Goal: Task Accomplishment & Management: Complete application form

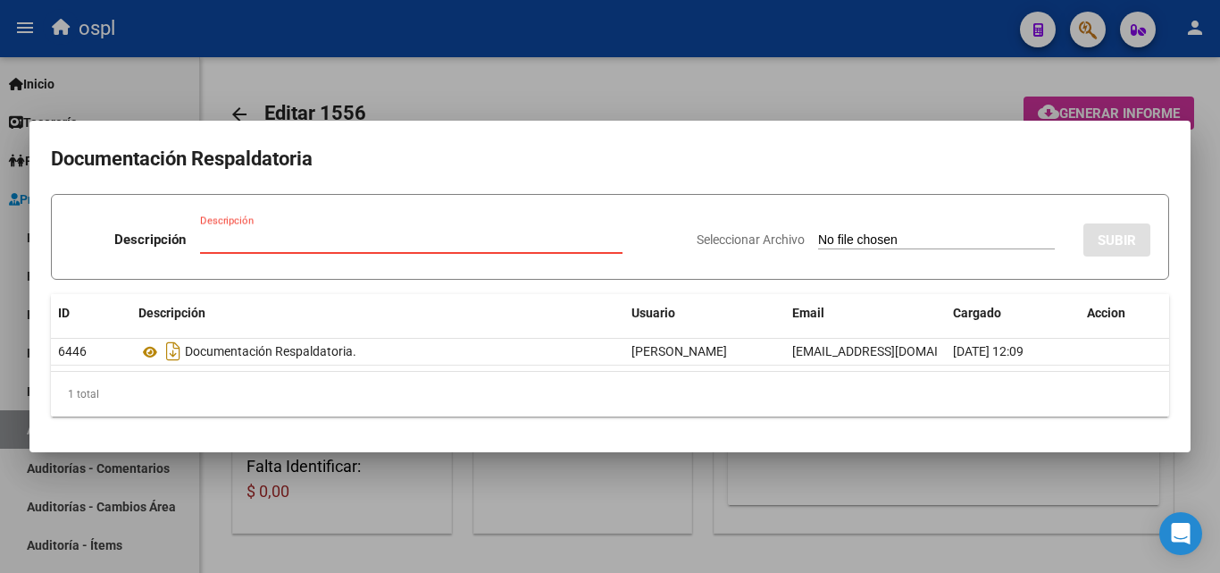
scroll to position [0, 401]
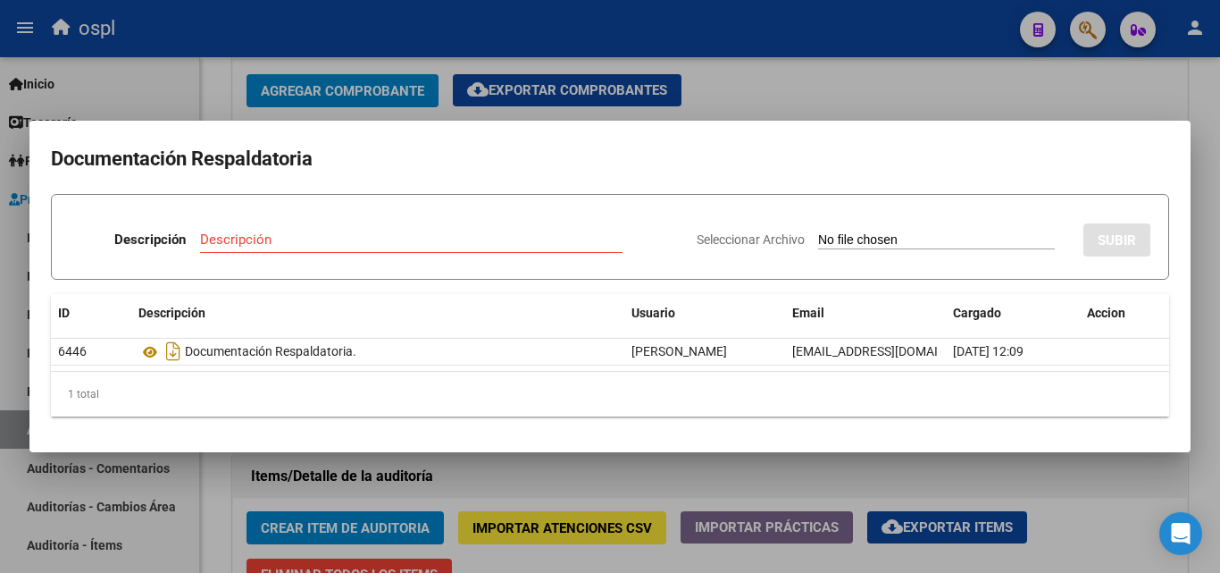
click at [1127, 507] on div at bounding box center [610, 286] width 1220 height 573
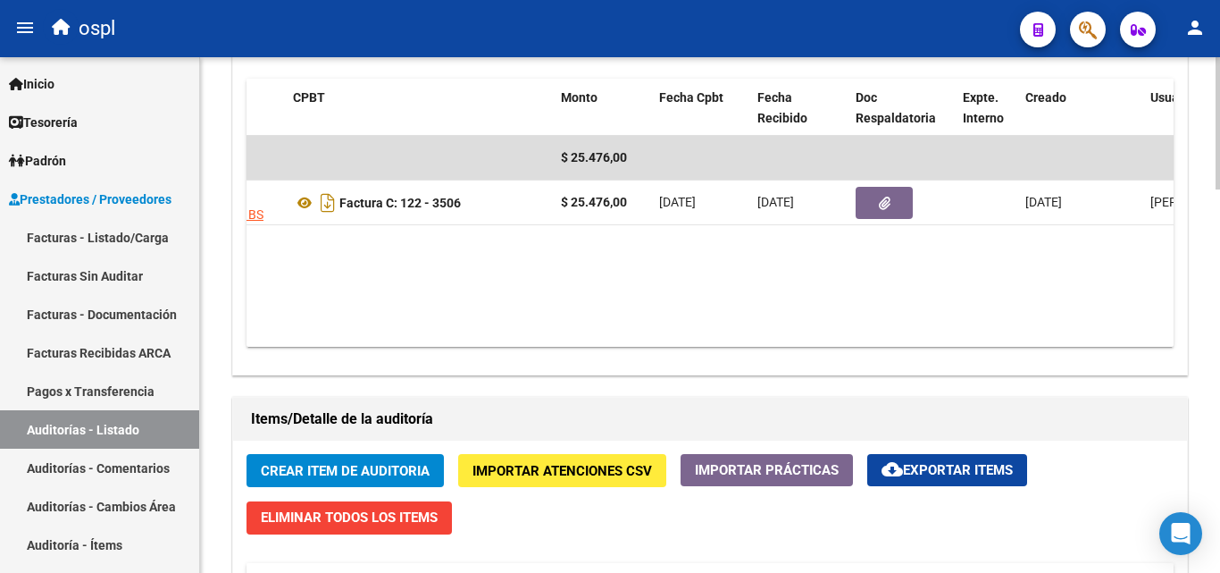
scroll to position [894, 0]
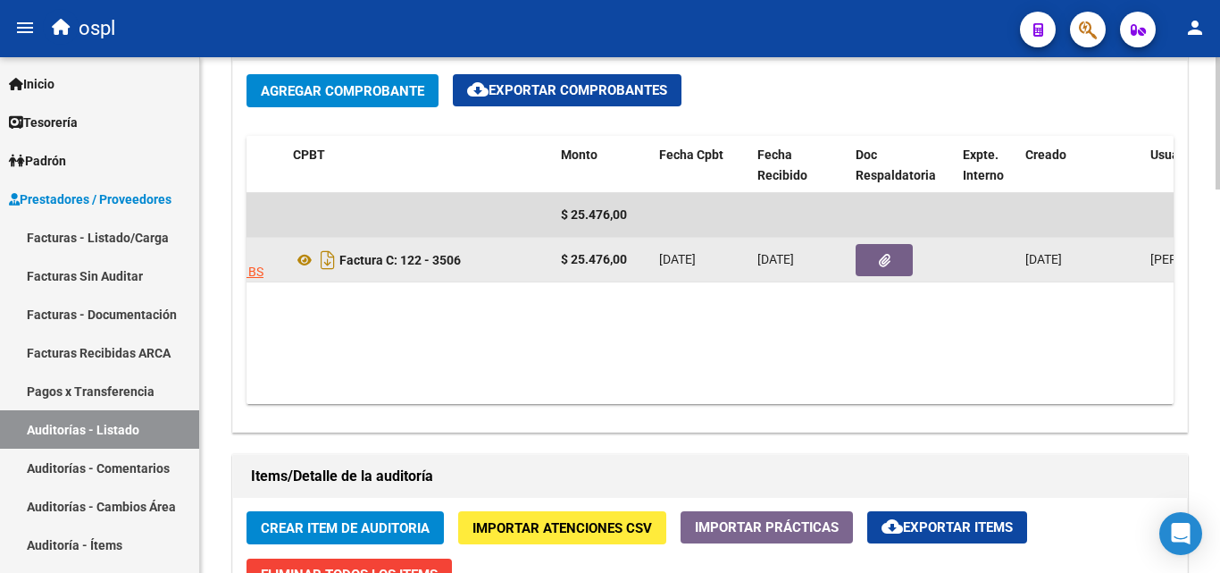
click at [889, 258] on icon "button" at bounding box center [885, 260] width 12 height 13
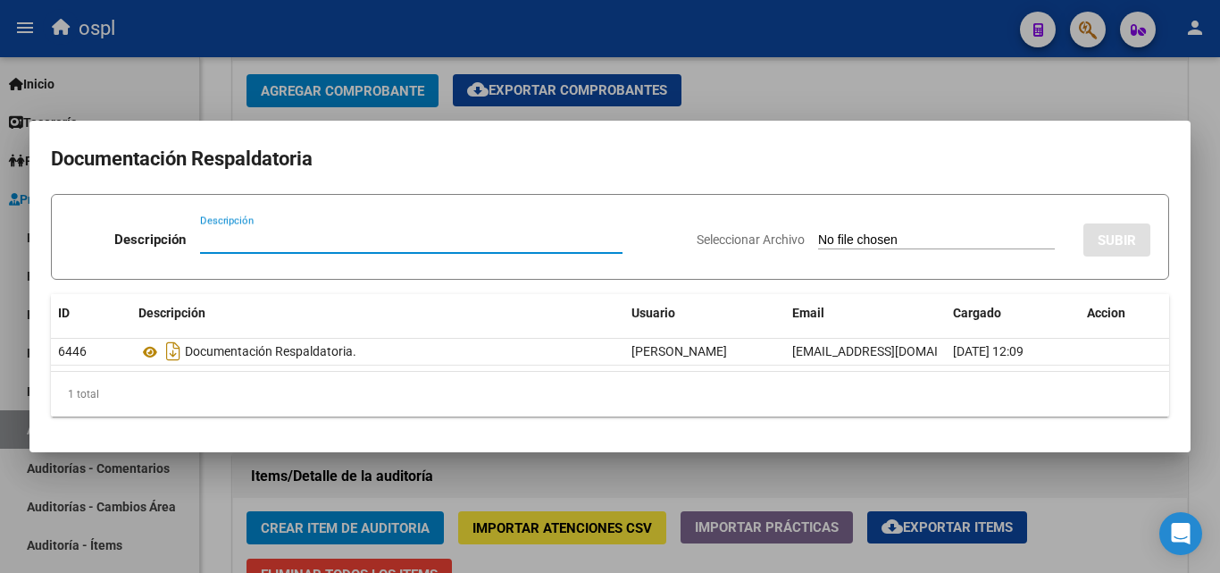
click at [803, 230] on div "Seleccionar Archivo SUBIR" at bounding box center [924, 236] width 454 height 54
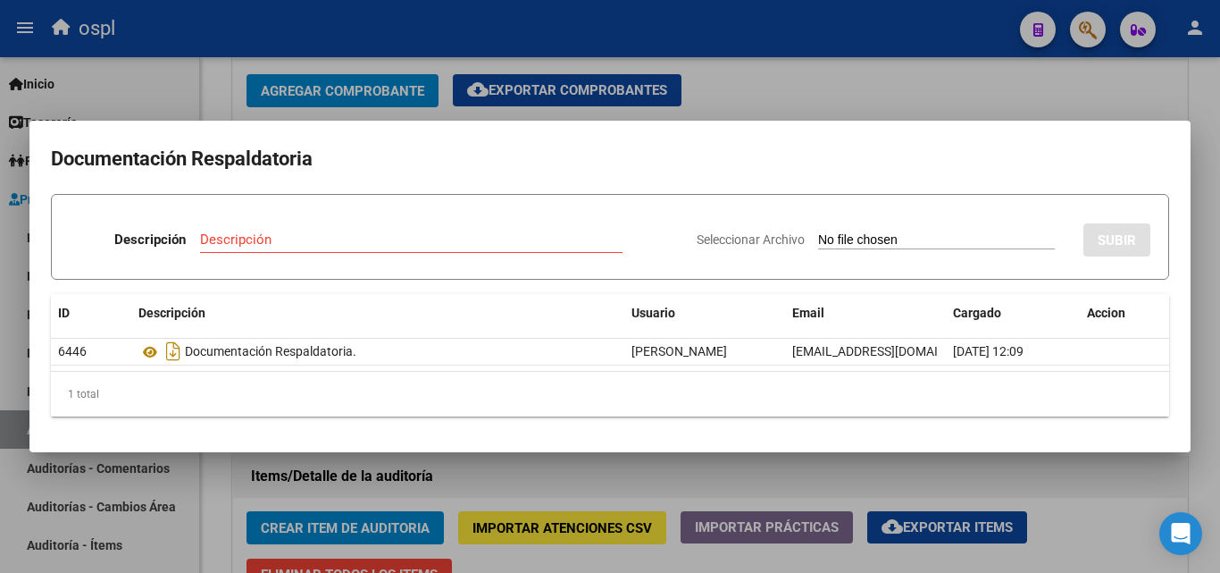
click at [873, 238] on input "Seleccionar Archivo" at bounding box center [936, 240] width 237 height 17
type input "C:\fakepath\RECHAZO X ILEGITIMA - FC 3506.pdf"
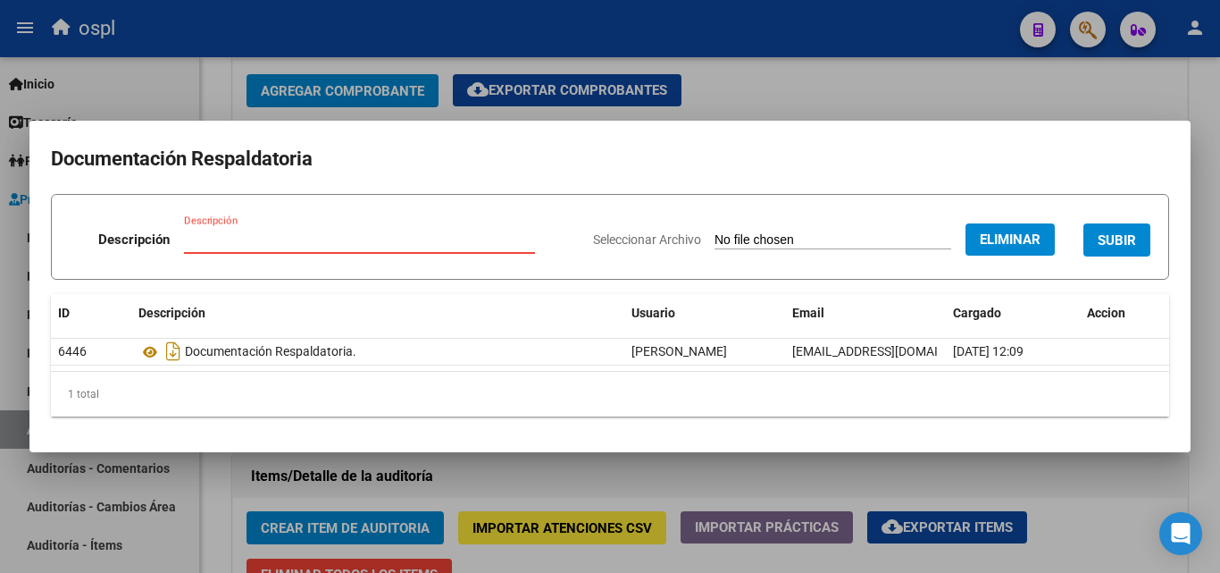
click at [445, 234] on input "Descripción" at bounding box center [359, 239] width 351 height 16
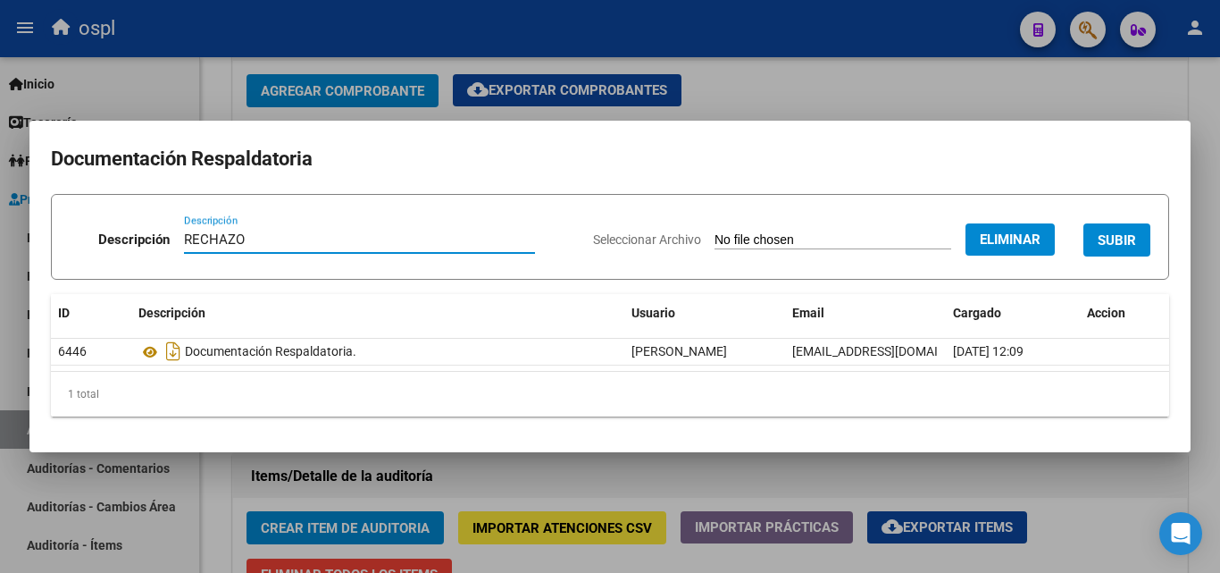
type input "RECHAZO"
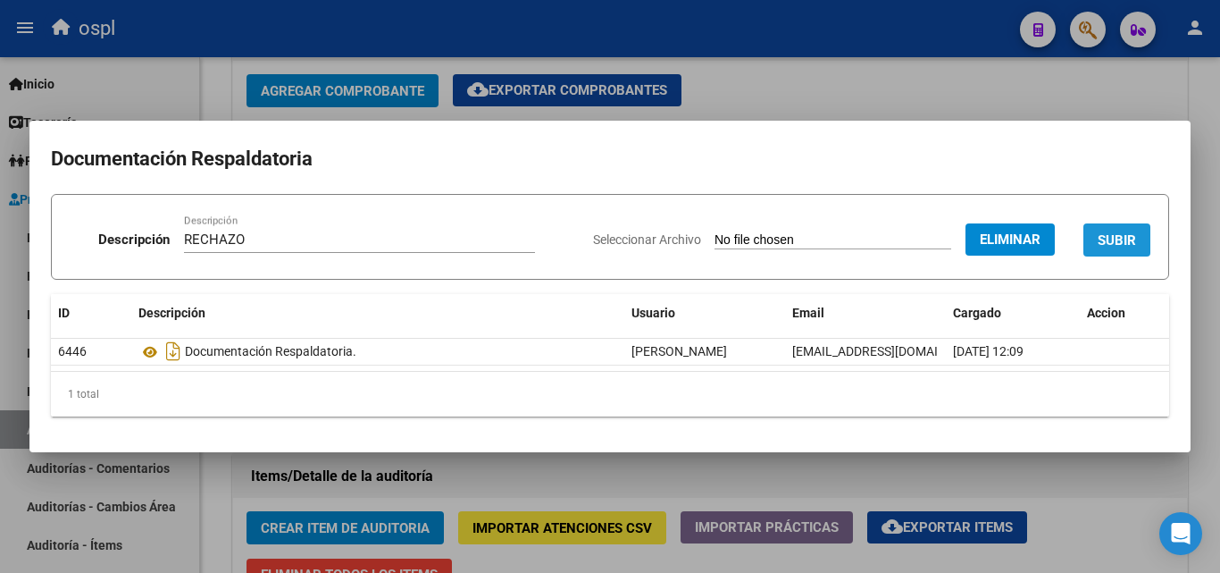
click at [1104, 239] on span "SUBIR" at bounding box center [1117, 240] width 38 height 16
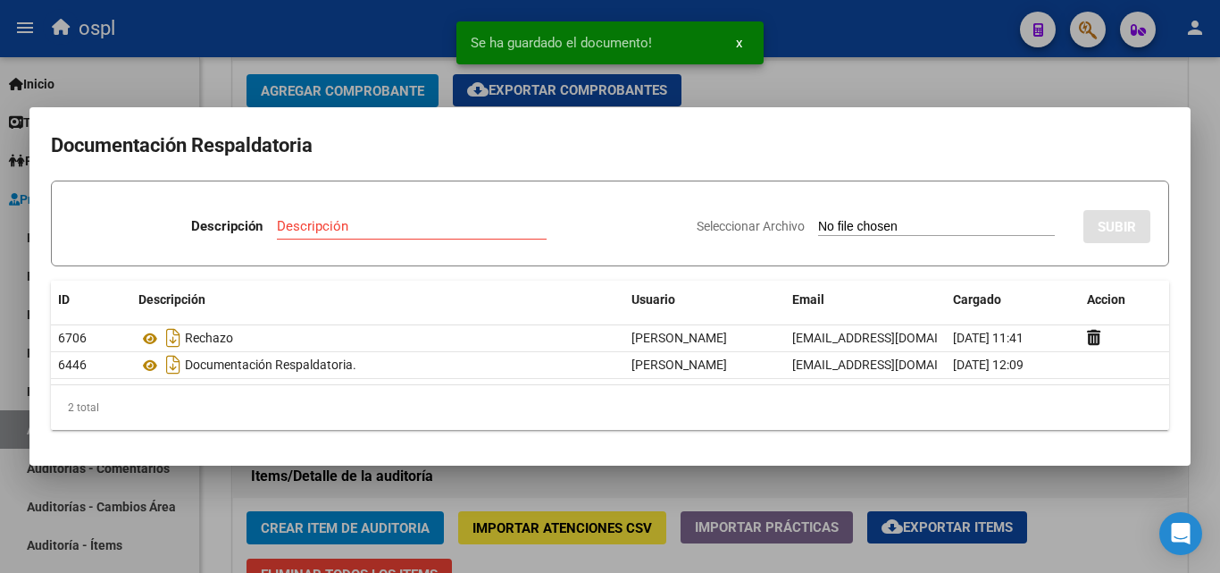
click at [834, 77] on div at bounding box center [610, 286] width 1220 height 573
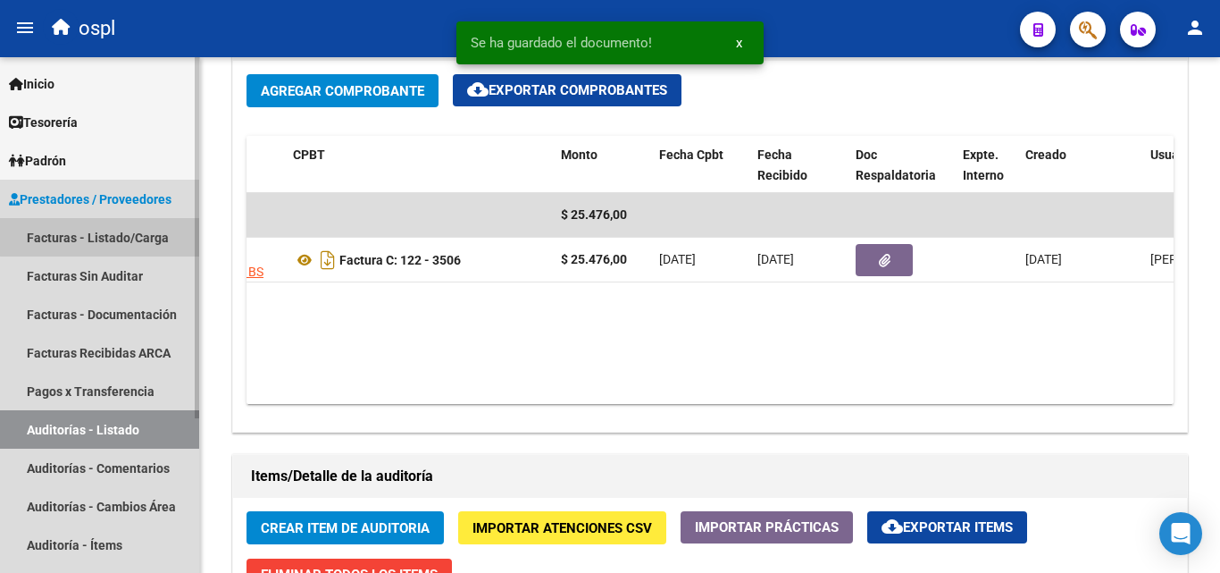
click at [142, 234] on link "Facturas - Listado/Carga" at bounding box center [99, 237] width 199 height 38
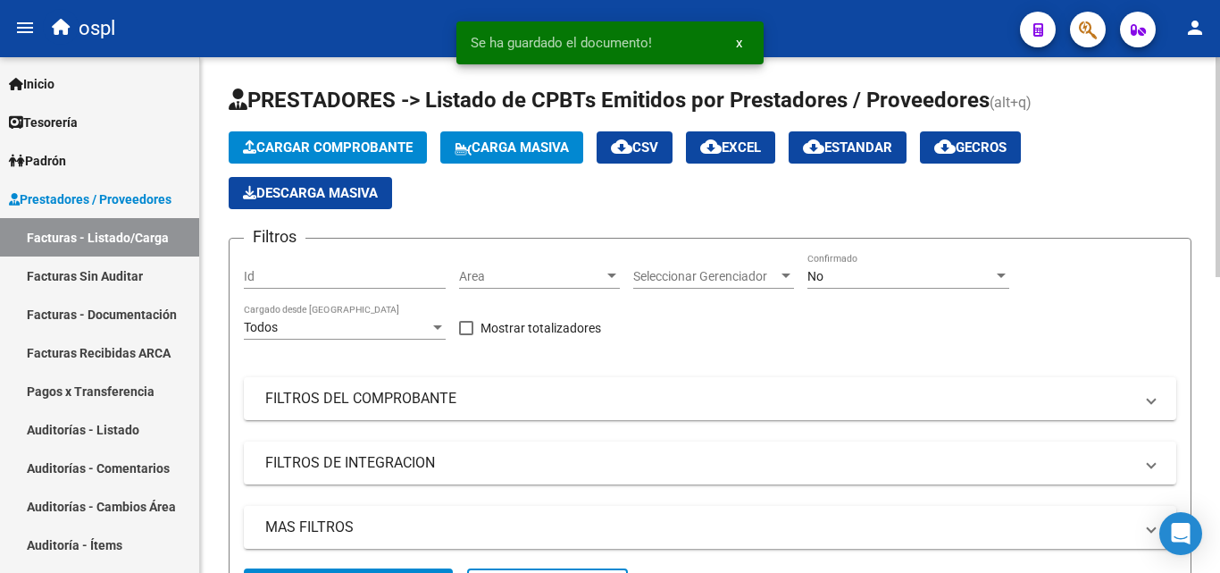
click at [485, 280] on span "Area" at bounding box center [531, 276] width 145 height 15
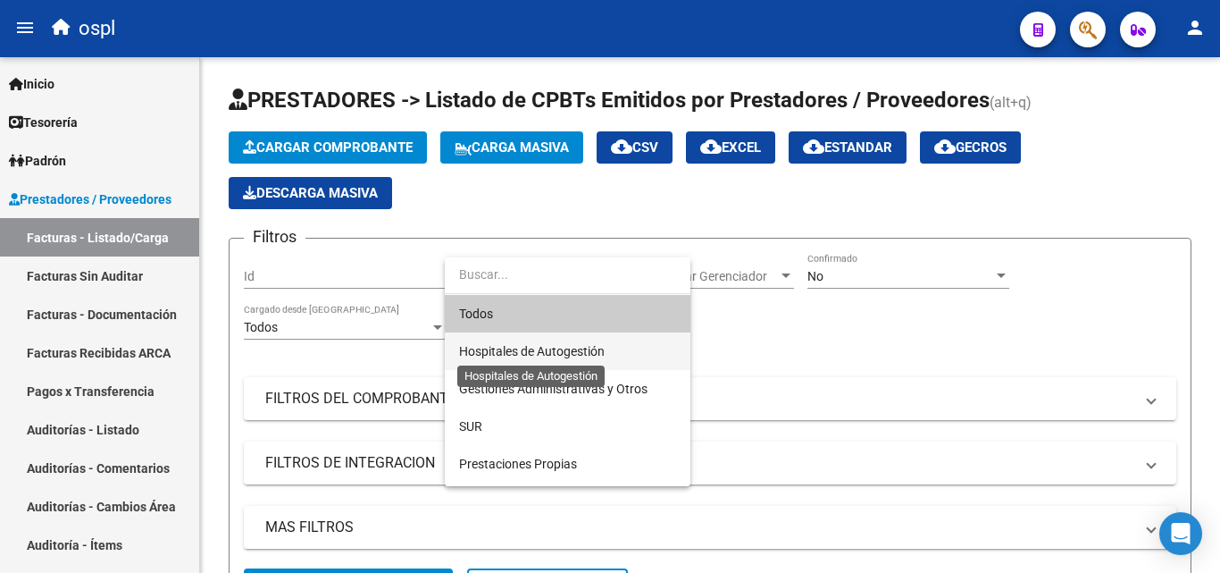
click at [483, 351] on span "Hospitales de Autogestión" at bounding box center [532, 351] width 146 height 14
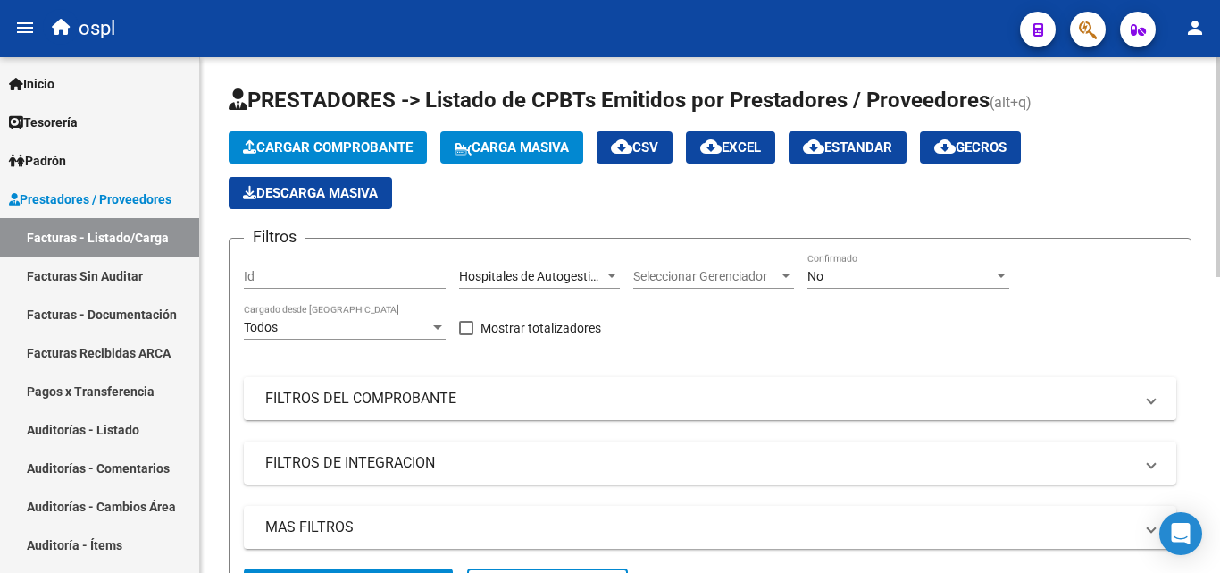
click at [353, 397] on mat-panel-title "FILTROS DEL COMPROBANTE" at bounding box center [699, 399] width 868 height 20
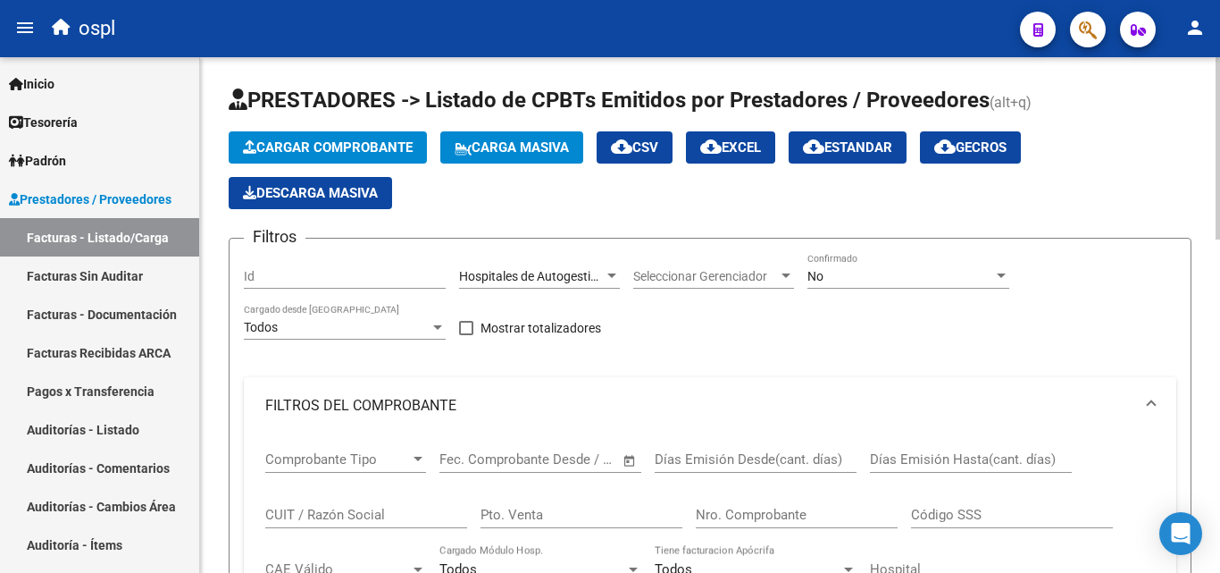
click at [622, 468] on span "Open calendar" at bounding box center [629, 460] width 43 height 43
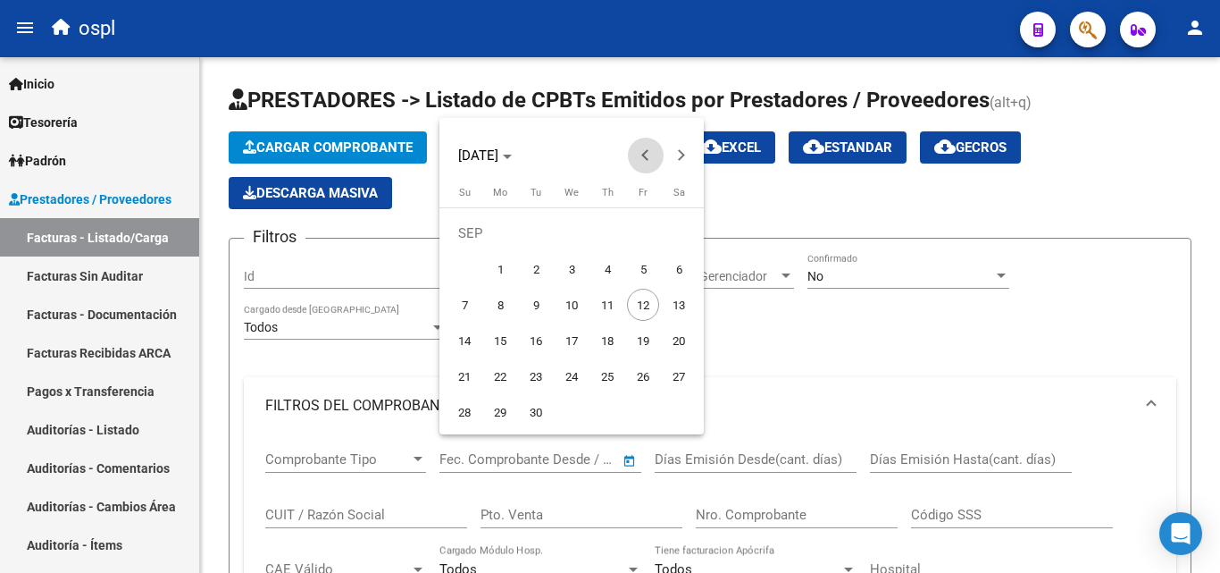
click at [653, 160] on span "Previous month" at bounding box center [646, 156] width 36 height 36
click at [674, 155] on button "Next month" at bounding box center [682, 156] width 36 height 36
click at [643, 230] on span "1" at bounding box center [643, 233] width 32 height 32
type input "[DATE]"
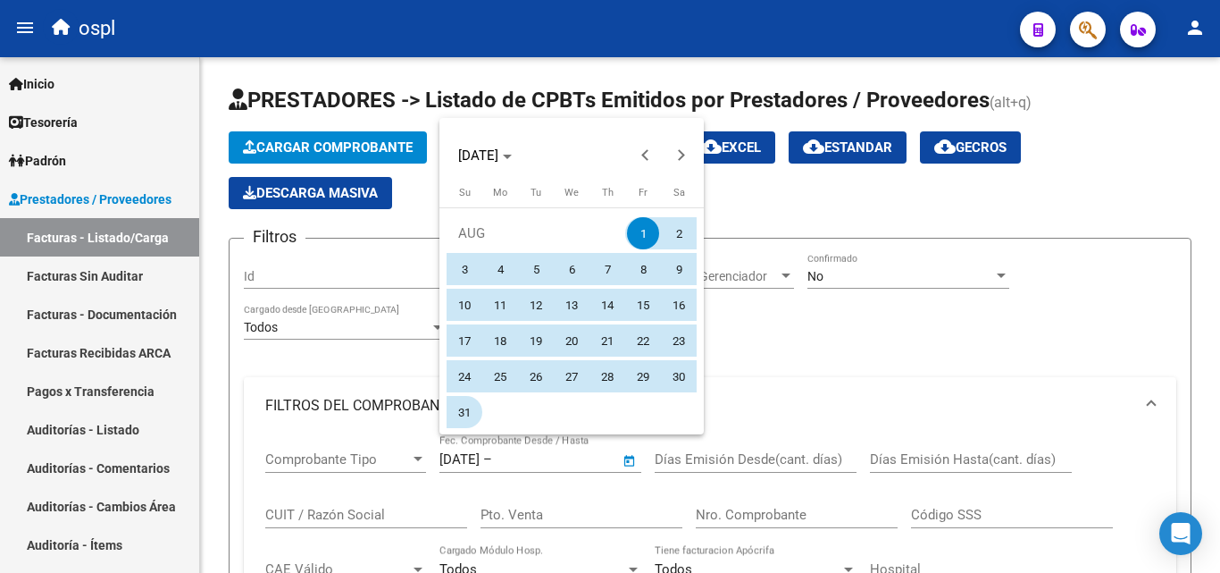
drag, startPoint x: 456, startPoint y: 414, endPoint x: 466, endPoint y: 406, distance: 12.1
click at [456, 412] on span "31" at bounding box center [464, 412] width 32 height 32
type input "[DATE]"
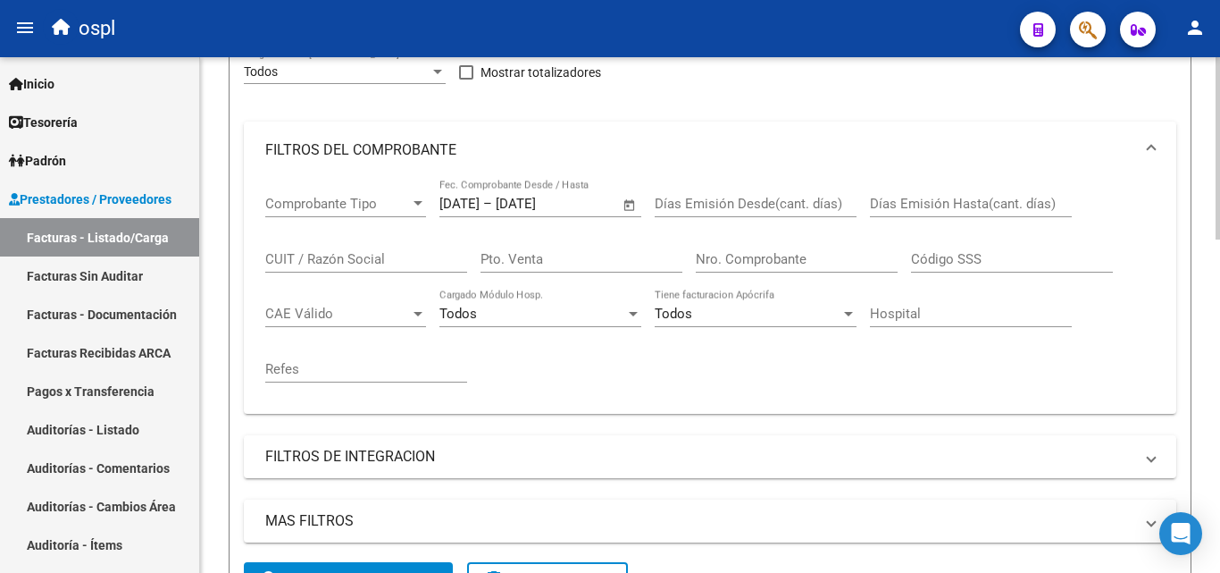
scroll to position [357, 0]
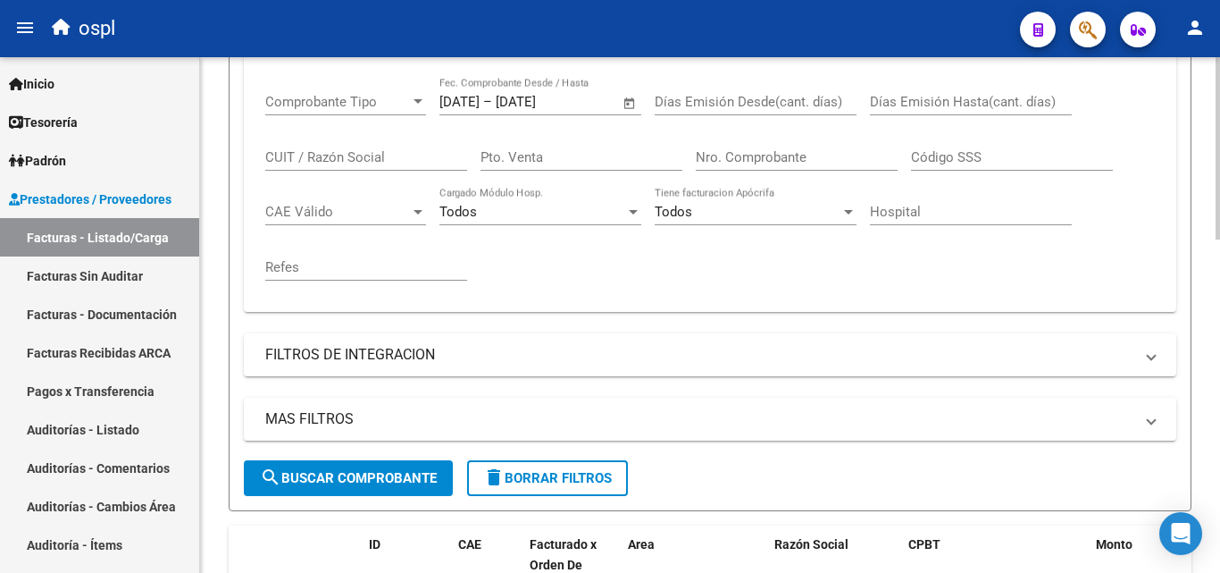
click at [344, 475] on span "search Buscar Comprobante" at bounding box center [348, 478] width 177 height 16
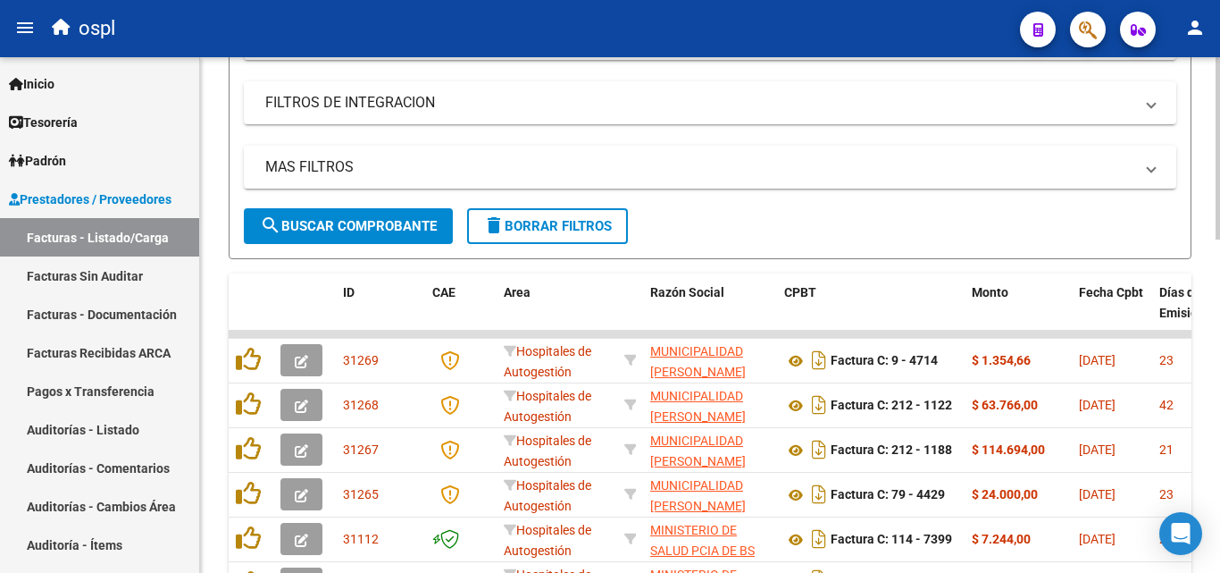
scroll to position [587, 0]
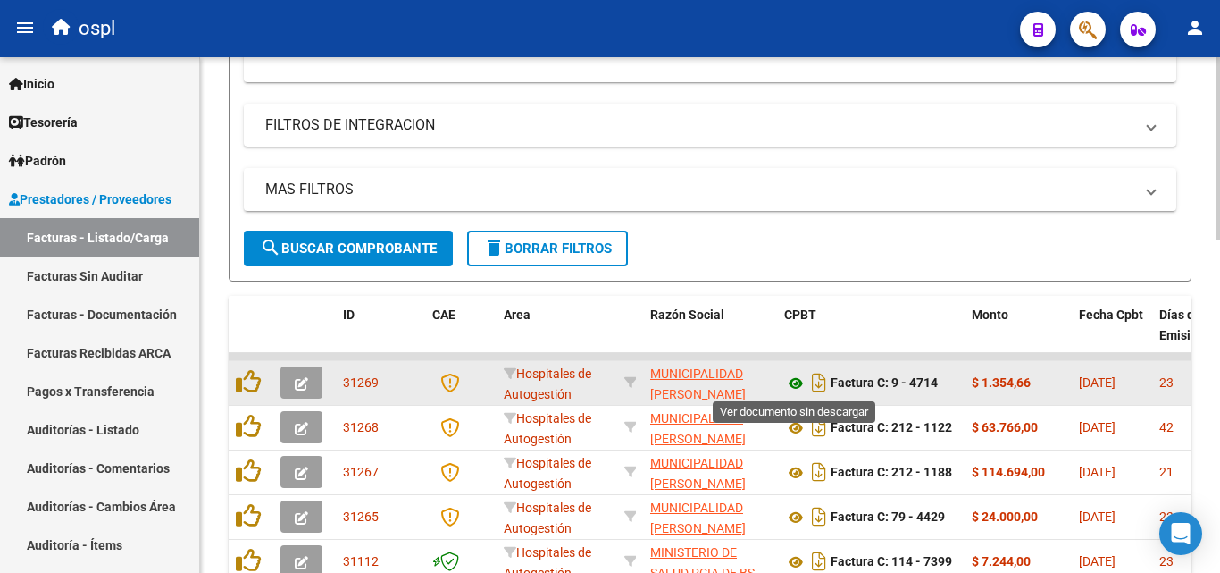
click at [800, 380] on icon at bounding box center [795, 382] width 23 height 21
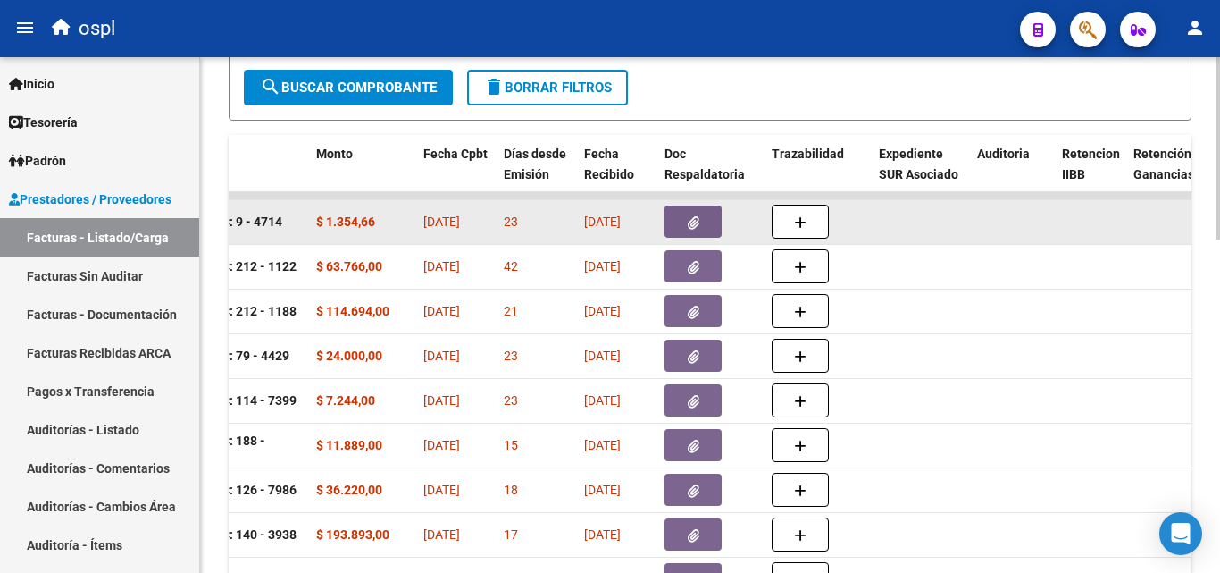
scroll to position [676, 0]
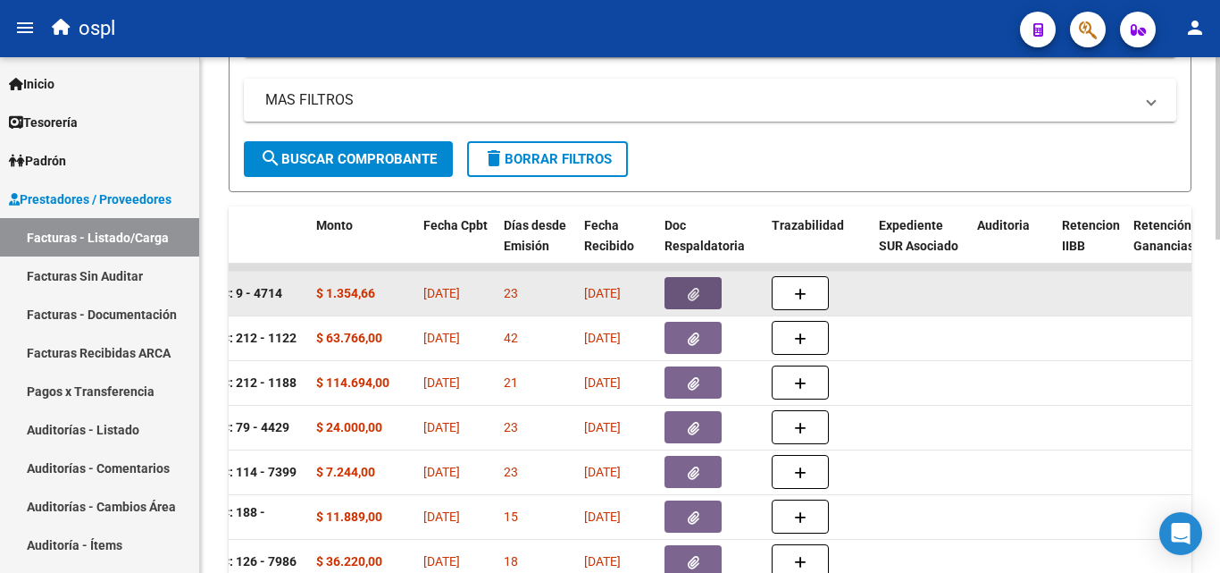
click at [692, 284] on button "button" at bounding box center [693, 293] width 57 height 32
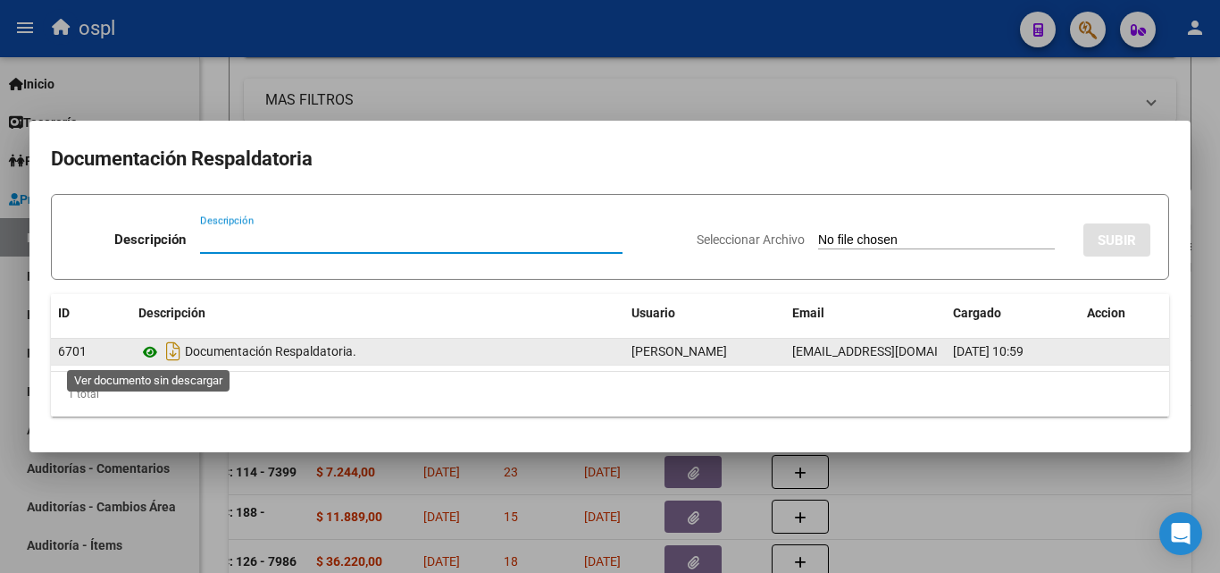
click at [145, 355] on icon at bounding box center [149, 351] width 23 height 21
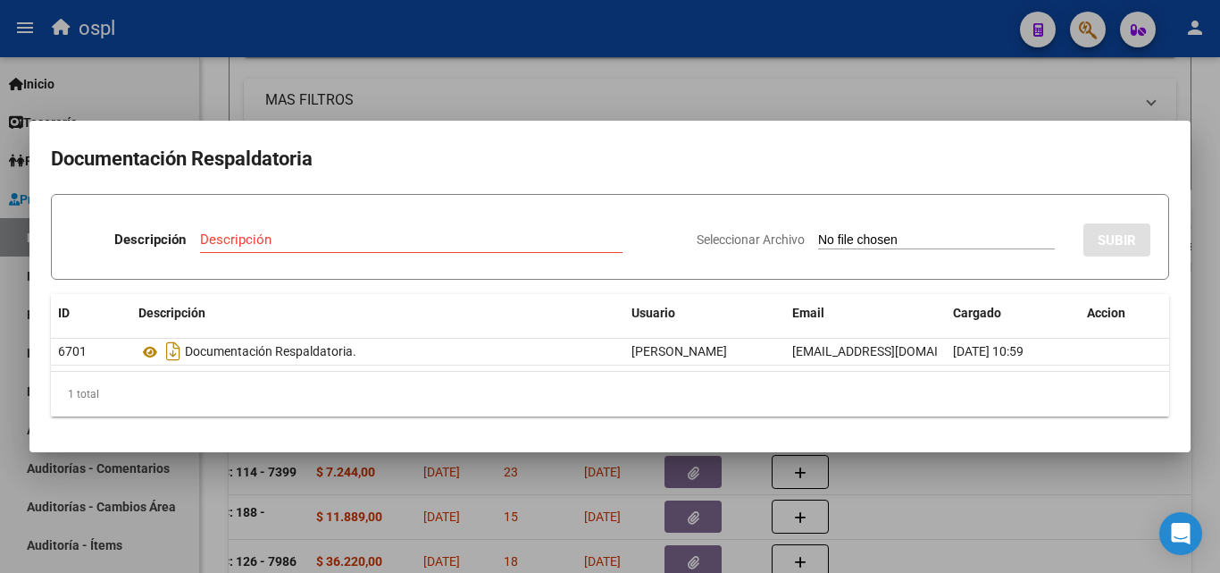
click at [697, 237] on span "Seleccionar Archivo" at bounding box center [751, 239] width 108 height 14
click at [818, 237] on input "Seleccionar Archivo" at bounding box center [936, 240] width 237 height 17
drag, startPoint x: 369, startPoint y: 499, endPoint x: 686, endPoint y: 499, distance: 317.1
click at [378, 499] on div at bounding box center [610, 286] width 1220 height 573
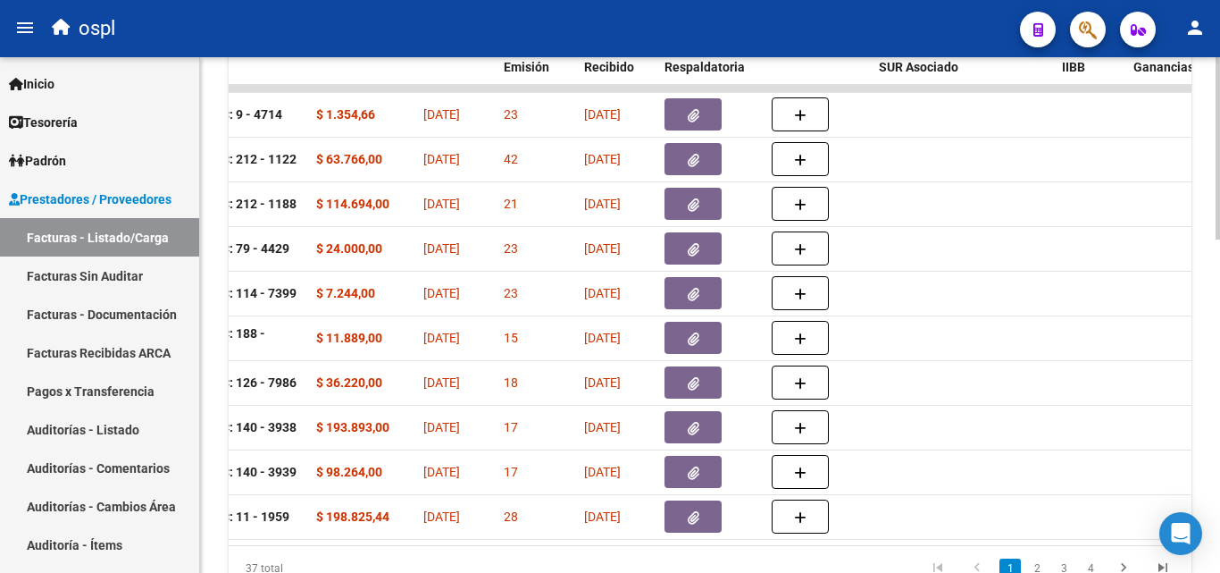
scroll to position [0, 0]
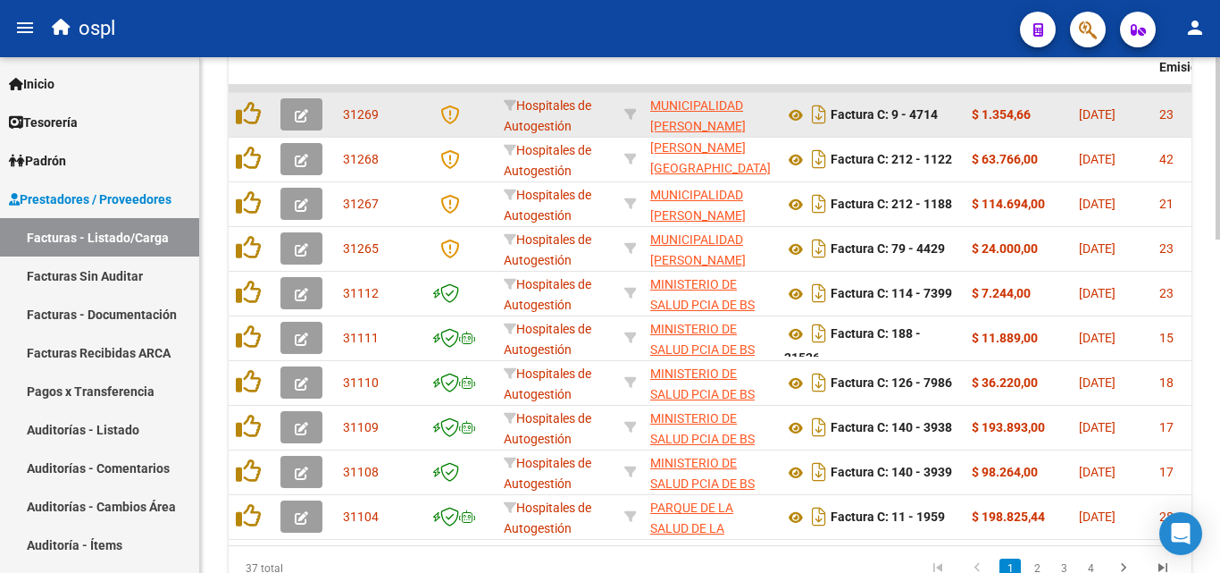
click at [301, 110] on icon "button" at bounding box center [301, 115] width 13 height 13
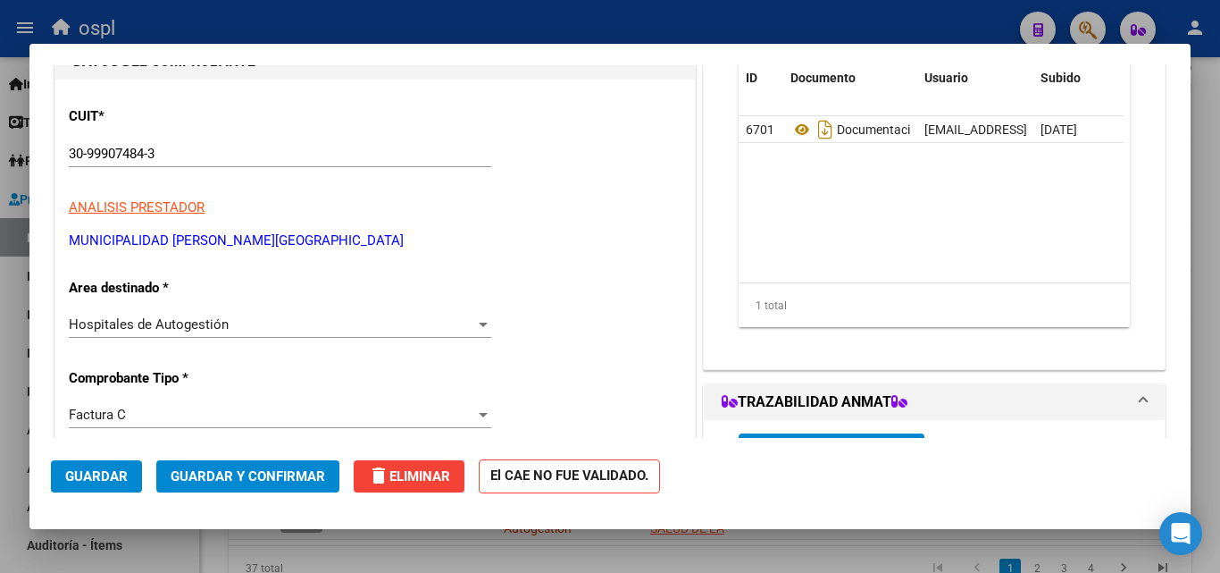
scroll to position [179, 0]
click at [281, 331] on div "Hospitales de Autogestión" at bounding box center [272, 323] width 406 height 16
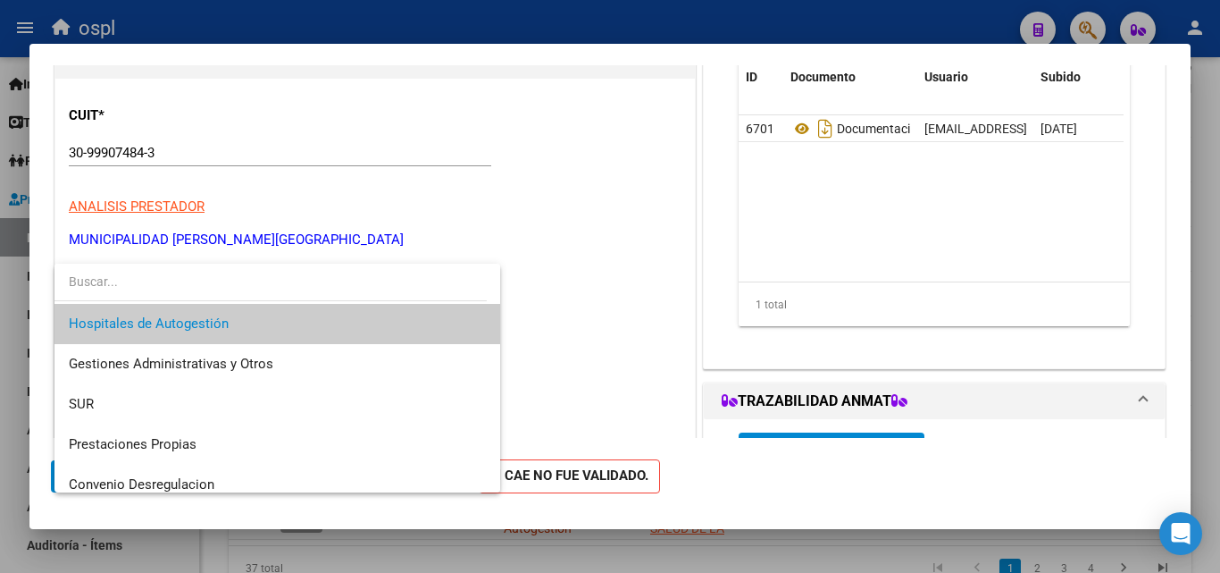
scroll to position [254, 0]
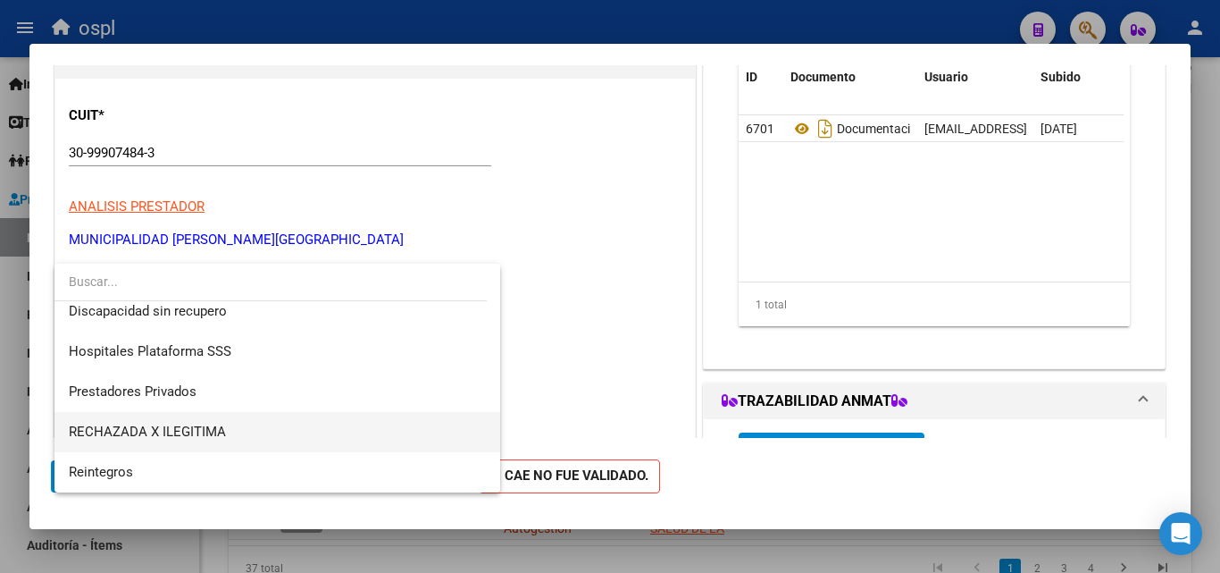
click at [286, 434] on span "RECHAZADA X ILEGITIMA" at bounding box center [277, 432] width 417 height 40
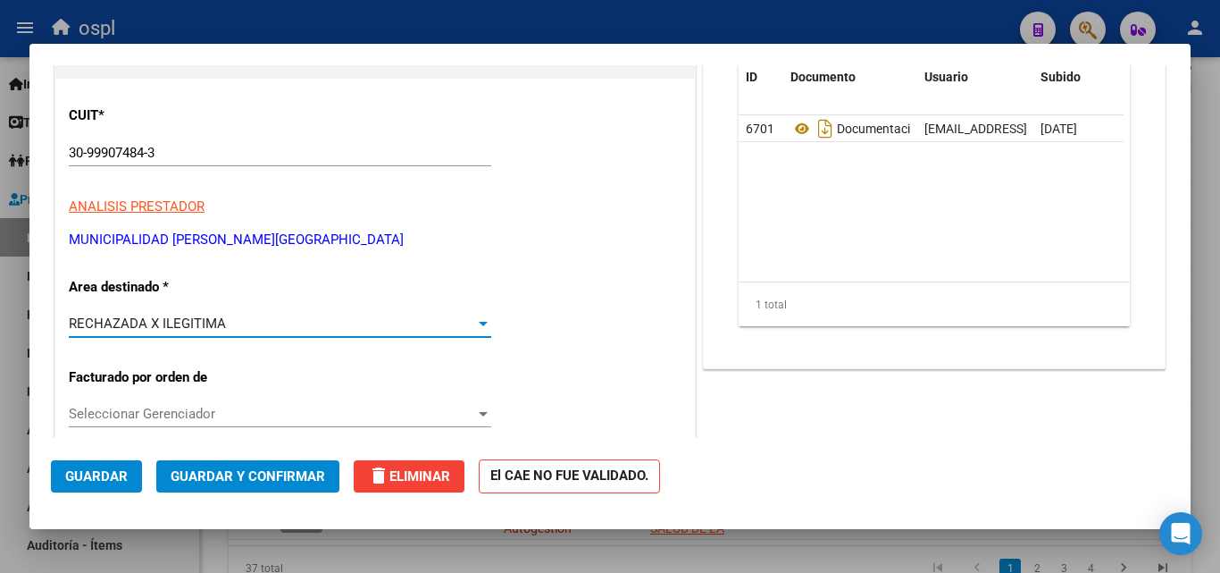
click at [280, 464] on button "Guardar y Confirmar" at bounding box center [247, 476] width 183 height 32
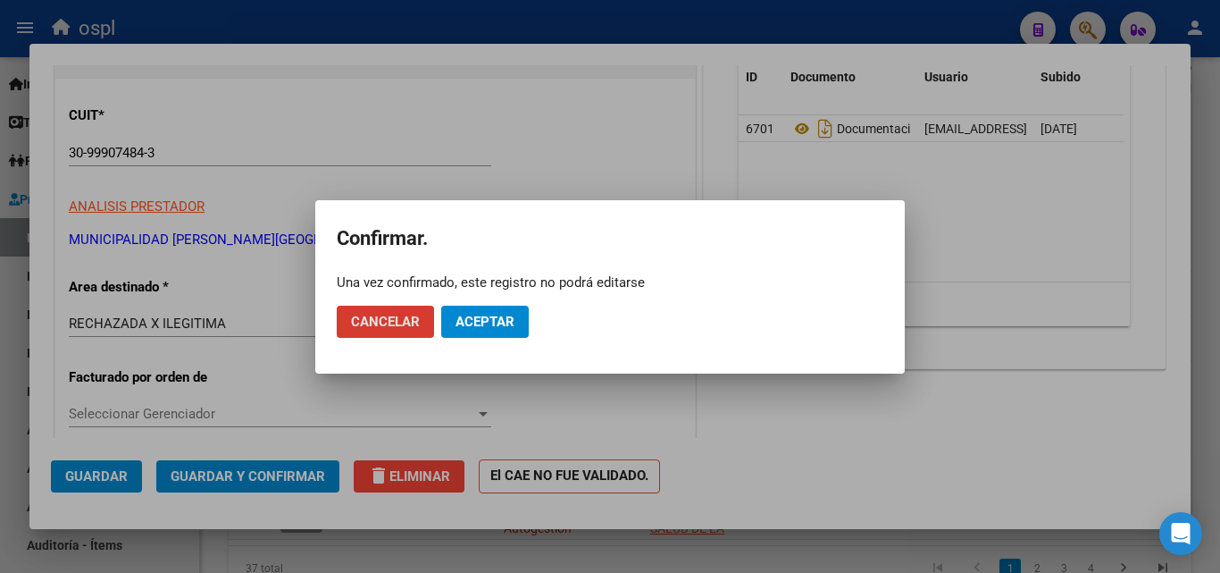
click at [511, 331] on button "Aceptar" at bounding box center [485, 321] width 88 height 32
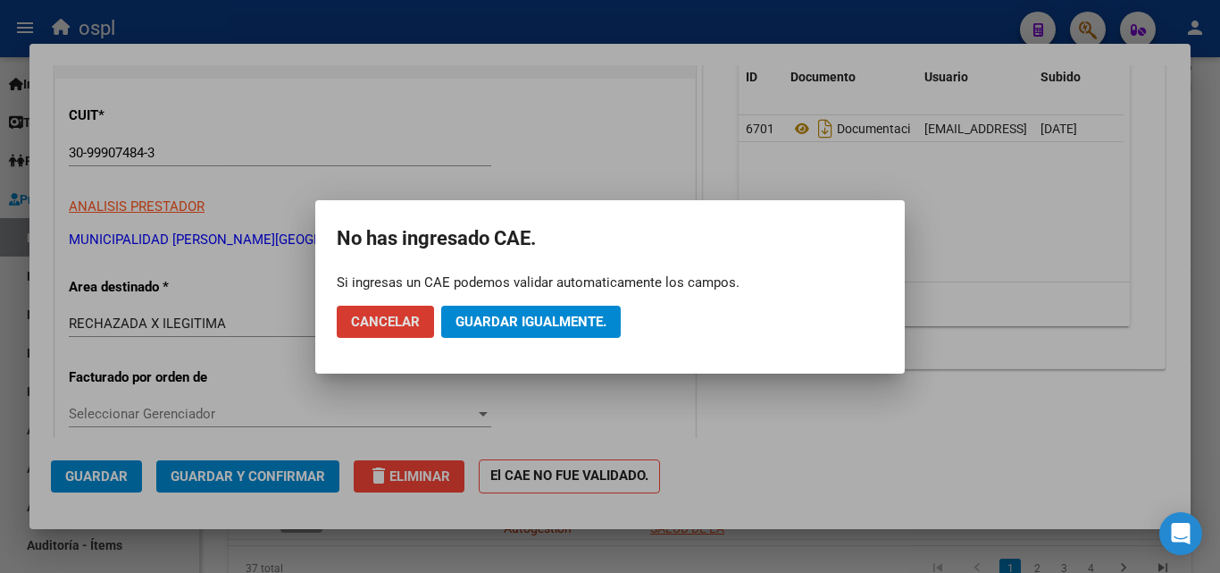
click at [509, 323] on span "Guardar igualmente." at bounding box center [531, 322] width 151 height 16
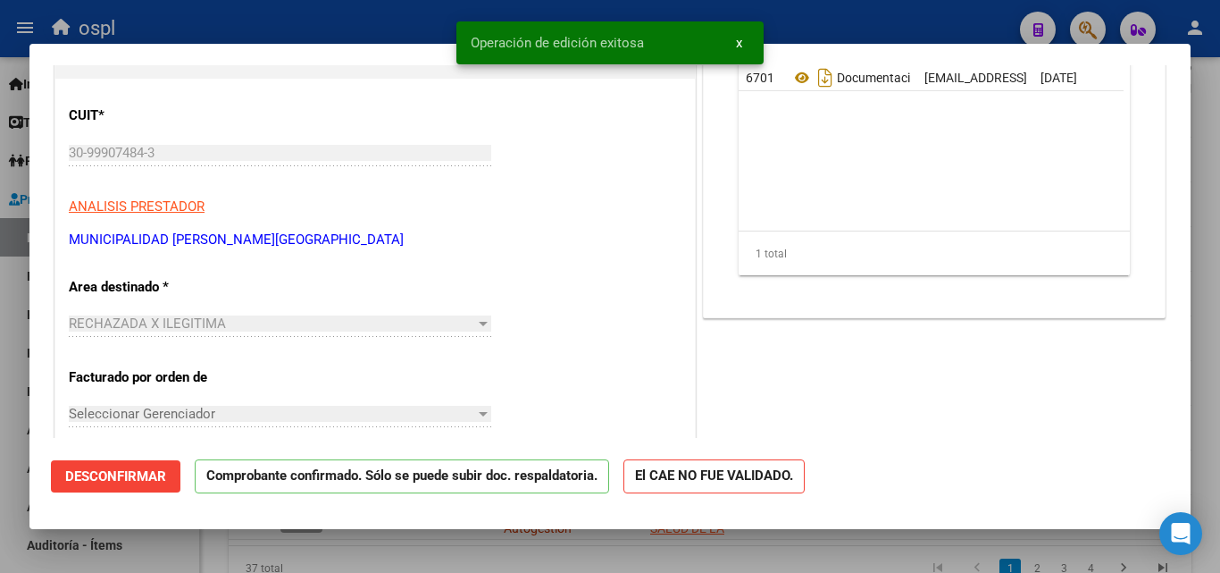
click at [0, 274] on div at bounding box center [610, 286] width 1220 height 573
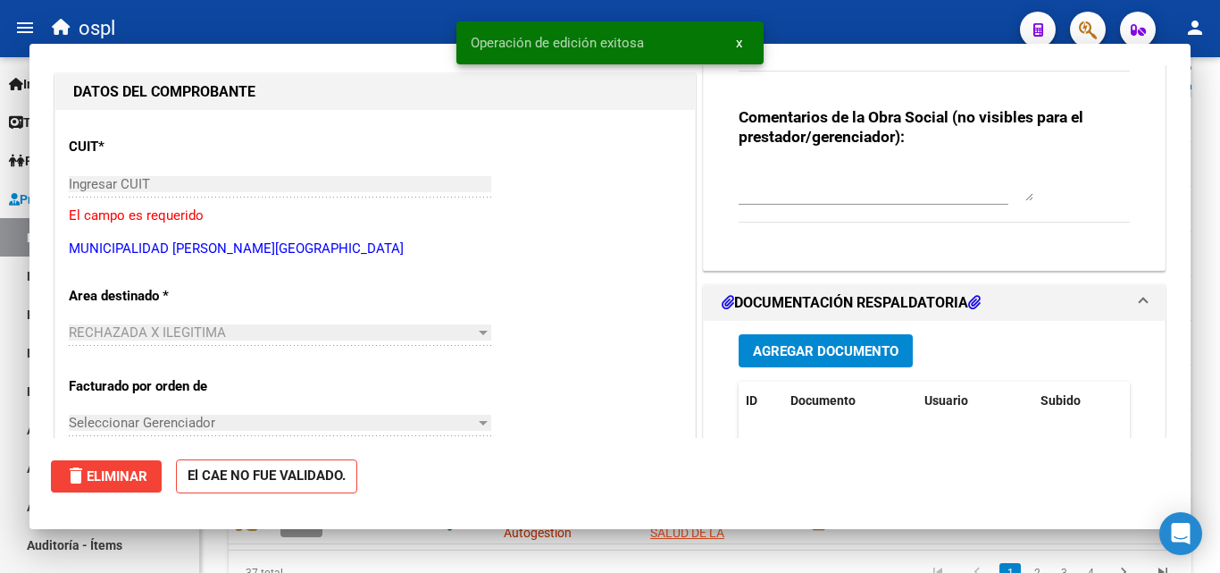
scroll to position [0, 0]
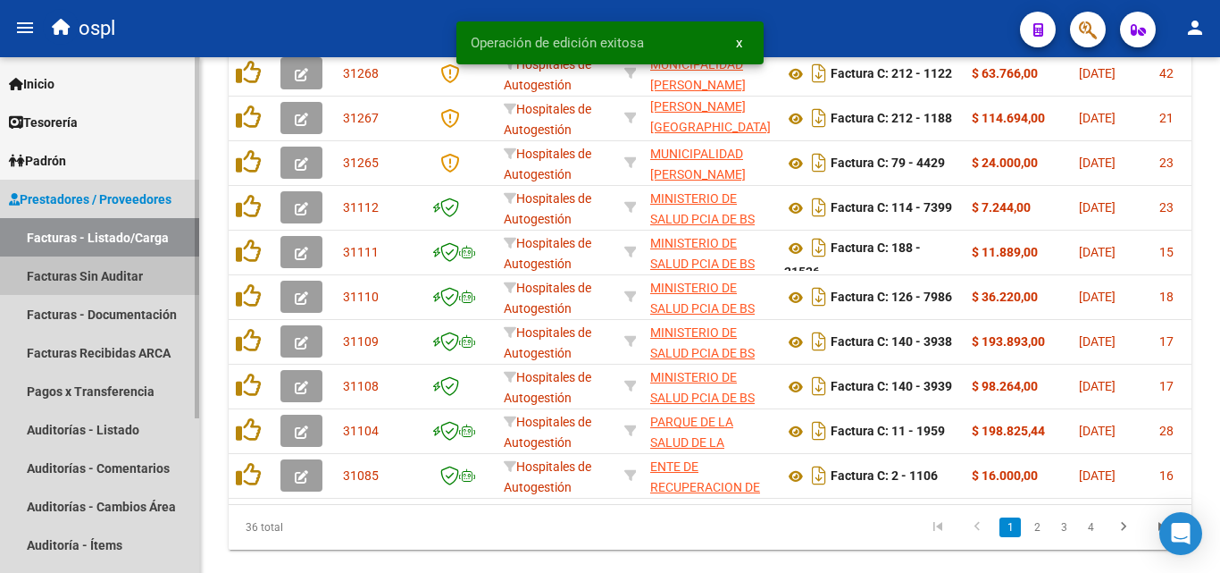
click at [60, 263] on link "Facturas Sin Auditar" at bounding box center [99, 275] width 199 height 38
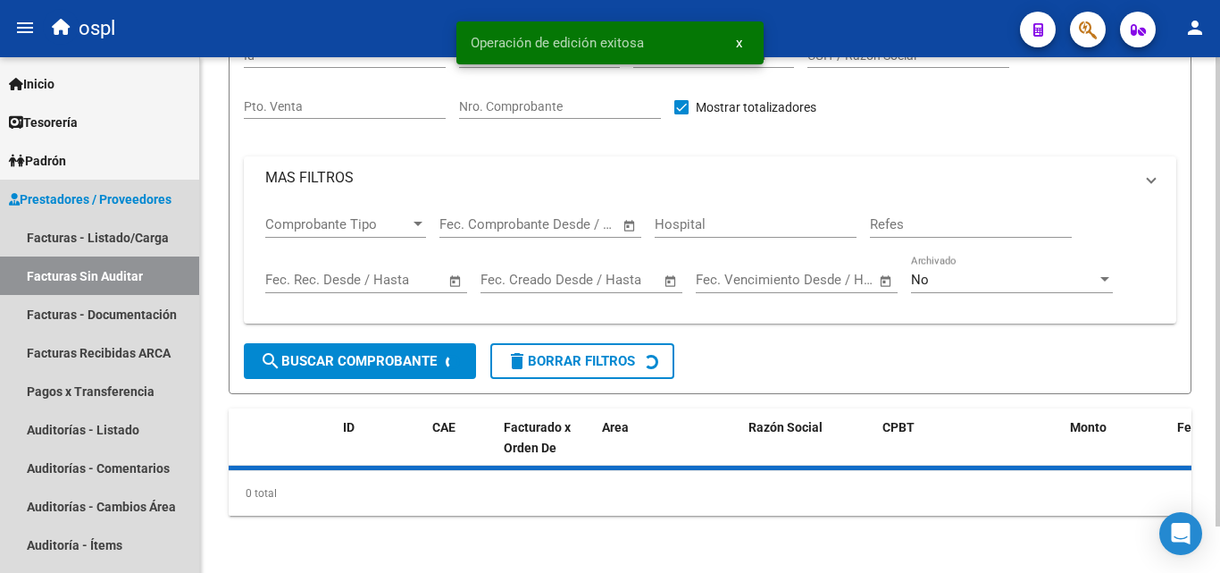
scroll to position [51, 0]
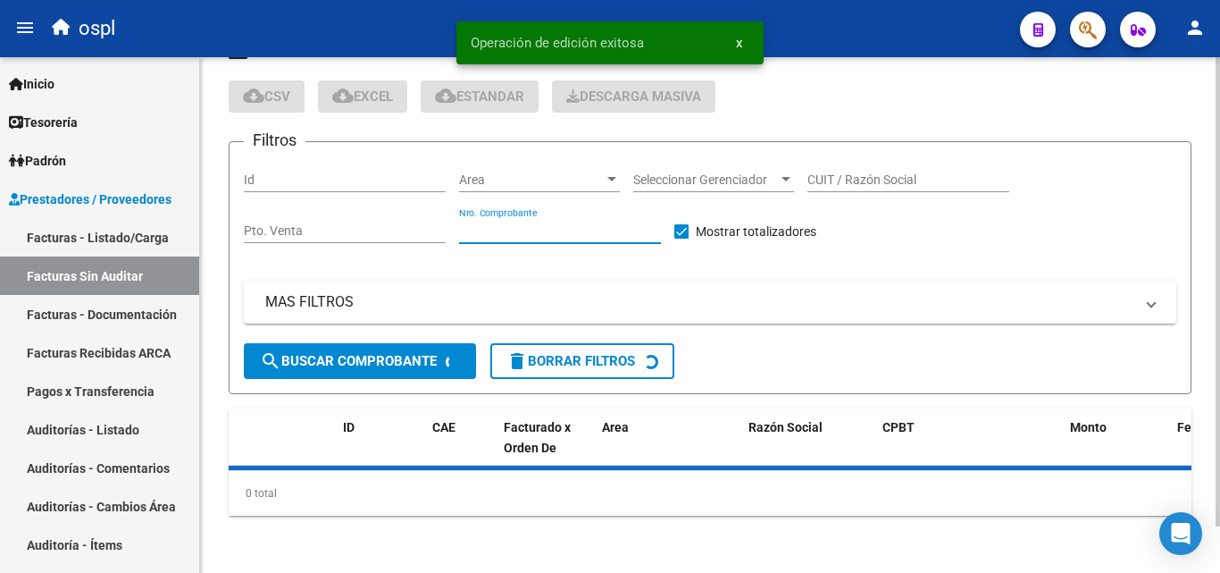
click at [514, 230] on input "Nro. Comprobante" at bounding box center [560, 230] width 202 height 15
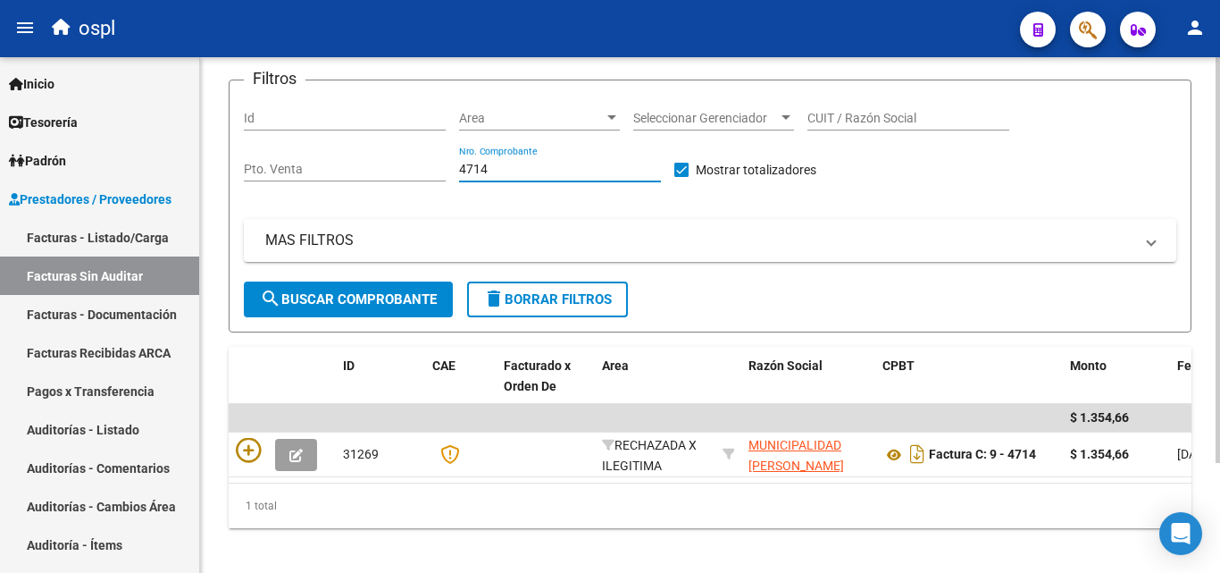
scroll to position [139, 0]
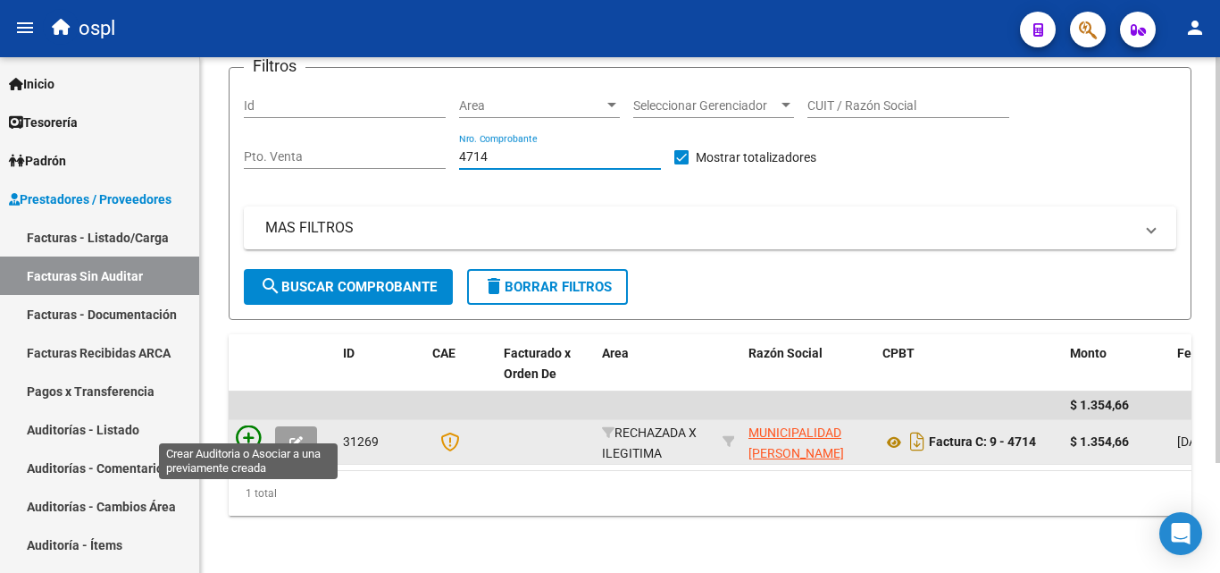
type input "4714"
click at [242, 425] on icon at bounding box center [248, 437] width 25 height 25
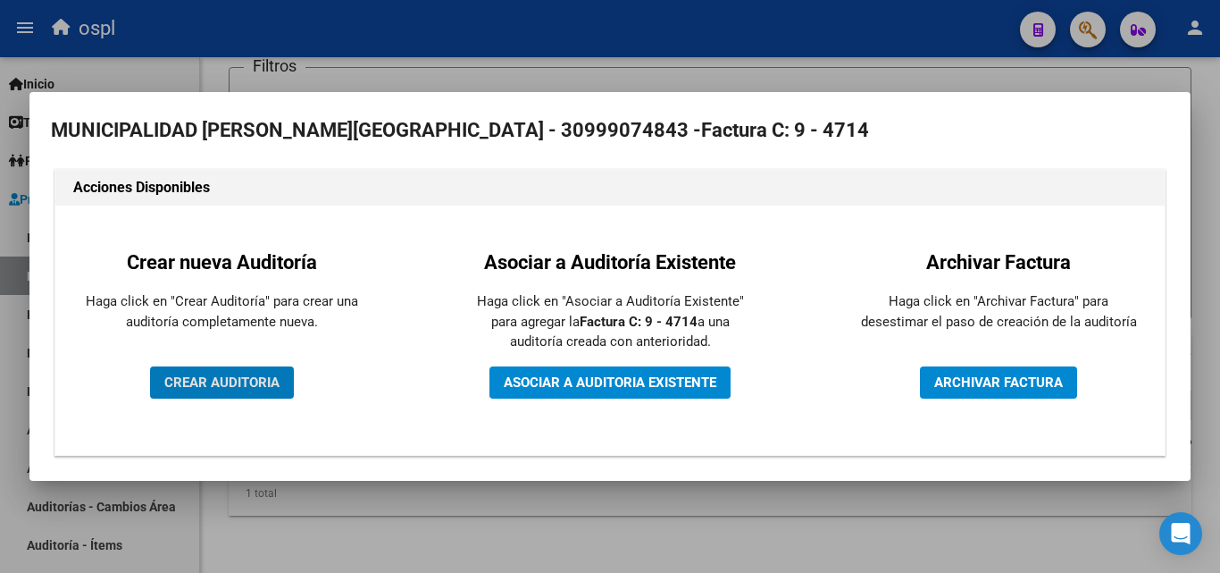
click at [255, 378] on span "CREAR AUDITORIA" at bounding box center [221, 382] width 115 height 16
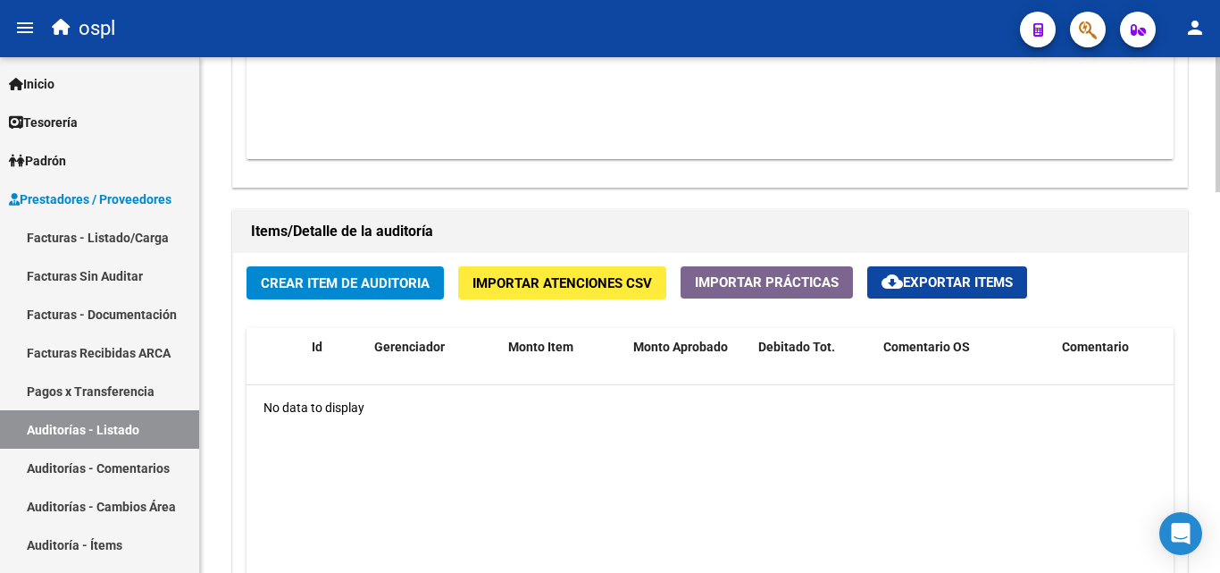
scroll to position [1161, 0]
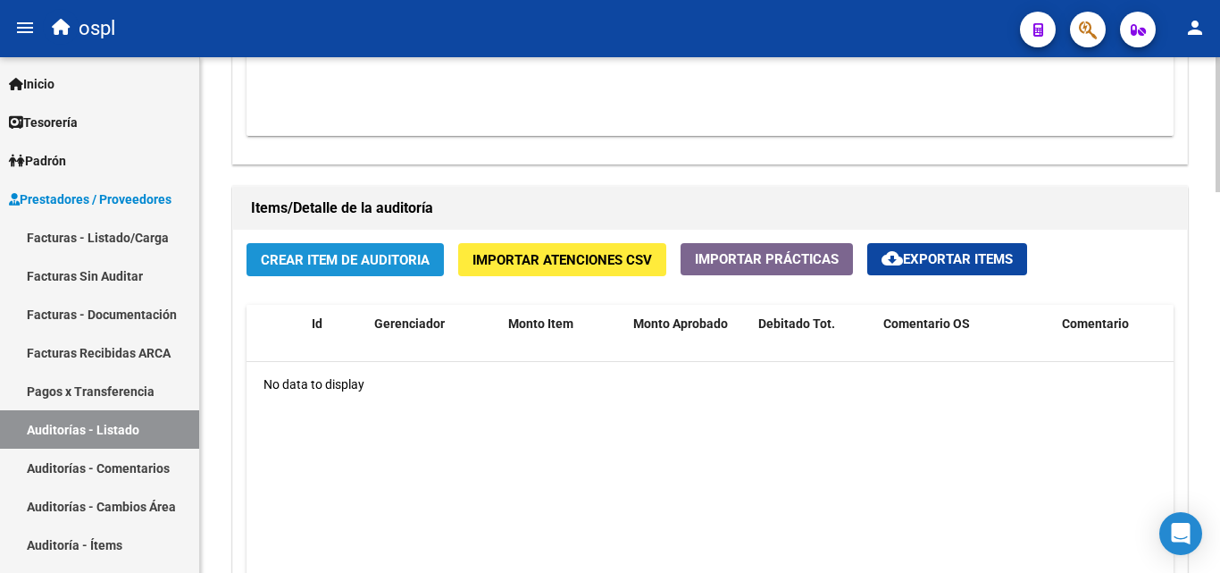
click at [362, 261] on span "Crear Item de Auditoria" at bounding box center [345, 260] width 169 height 16
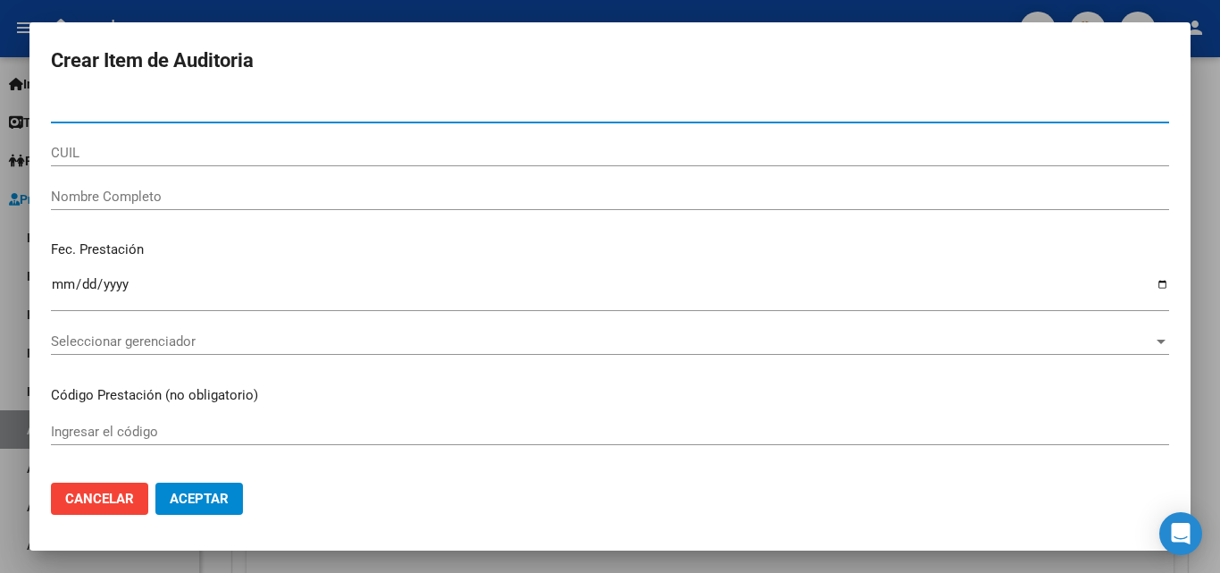
click at [125, 183] on div "Nombre Completo" at bounding box center [610, 196] width 1118 height 27
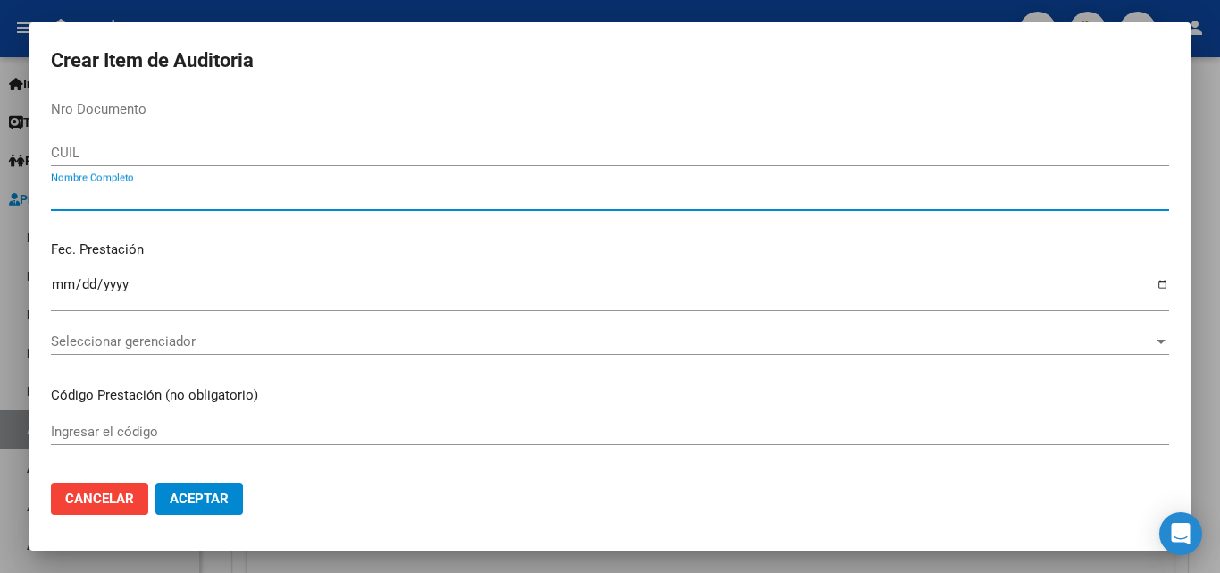
click at [124, 197] on input "Nombre Completo" at bounding box center [610, 196] width 1118 height 16
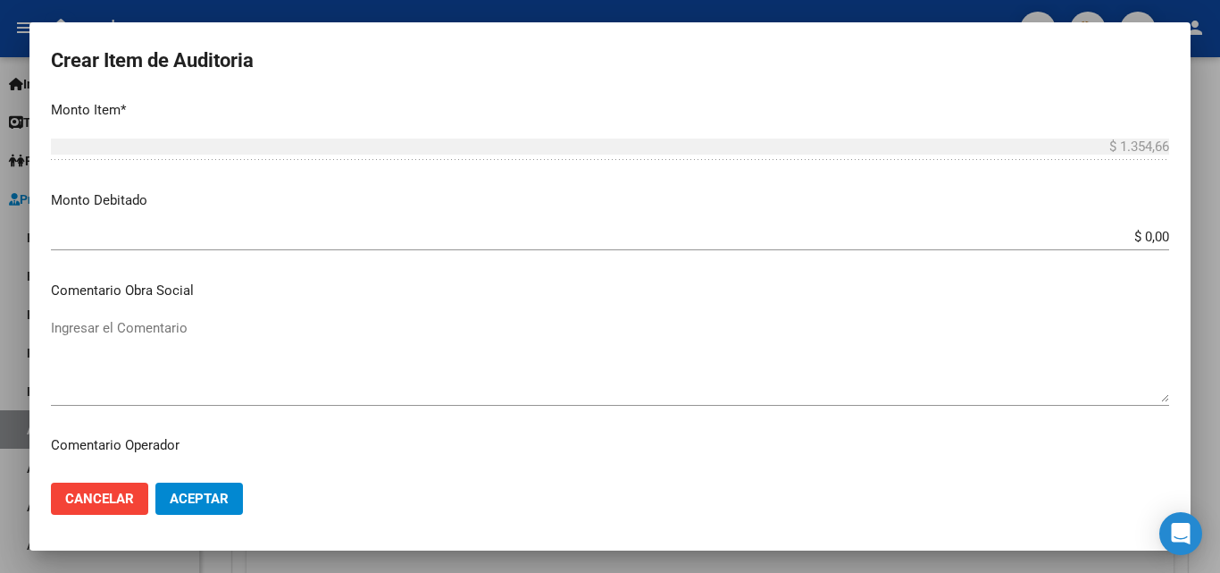
scroll to position [447, 0]
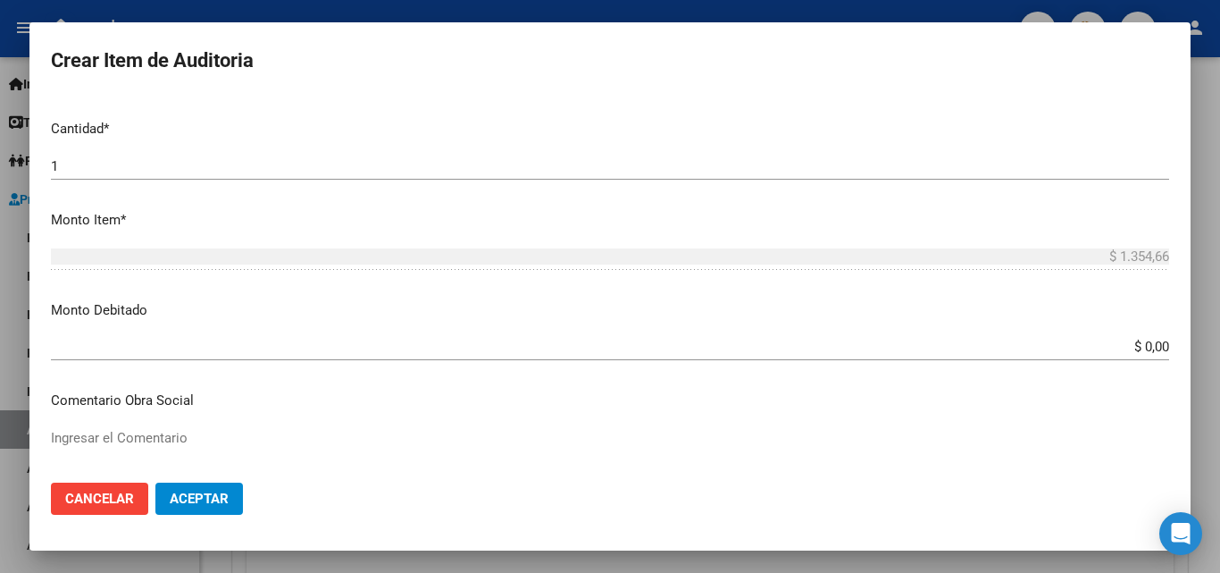
type input "TODOS"
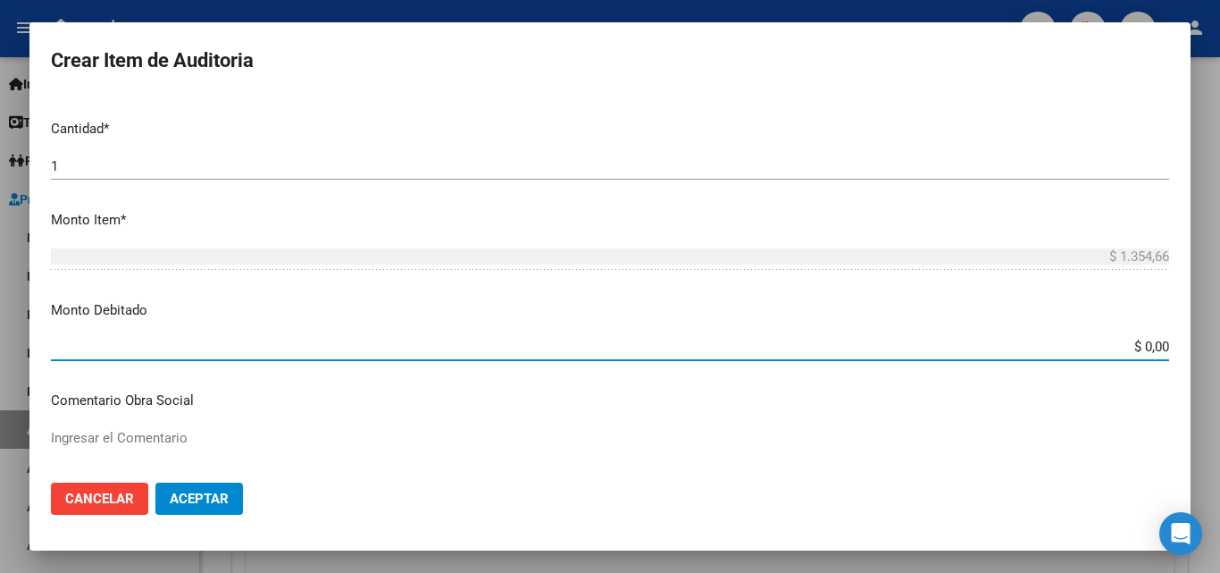
drag, startPoint x: 1115, startPoint y: 339, endPoint x: 1200, endPoint y: 348, distance: 86.2
click at [1200, 348] on div "Crear Item de Auditoria Nro Documento CUIL TODOS Nombre Completo Fec. Prestació…" at bounding box center [610, 286] width 1220 height 573
type input "$ 1.354,66"
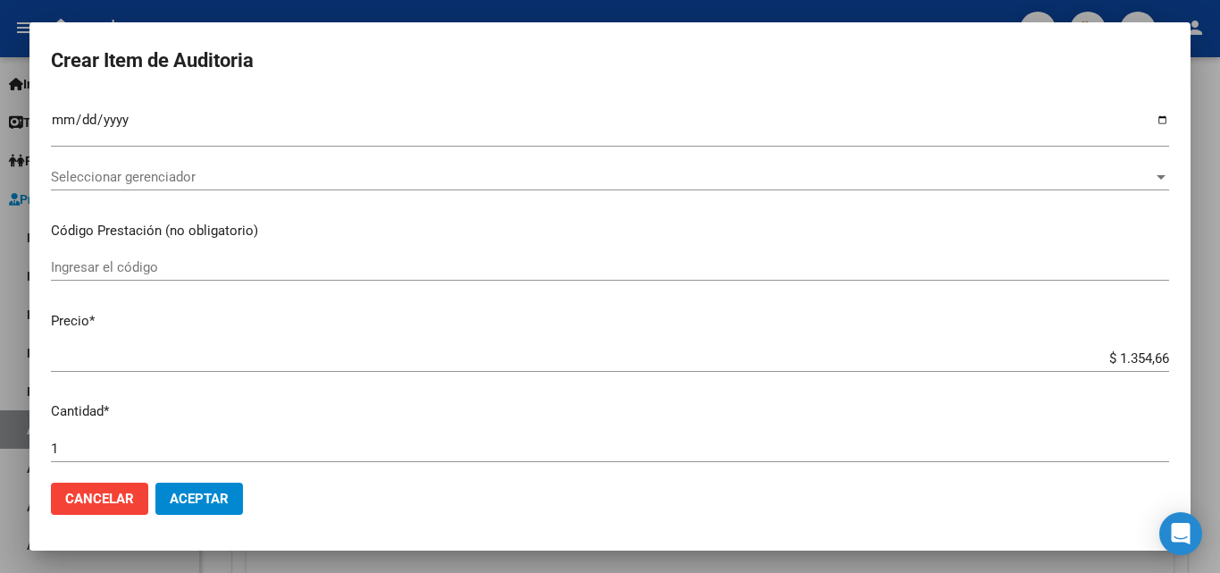
scroll to position [268, 0]
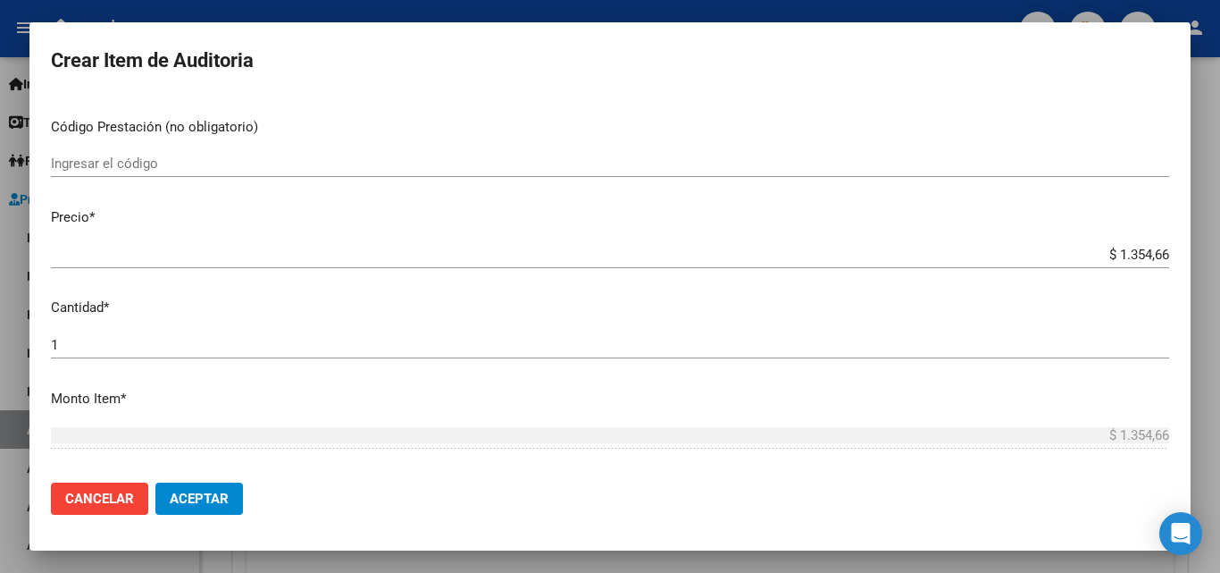
click at [94, 498] on span "Cancelar" at bounding box center [99, 498] width 69 height 16
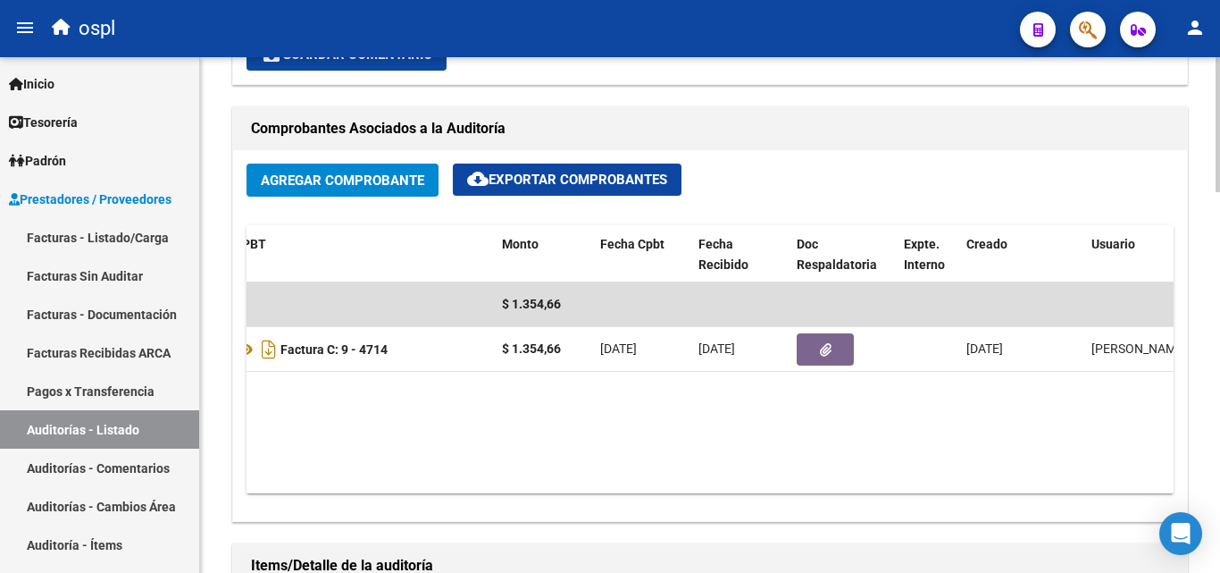
scroll to position [0, 0]
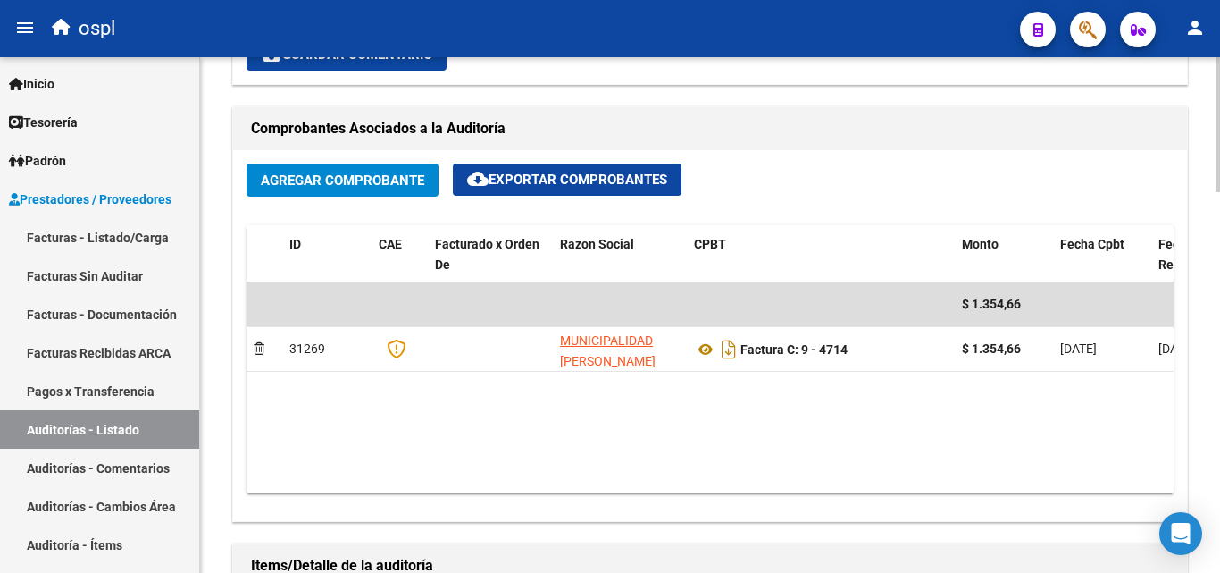
click at [707, 494] on div "Agregar Comprobante cloud_download Exportar Comprobantes ID CAE Facturado x Ord…" at bounding box center [710, 335] width 954 height 371
drag, startPoint x: 714, startPoint y: 493, endPoint x: 765, endPoint y: 490, distance: 51.9
click at [765, 490] on datatable-body "$ 1.354,66 31269 MUNICIPALIDAD [PERSON_NAME] Factura C: 9 - 4714 $ 1.354,66 [DA…" at bounding box center [710, 387] width 927 height 211
drag, startPoint x: 722, startPoint y: 476, endPoint x: 809, endPoint y: 476, distance: 87.5
click at [809, 476] on datatable-body "$ 1.354,66 31269 MUNICIPALIDAD [PERSON_NAME] Factura C: 9 - 4714 $ 1.354,66 [DA…" at bounding box center [710, 387] width 927 height 211
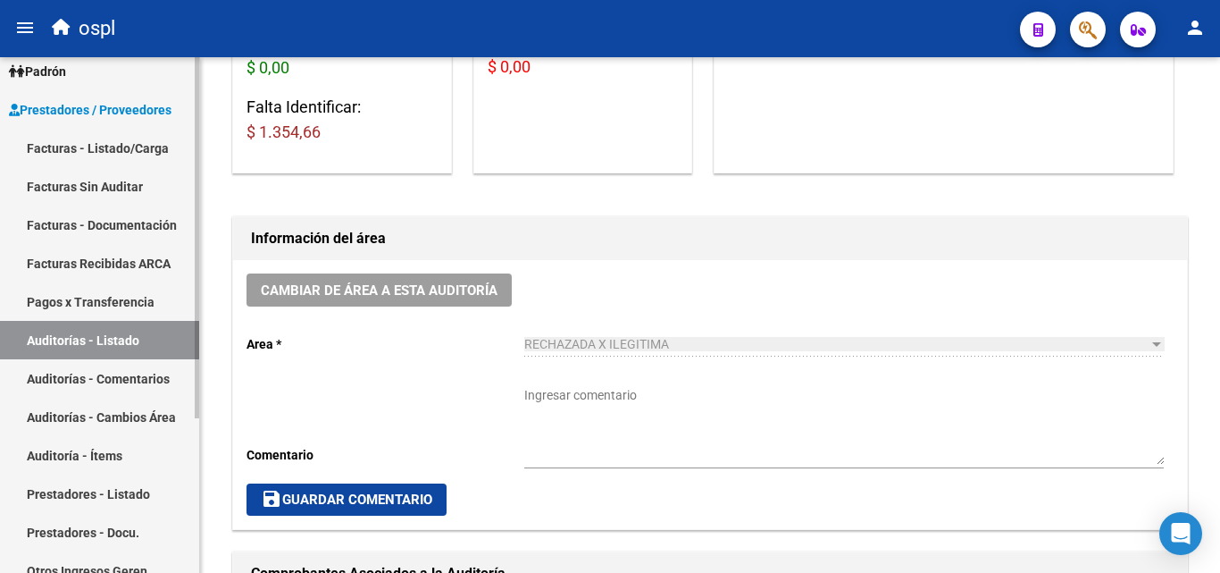
scroll to position [357, 0]
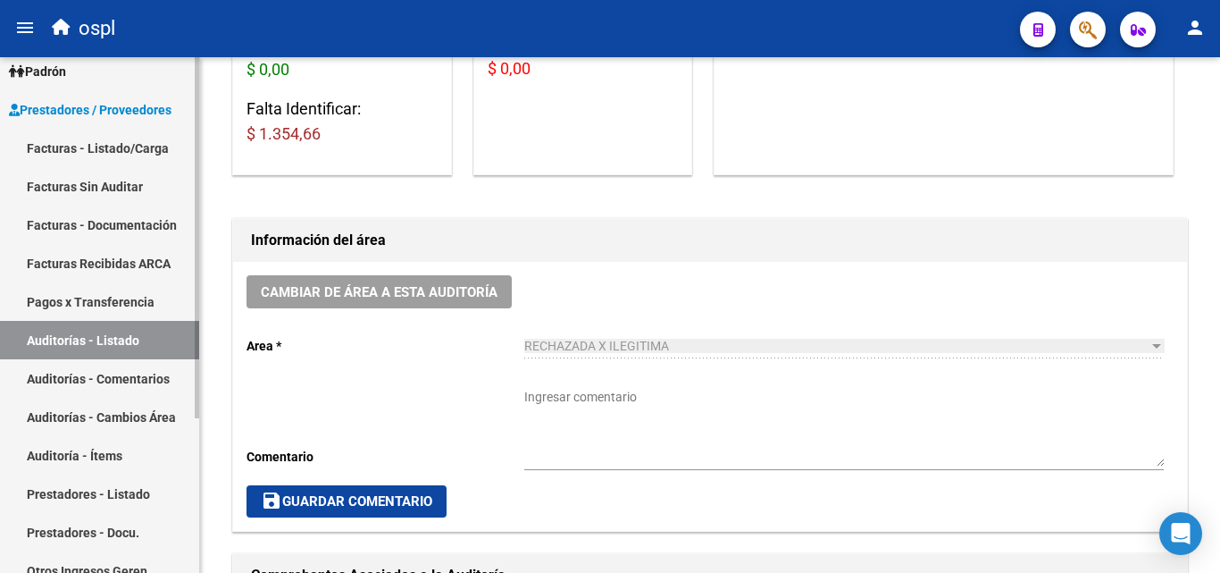
click at [121, 177] on link "Facturas Sin Auditar" at bounding box center [99, 186] width 199 height 38
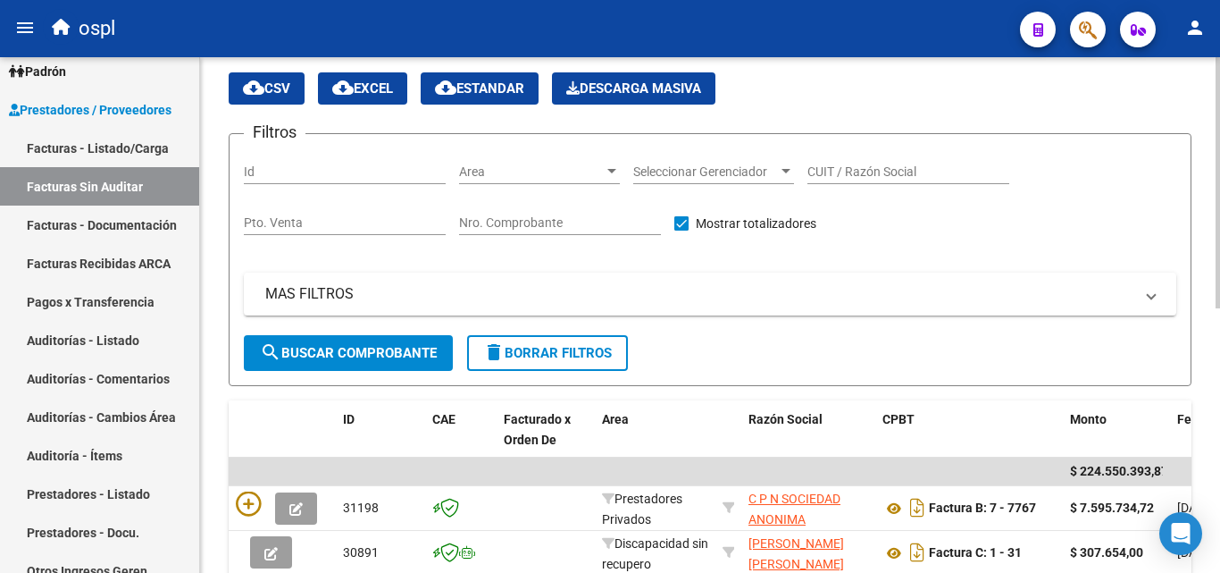
scroll to position [5, 0]
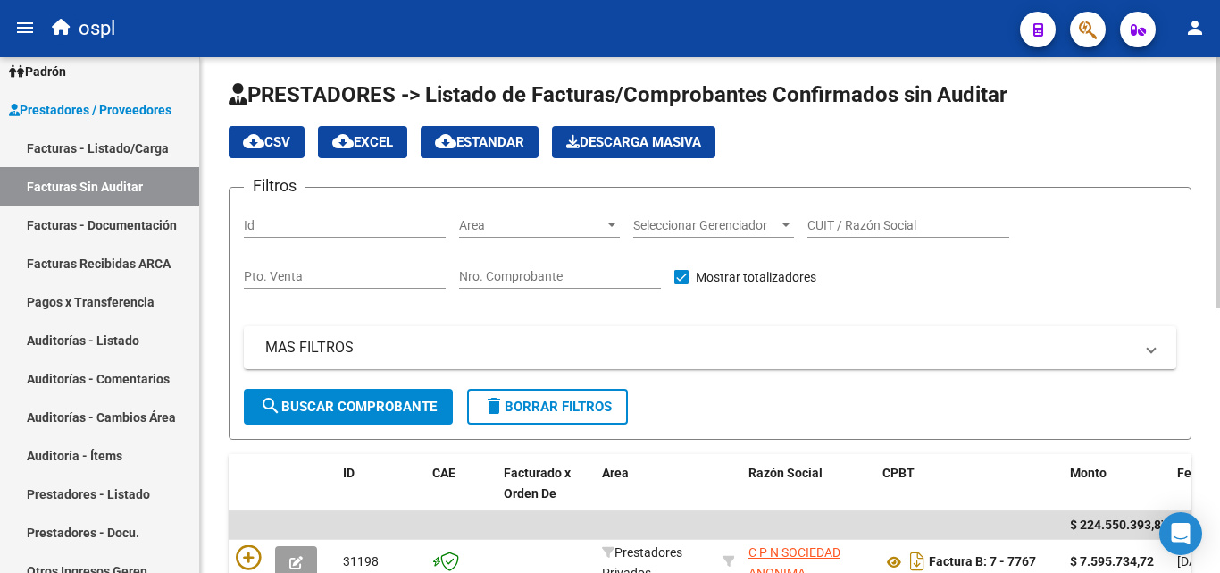
click at [523, 271] on input "Nro. Comprobante" at bounding box center [560, 276] width 202 height 15
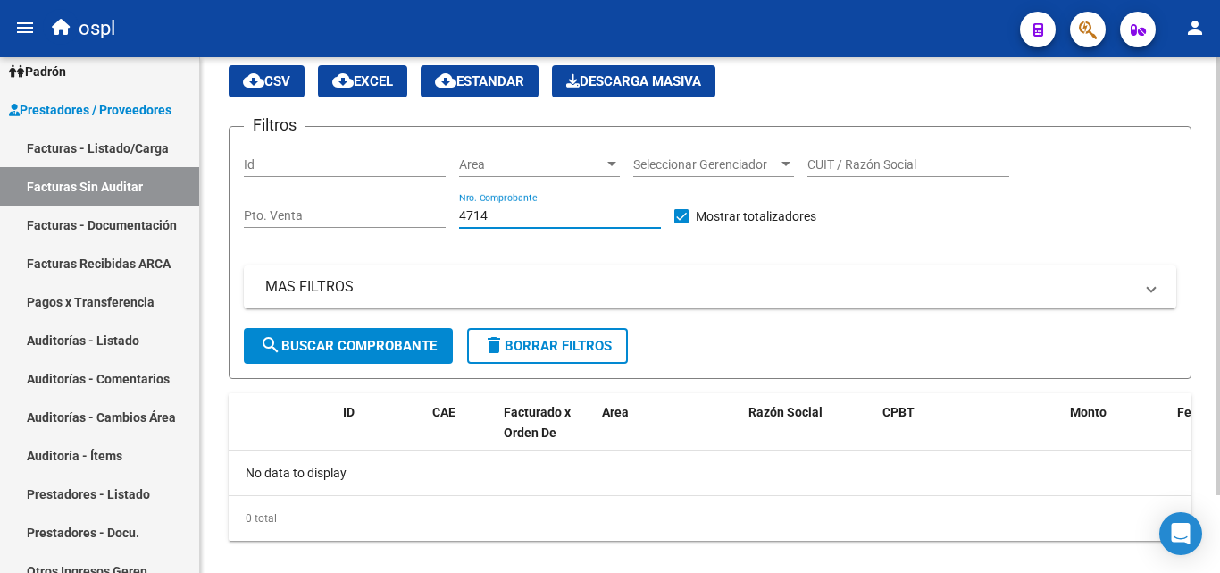
scroll to position [91, 0]
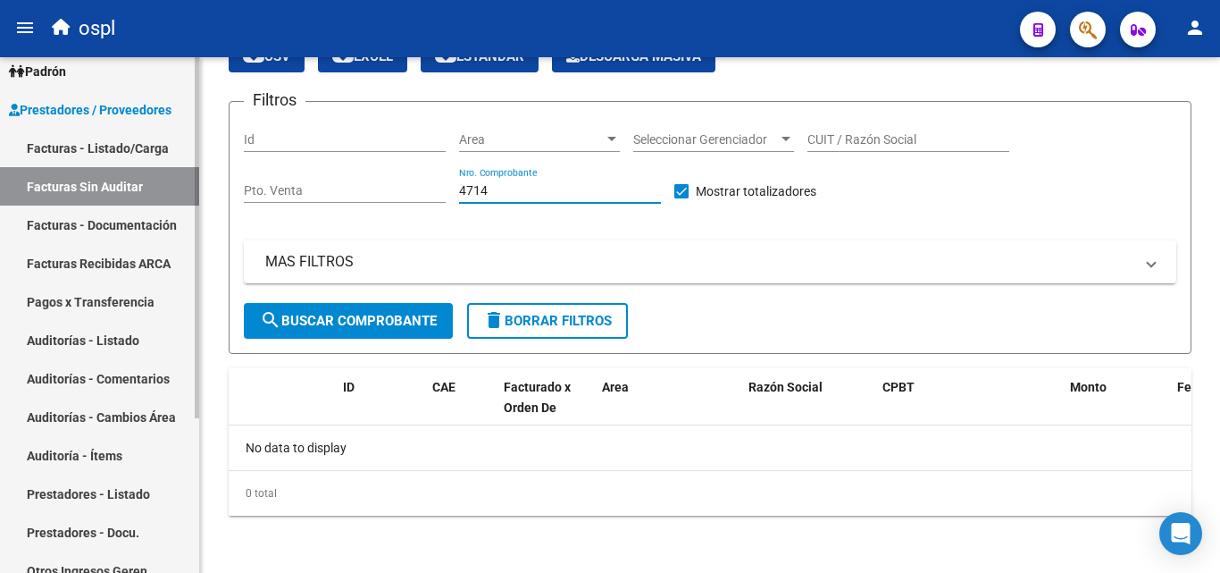
type input "4714"
click at [100, 455] on link "Auditoría - Ítems" at bounding box center [99, 455] width 199 height 38
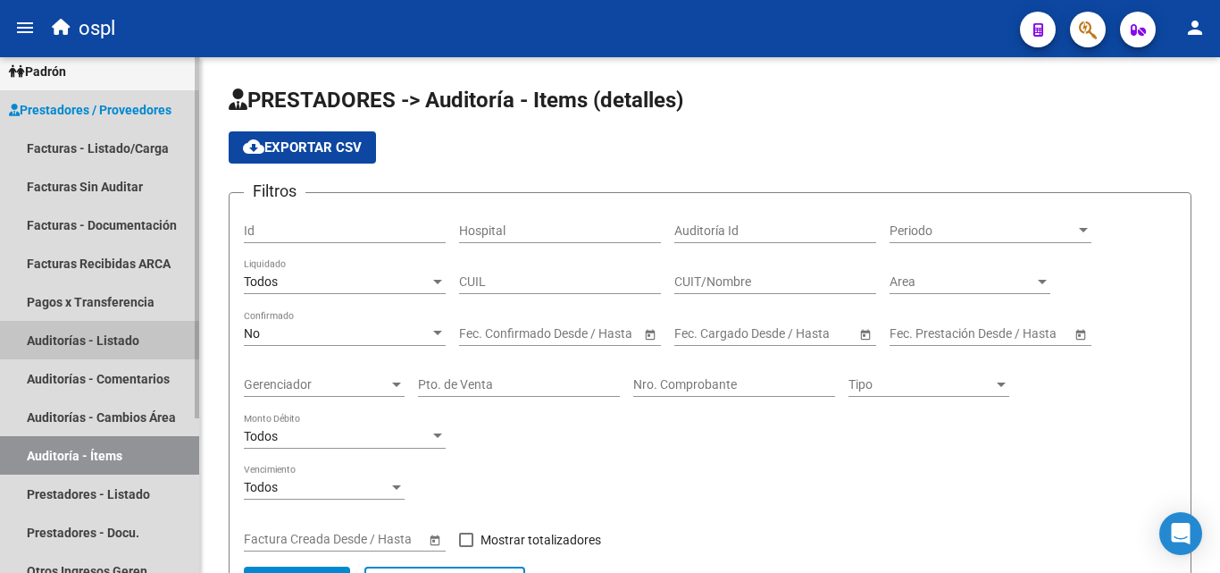
click at [122, 339] on link "Auditorías - Listado" at bounding box center [99, 340] width 199 height 38
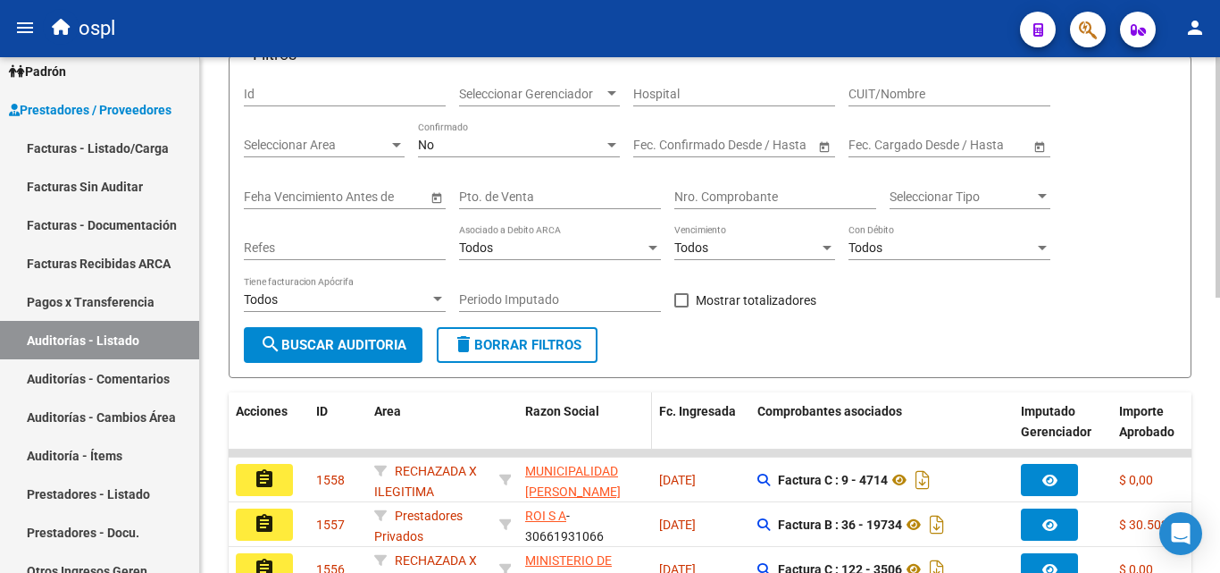
scroll to position [179, 0]
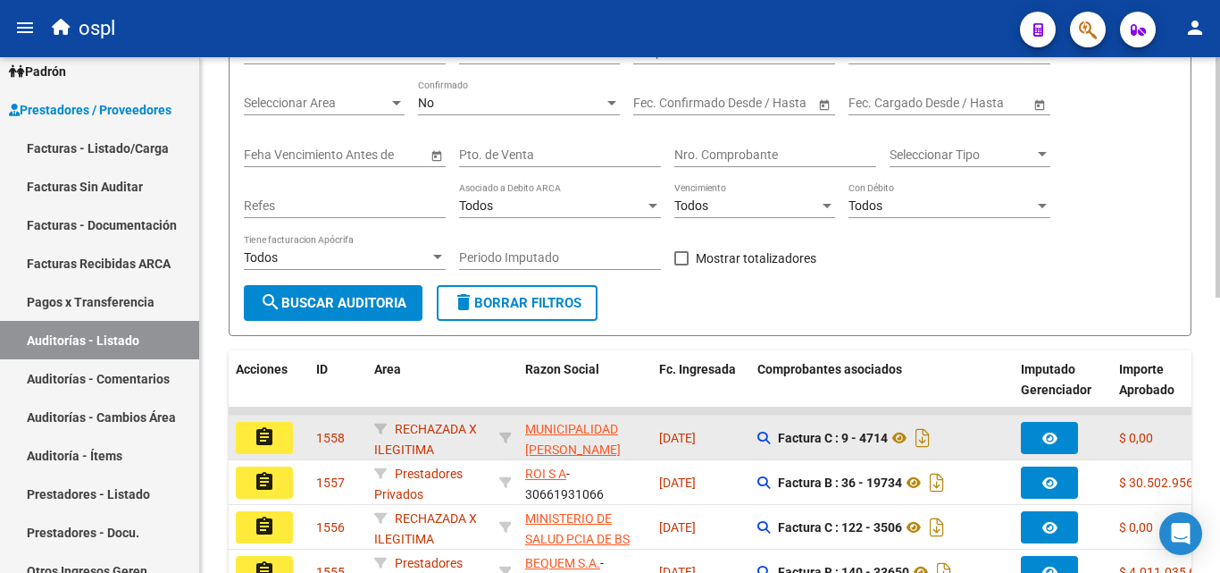
click at [276, 433] on button "assignment" at bounding box center [264, 438] width 57 height 32
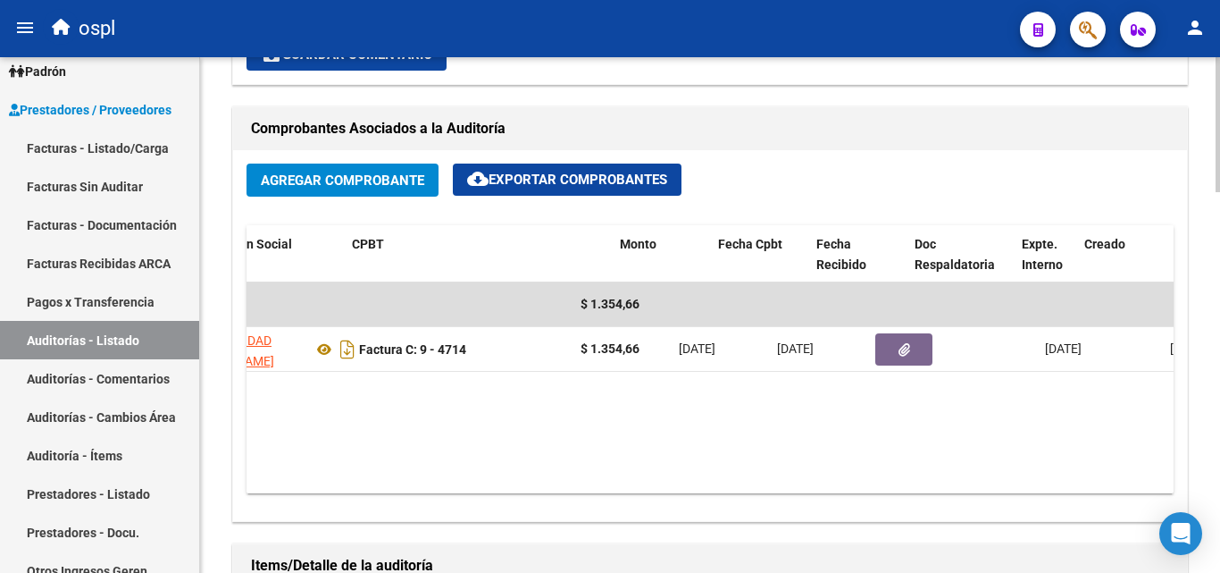
scroll to position [0, 728]
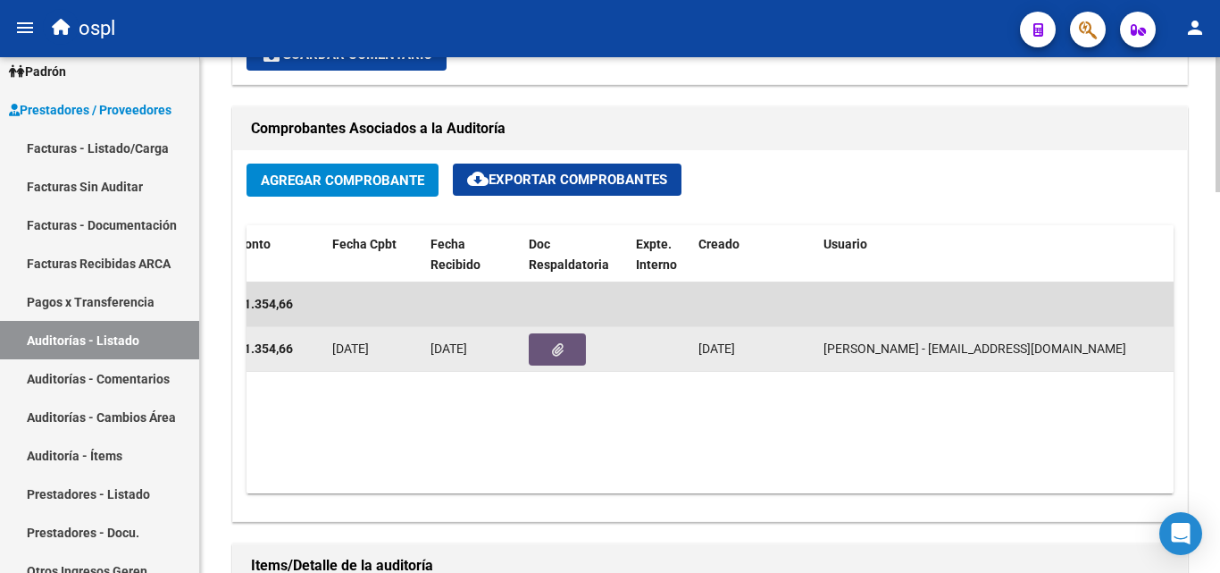
click at [561, 345] on icon "button" at bounding box center [558, 349] width 12 height 13
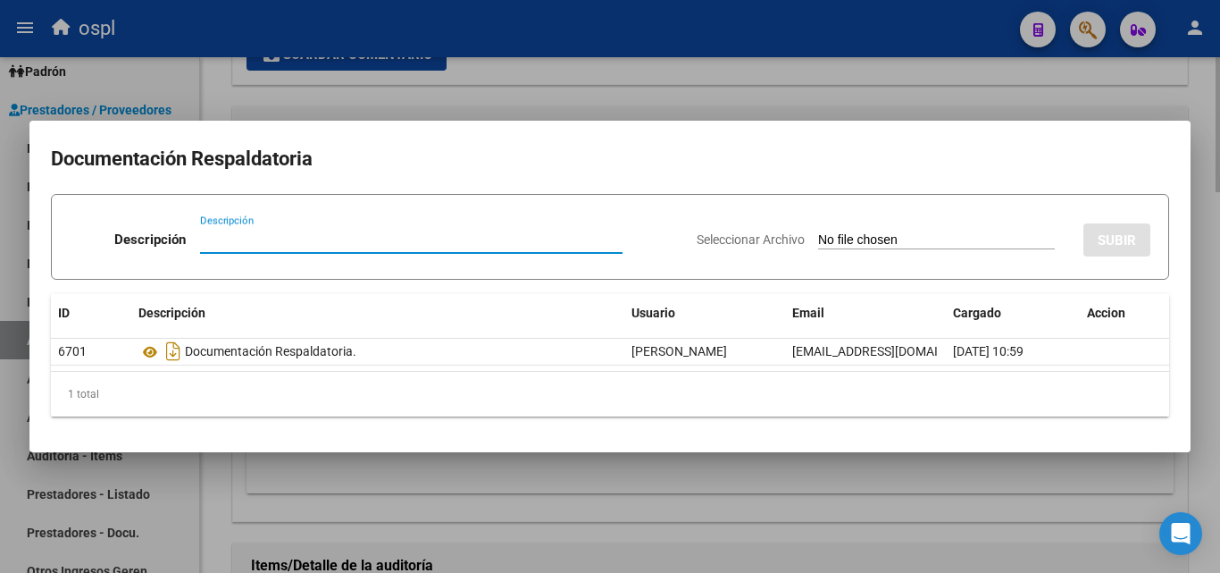
click at [648, 79] on div at bounding box center [610, 286] width 1220 height 573
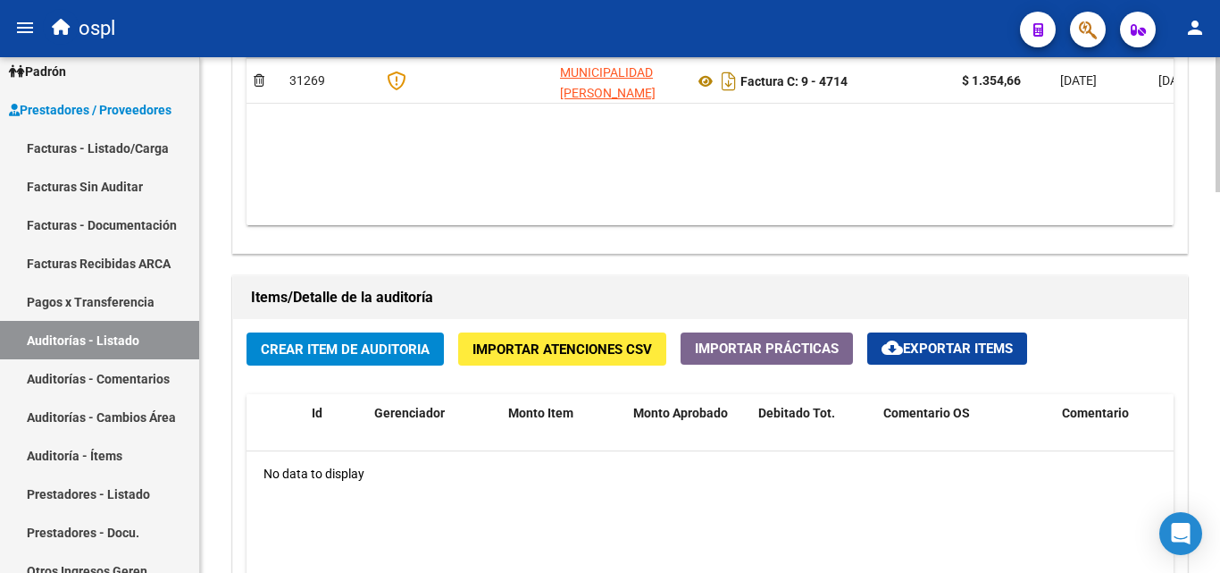
scroll to position [1450, 0]
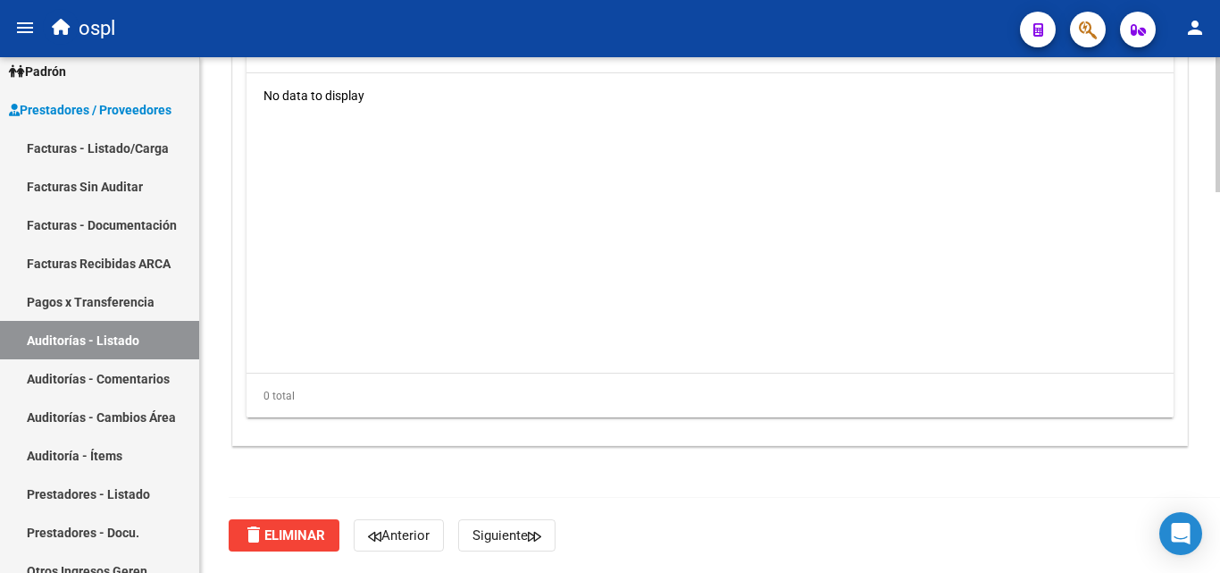
click at [296, 530] on span "delete Eliminar" at bounding box center [284, 535] width 82 height 16
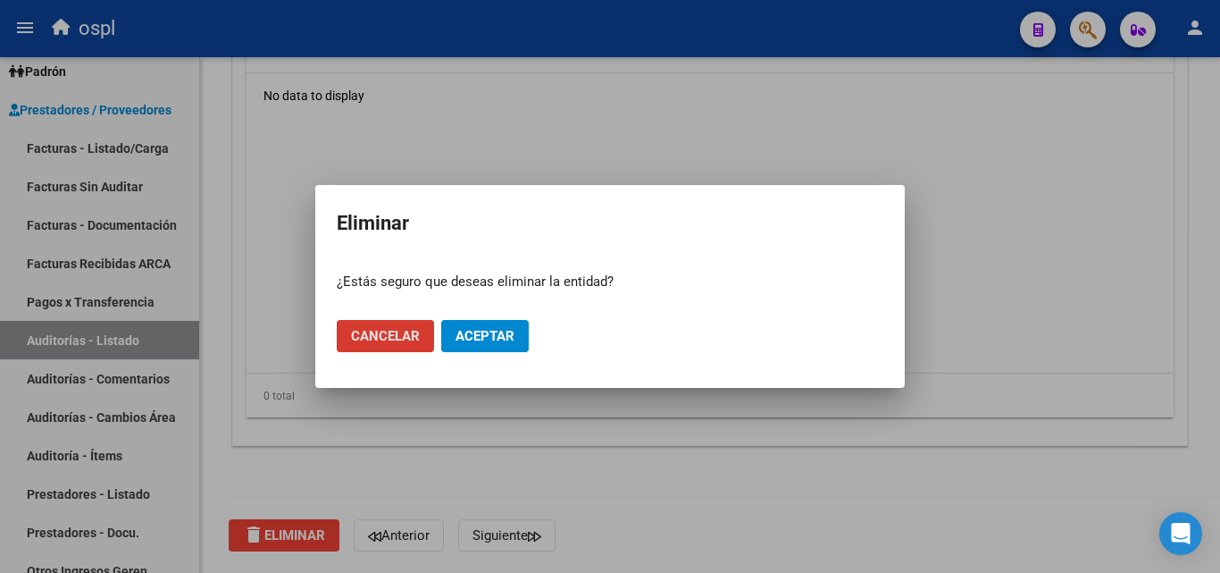
click at [502, 341] on span "Aceptar" at bounding box center [485, 336] width 59 height 16
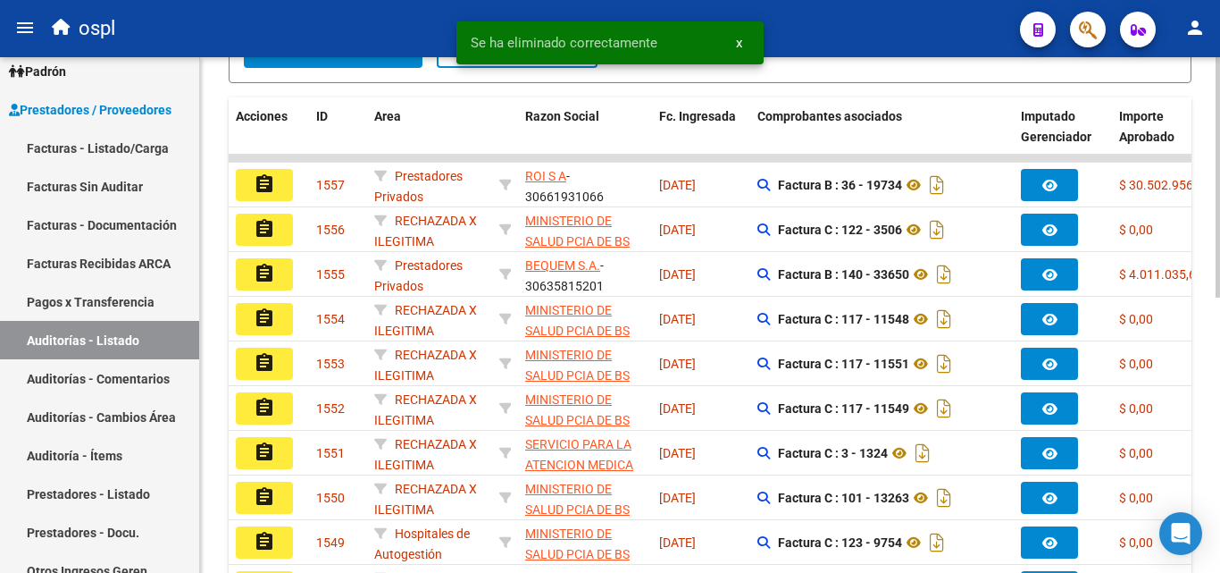
scroll to position [447, 0]
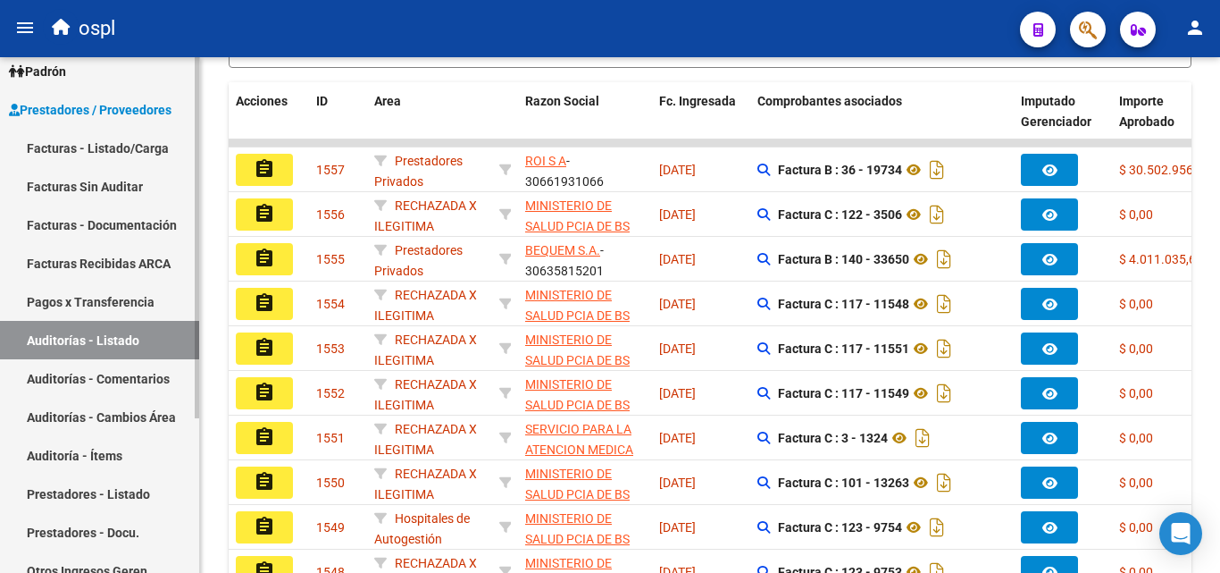
click at [137, 139] on link "Facturas - Listado/Carga" at bounding box center [99, 148] width 199 height 38
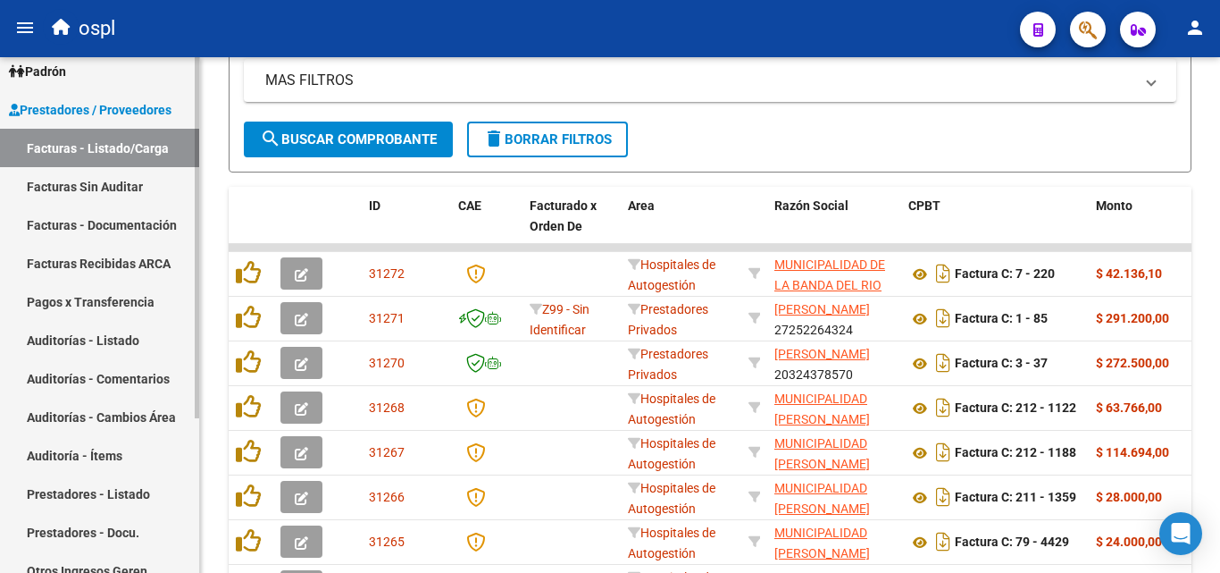
click at [75, 182] on link "Facturas Sin Auditar" at bounding box center [99, 186] width 199 height 38
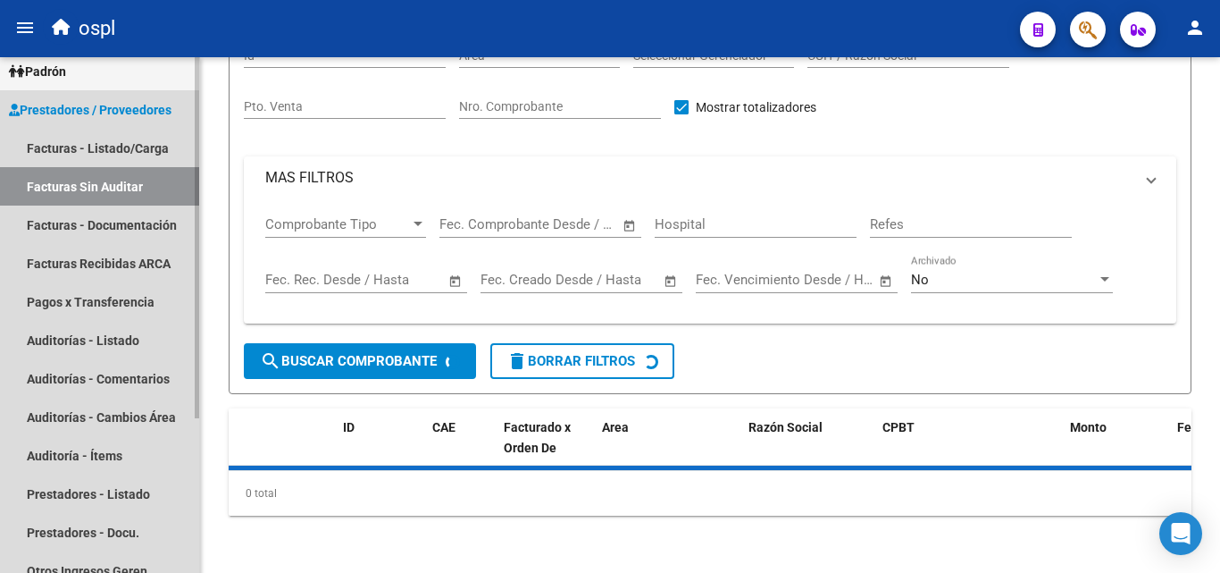
scroll to position [51, 0]
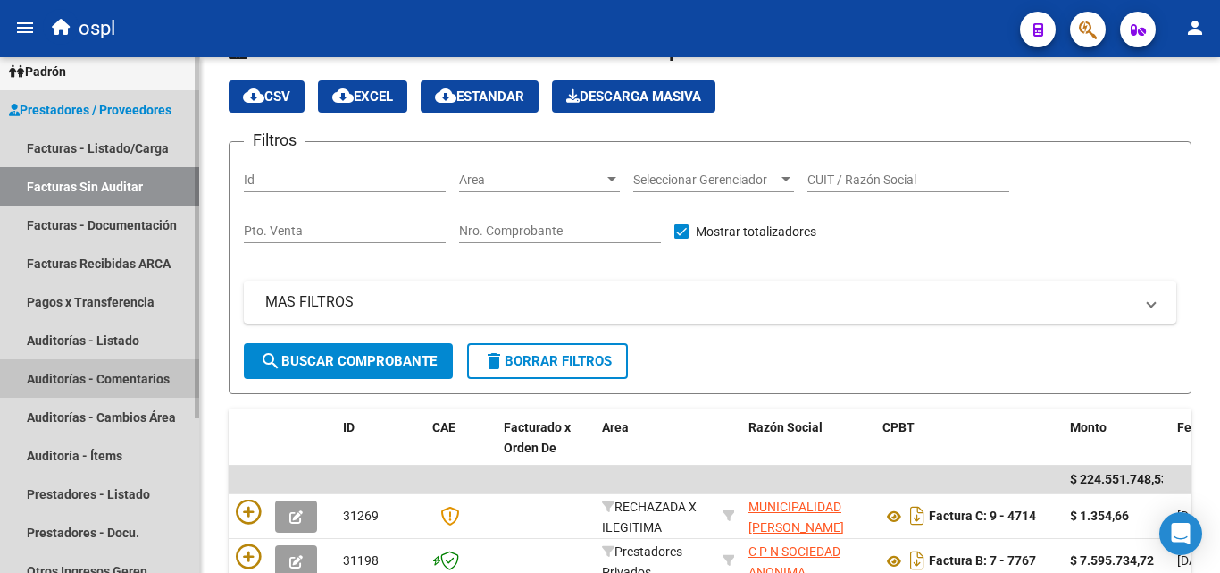
click at [110, 364] on link "Auditorías - Comentarios" at bounding box center [99, 378] width 199 height 38
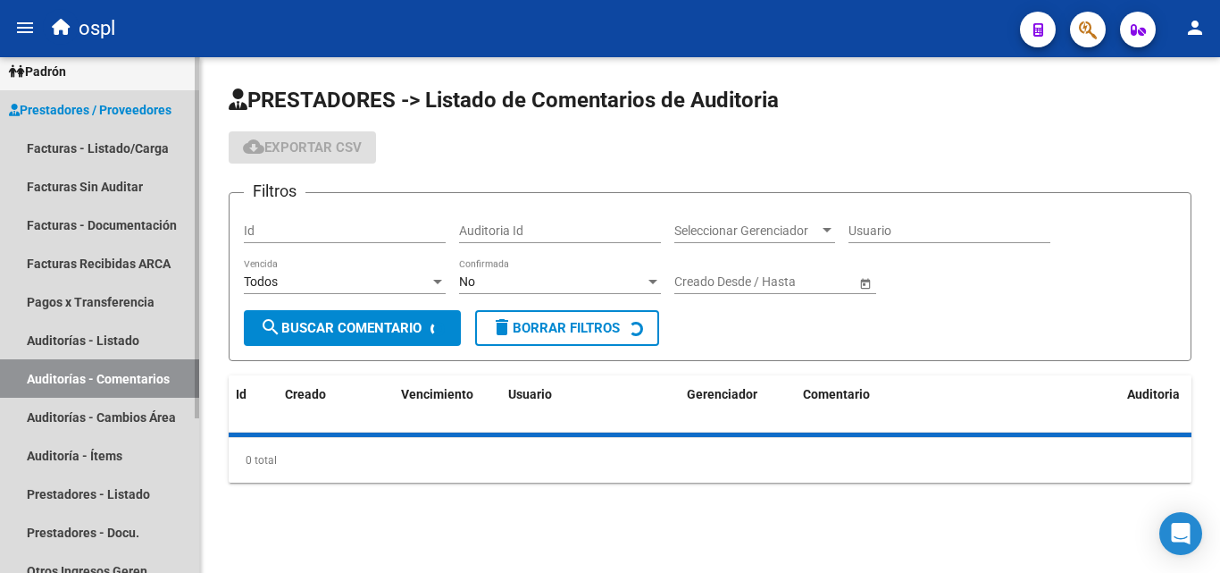
click at [111, 335] on link "Auditorías - Listado" at bounding box center [99, 340] width 199 height 38
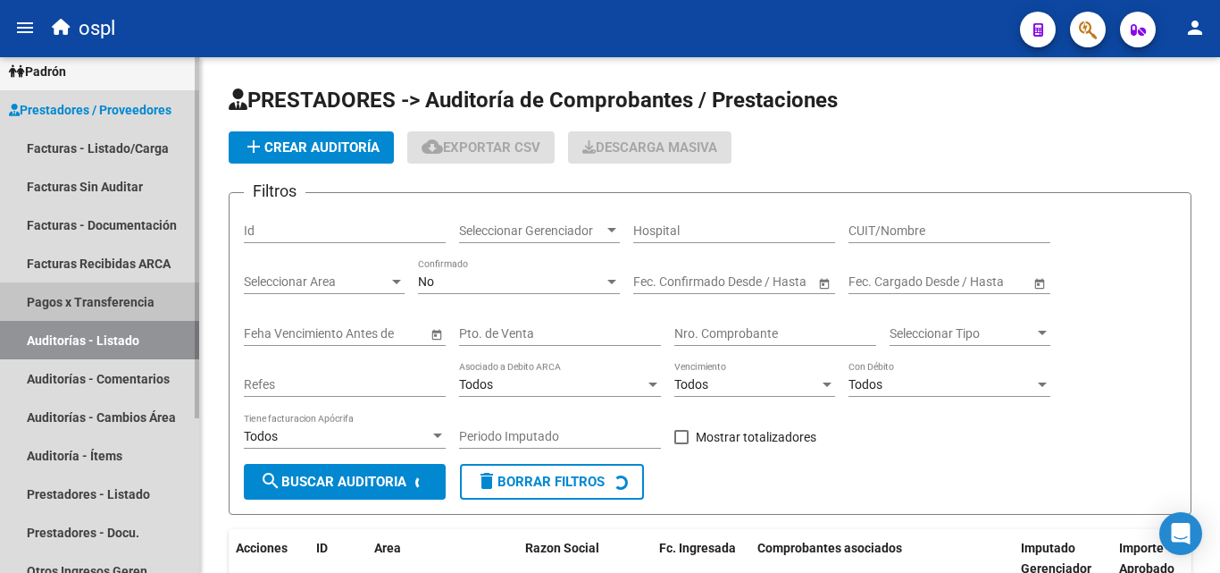
click at [121, 315] on link "Pagos x Transferencia" at bounding box center [99, 301] width 199 height 38
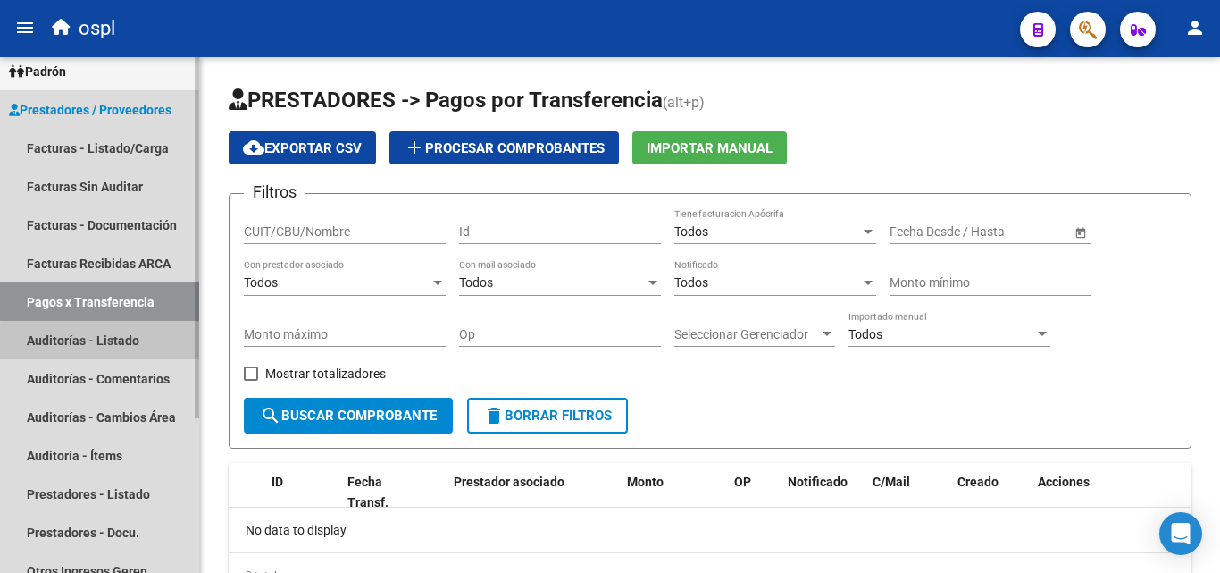
click at [121, 343] on link "Auditorías - Listado" at bounding box center [99, 340] width 199 height 38
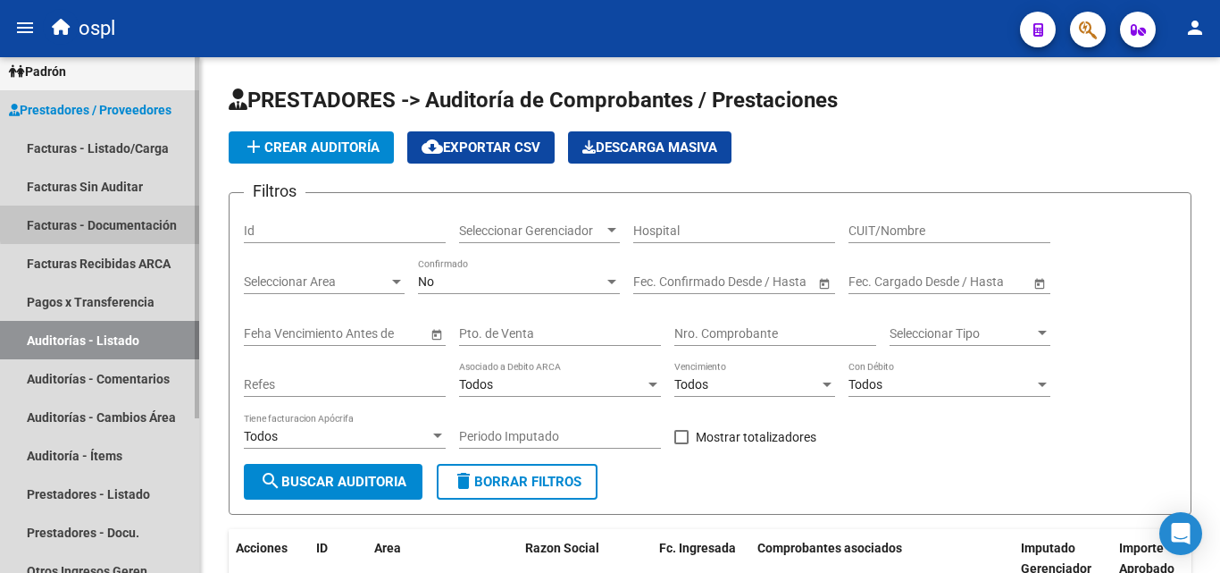
click at [125, 221] on link "Facturas - Documentación" at bounding box center [99, 224] width 199 height 38
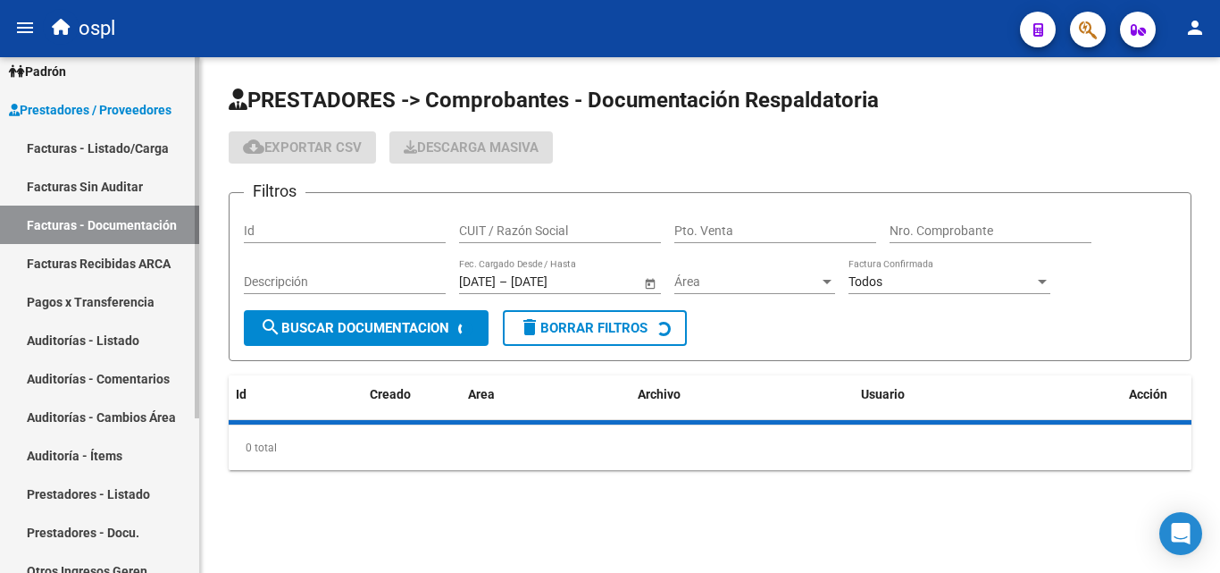
click at [121, 184] on link "Facturas Sin Auditar" at bounding box center [99, 186] width 199 height 38
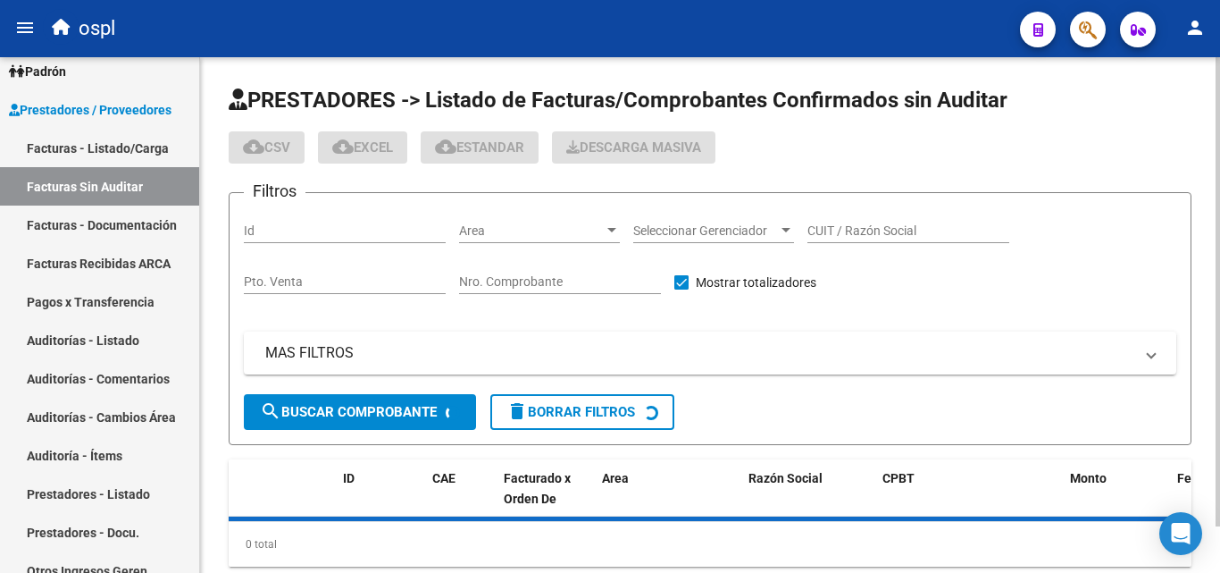
click at [488, 286] on input "Nro. Comprobante" at bounding box center [560, 281] width 202 height 15
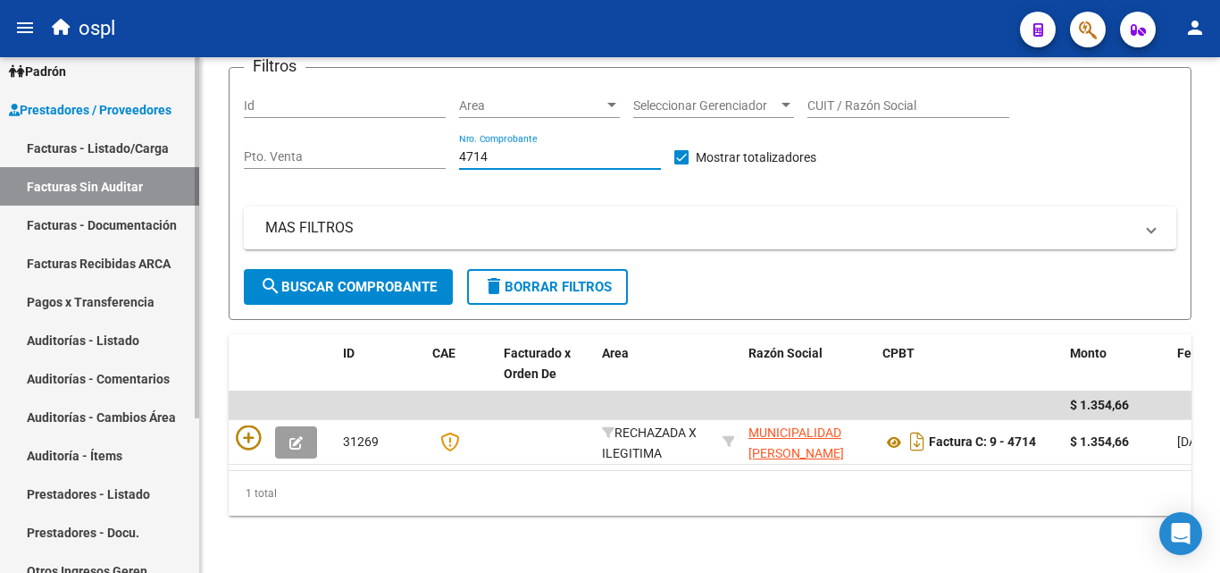
type input "4714"
click at [121, 238] on link "Facturas - Documentación" at bounding box center [99, 224] width 199 height 38
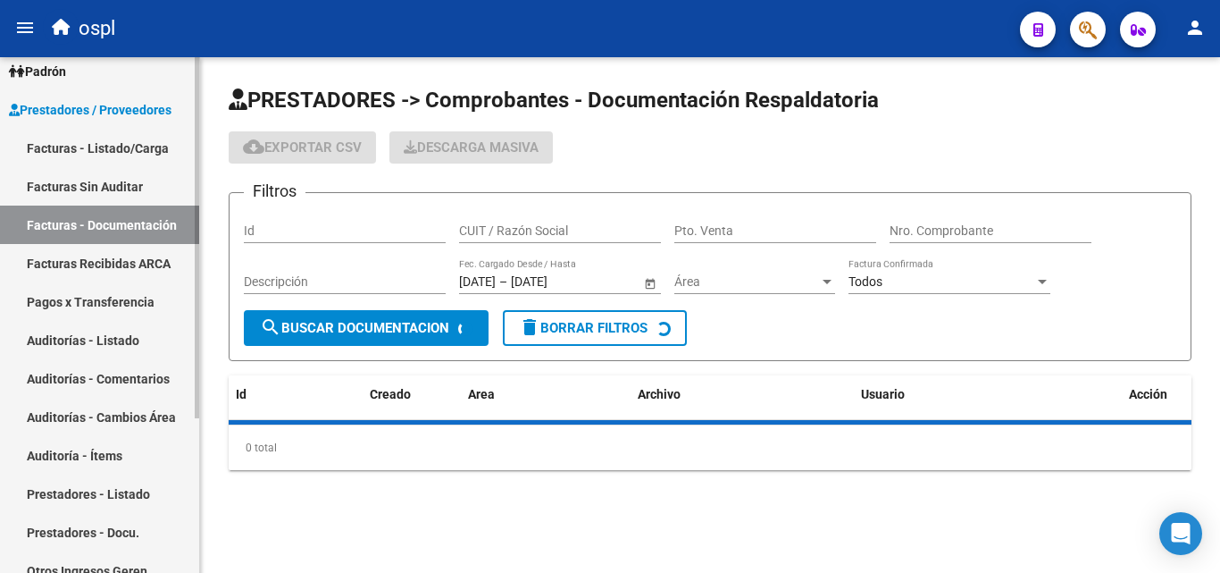
click at [121, 148] on link "Facturas - Listado/Carga" at bounding box center [99, 148] width 199 height 38
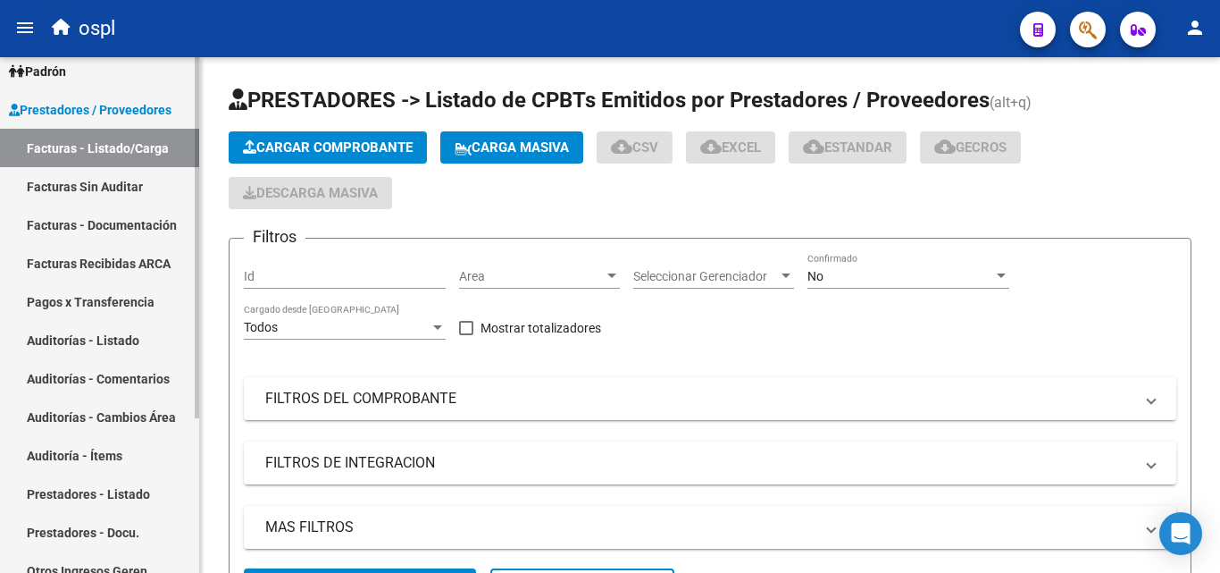
click at [130, 186] on link "Facturas Sin Auditar" at bounding box center [99, 186] width 199 height 38
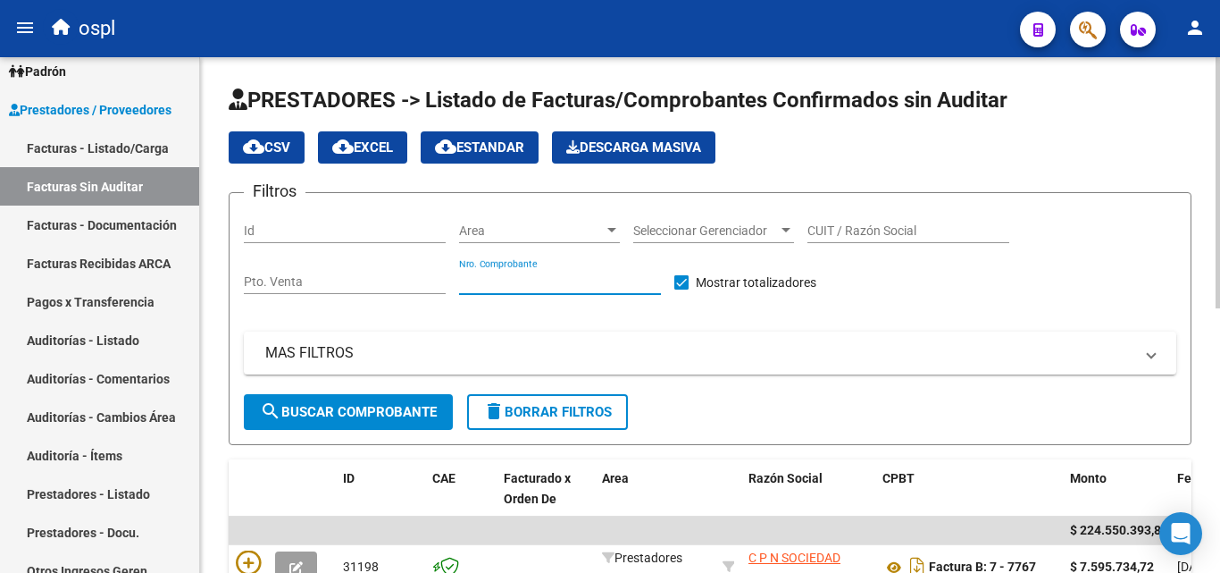
click at [597, 280] on input "Nro. Comprobante" at bounding box center [560, 281] width 202 height 15
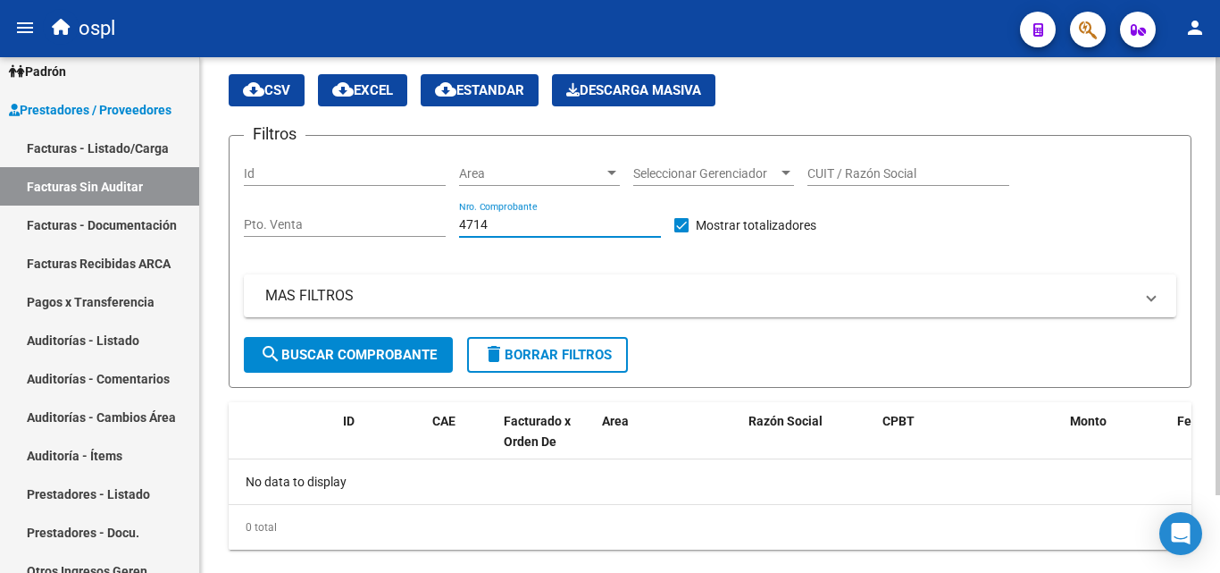
scroll to position [91, 0]
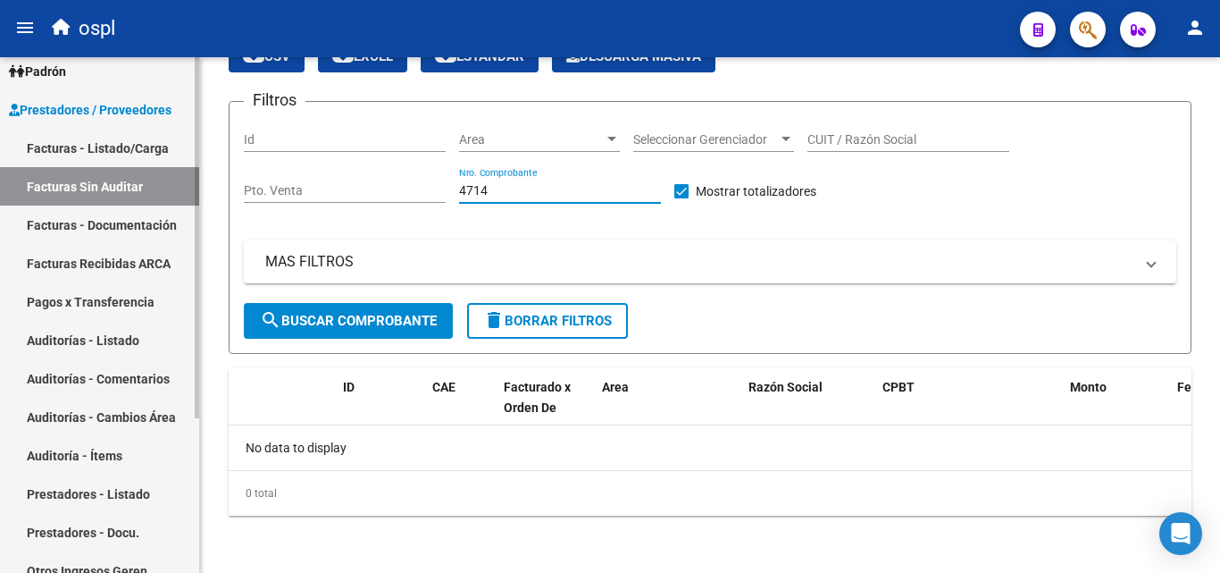
type input "4714"
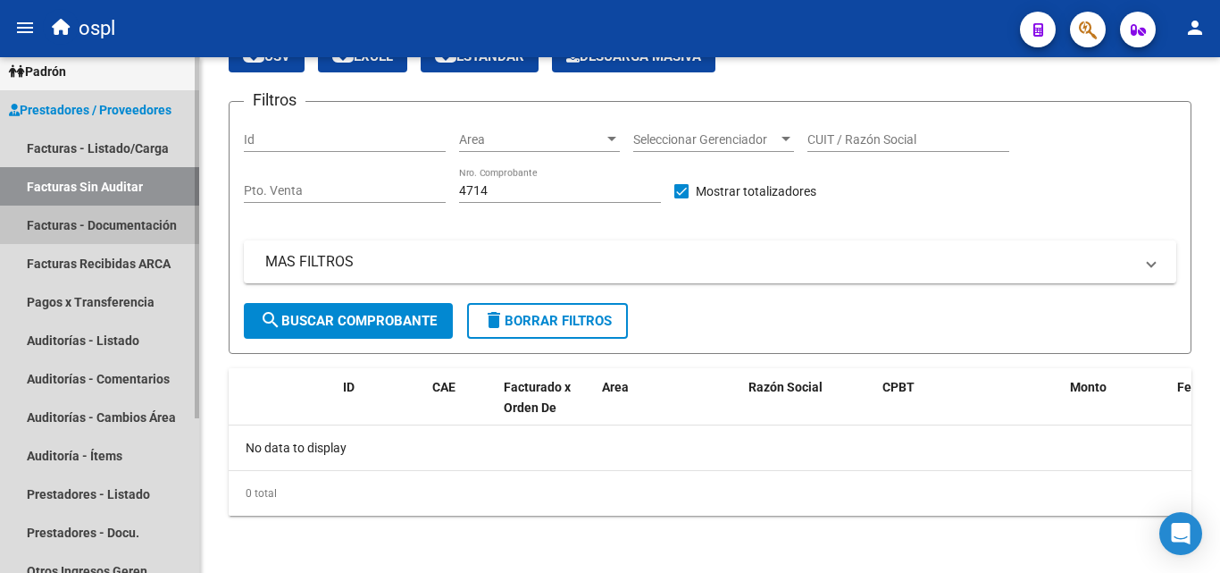
click at [70, 217] on link "Facturas - Documentación" at bounding box center [99, 224] width 199 height 38
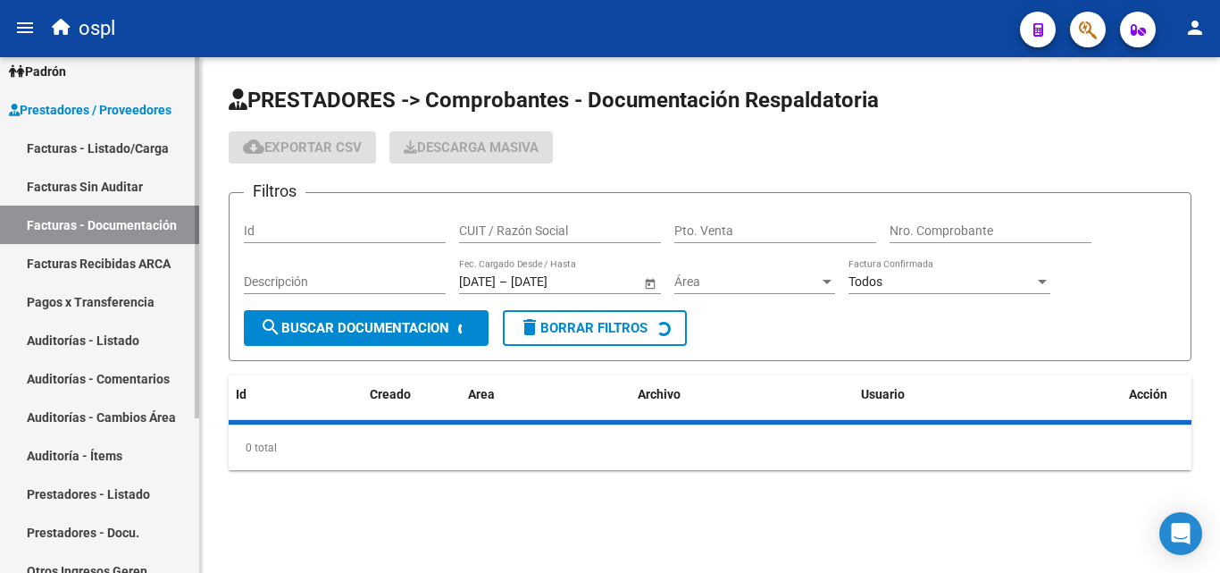
click at [106, 156] on link "Facturas - Listado/Carga" at bounding box center [99, 148] width 199 height 38
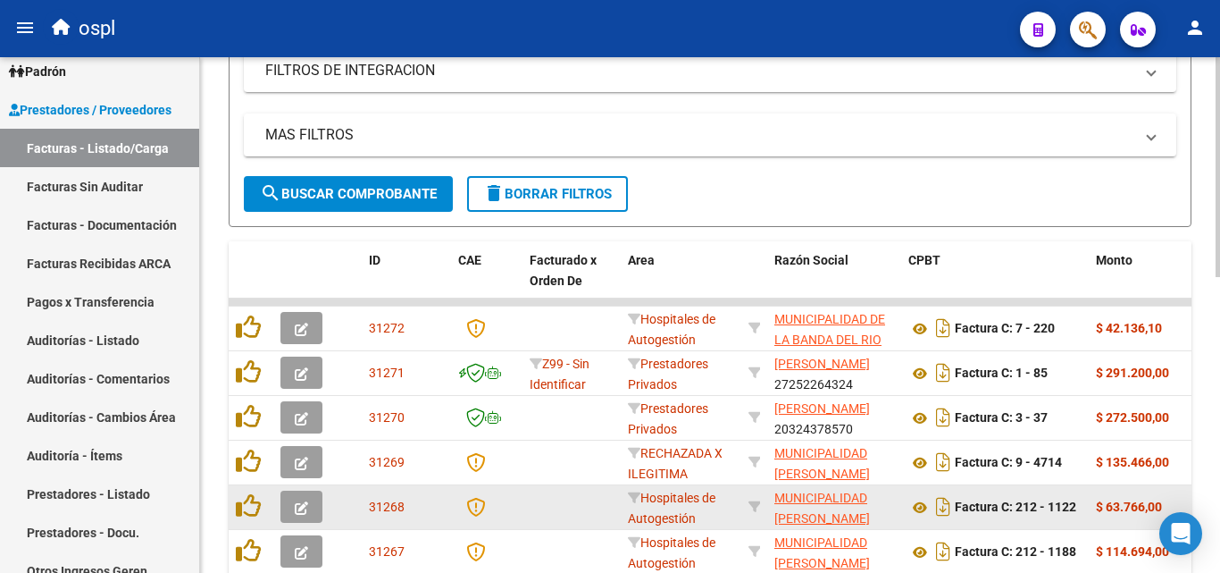
scroll to position [447, 0]
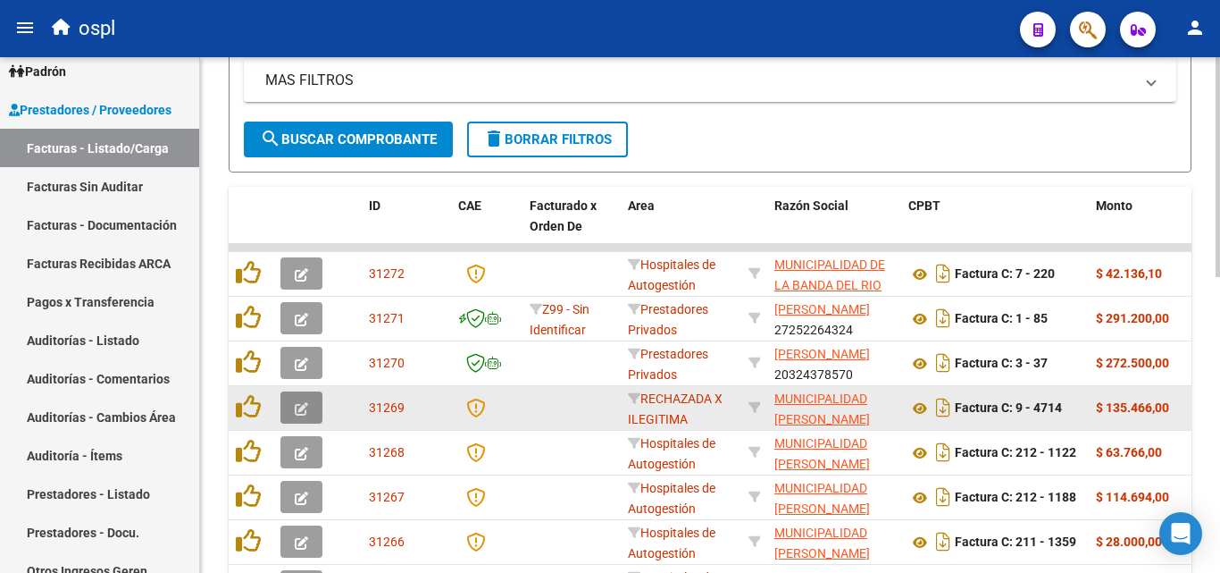
click at [294, 402] on button "button" at bounding box center [301, 407] width 42 height 32
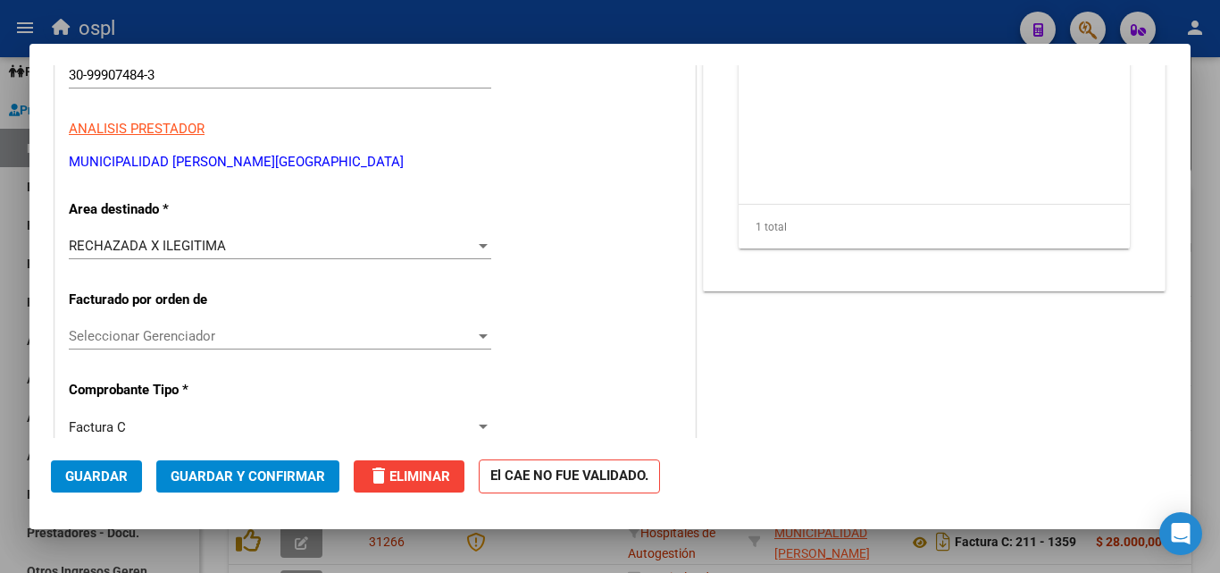
scroll to position [179, 0]
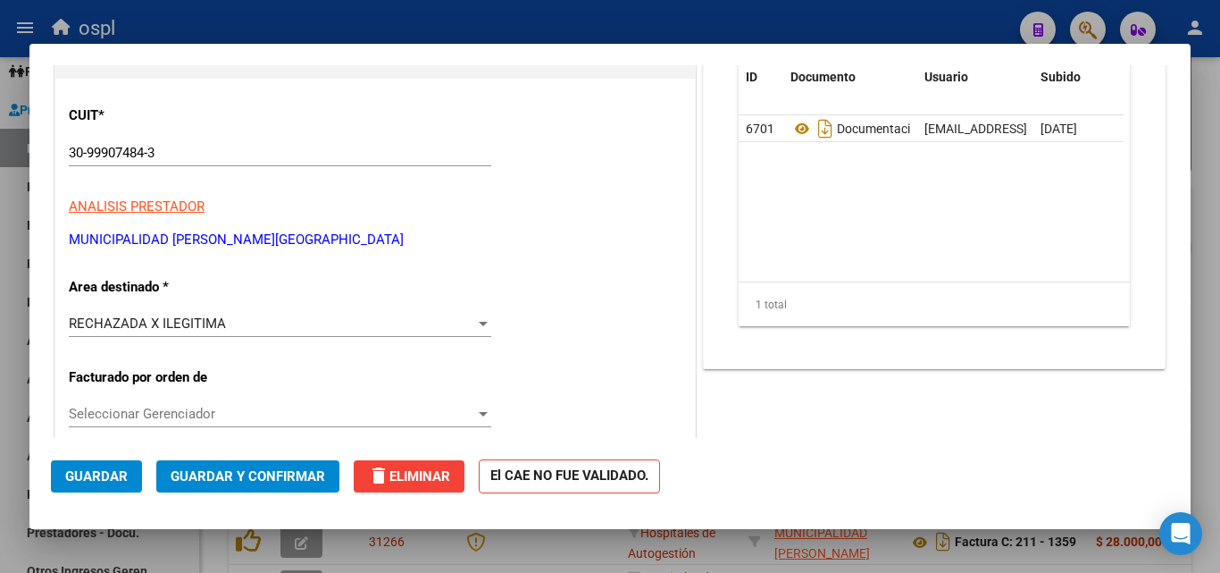
click at [288, 475] on span "Guardar y Confirmar" at bounding box center [248, 476] width 155 height 16
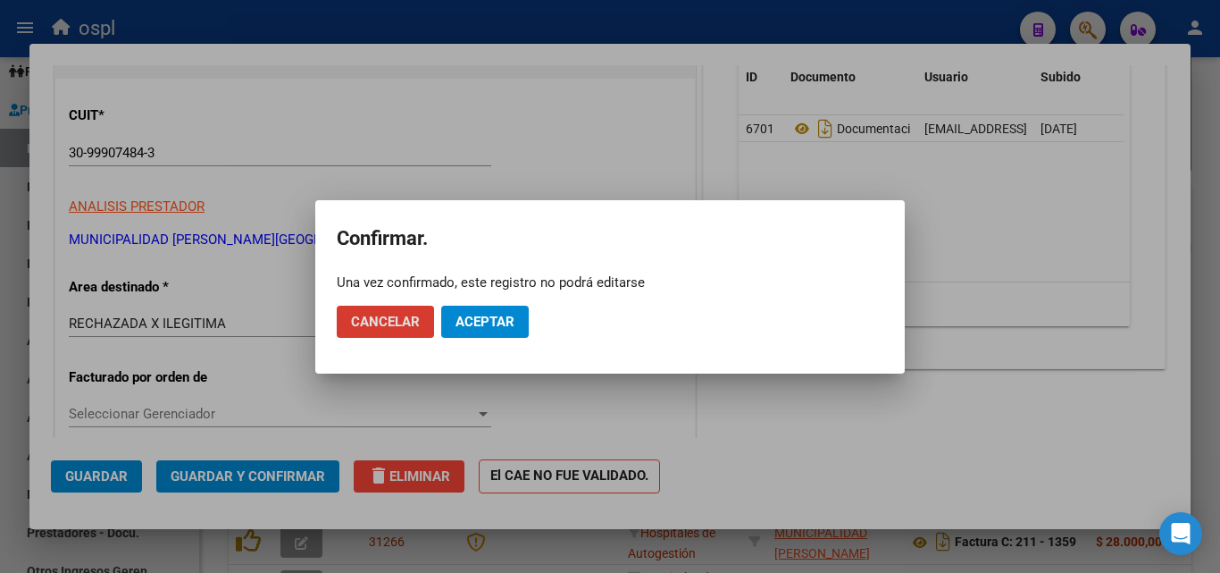
click at [486, 314] on span "Aceptar" at bounding box center [485, 322] width 59 height 16
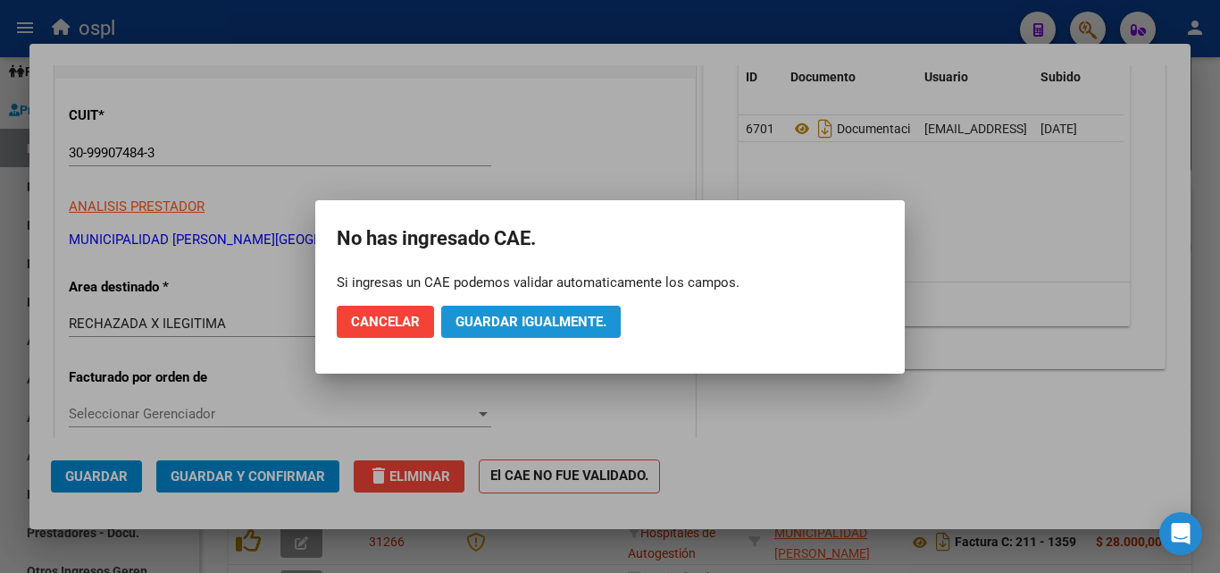
click at [486, 314] on span "Guardar igualmente." at bounding box center [531, 322] width 151 height 16
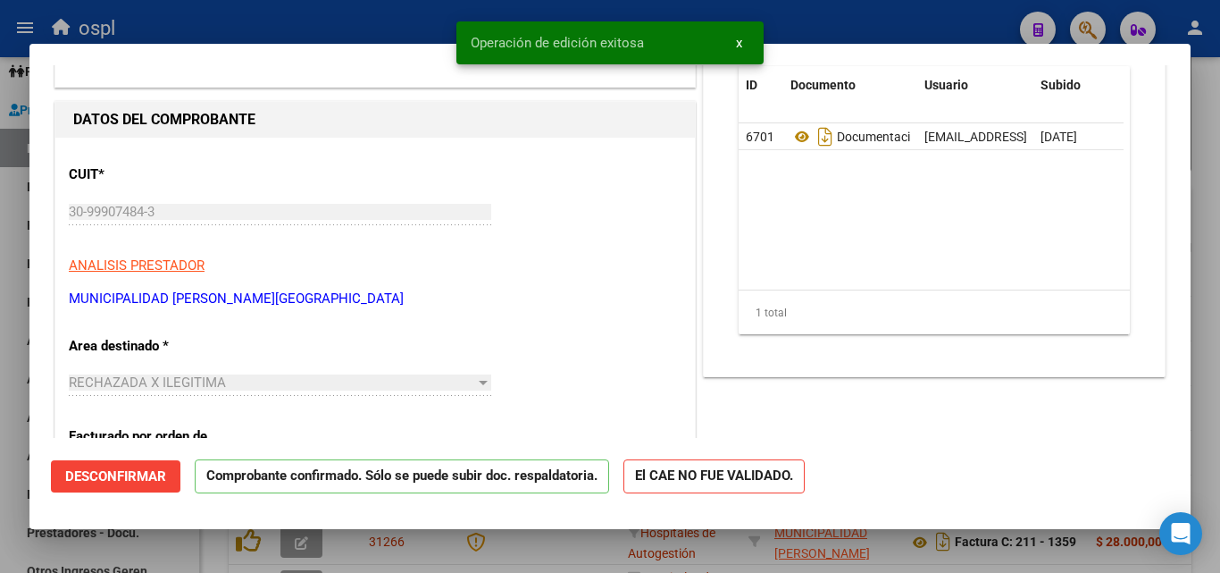
scroll to position [0, 0]
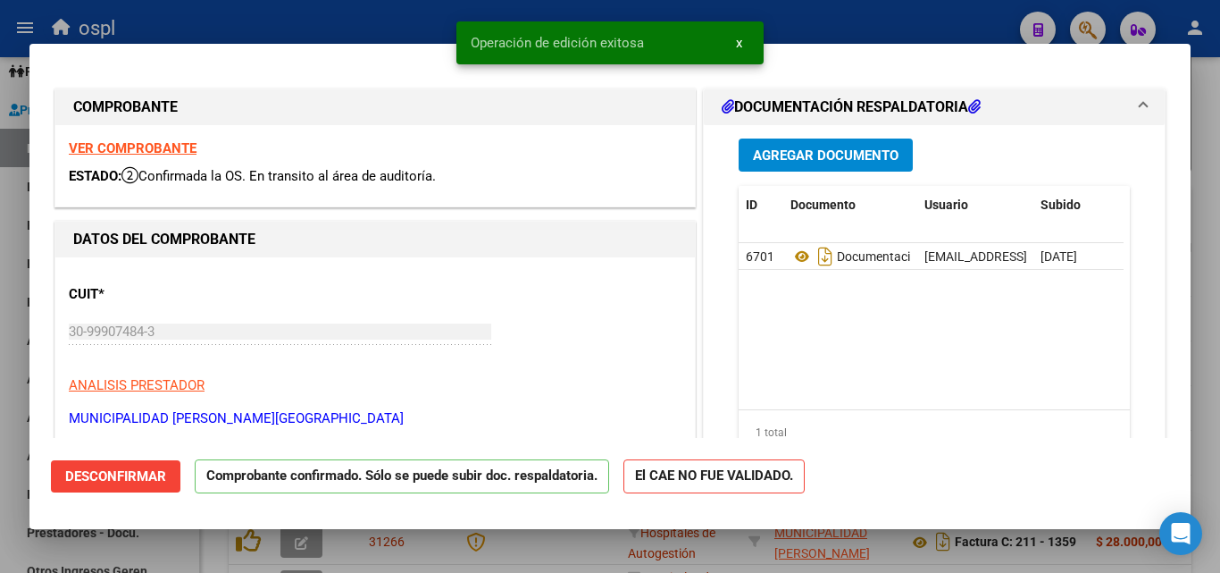
click at [8, 257] on div at bounding box center [610, 286] width 1220 height 573
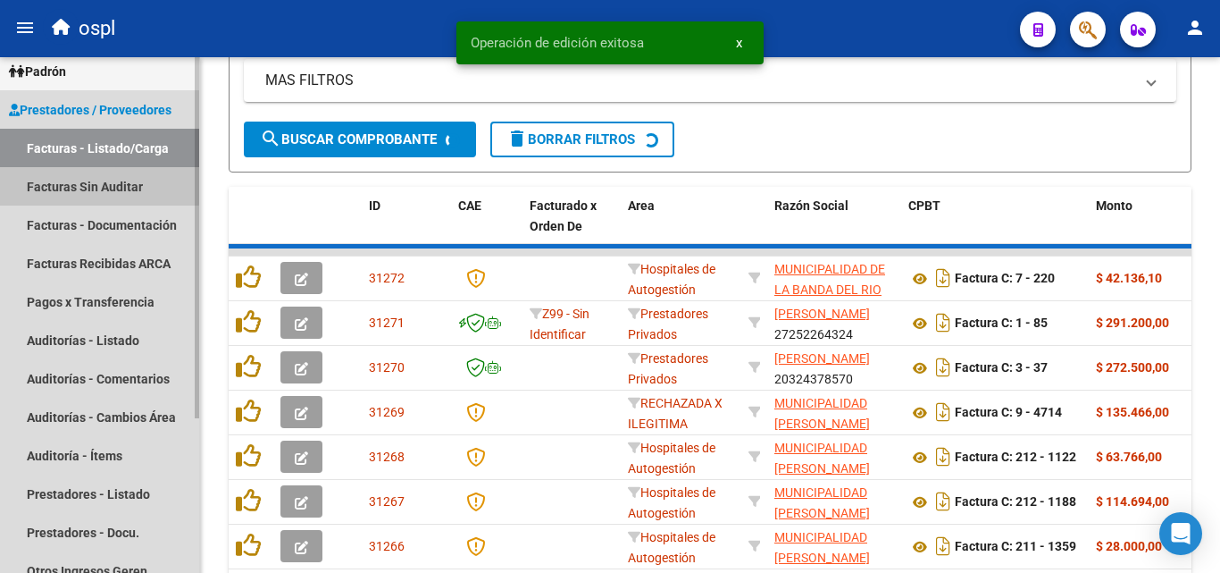
click at [38, 181] on link "Facturas Sin Auditar" at bounding box center [99, 186] width 199 height 38
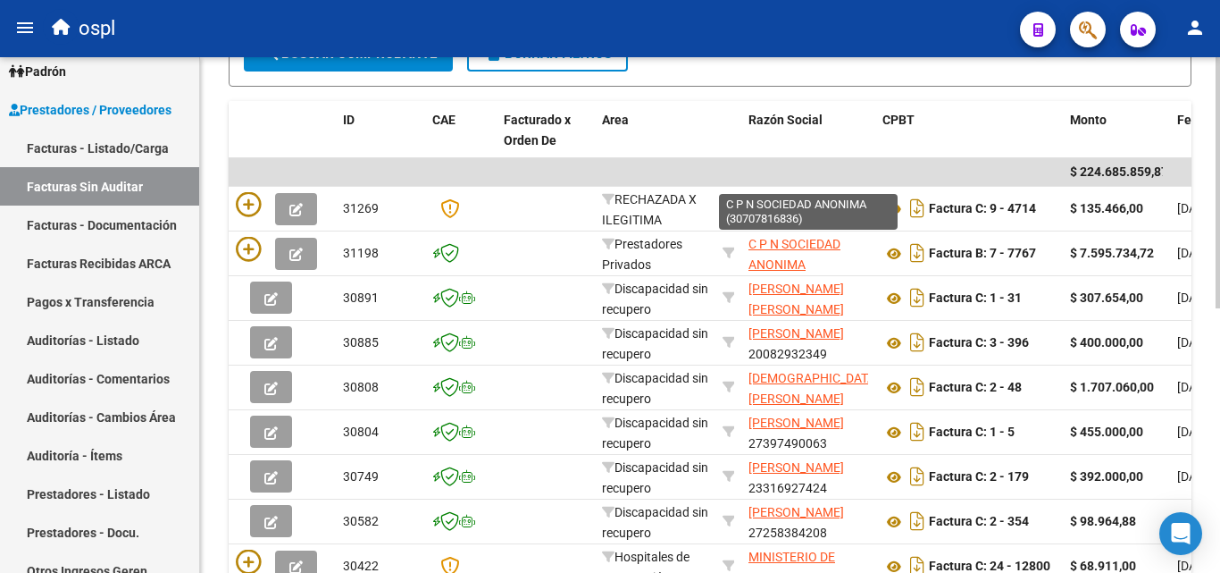
scroll to position [89, 0]
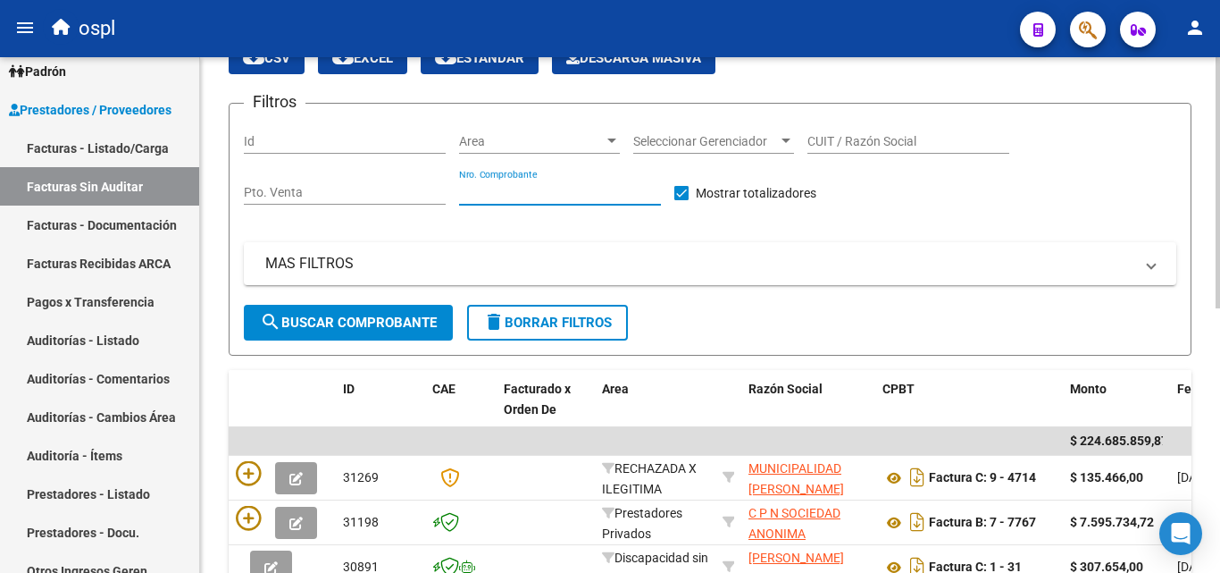
click at [522, 185] on input "Nro. Comprobante" at bounding box center [560, 192] width 202 height 15
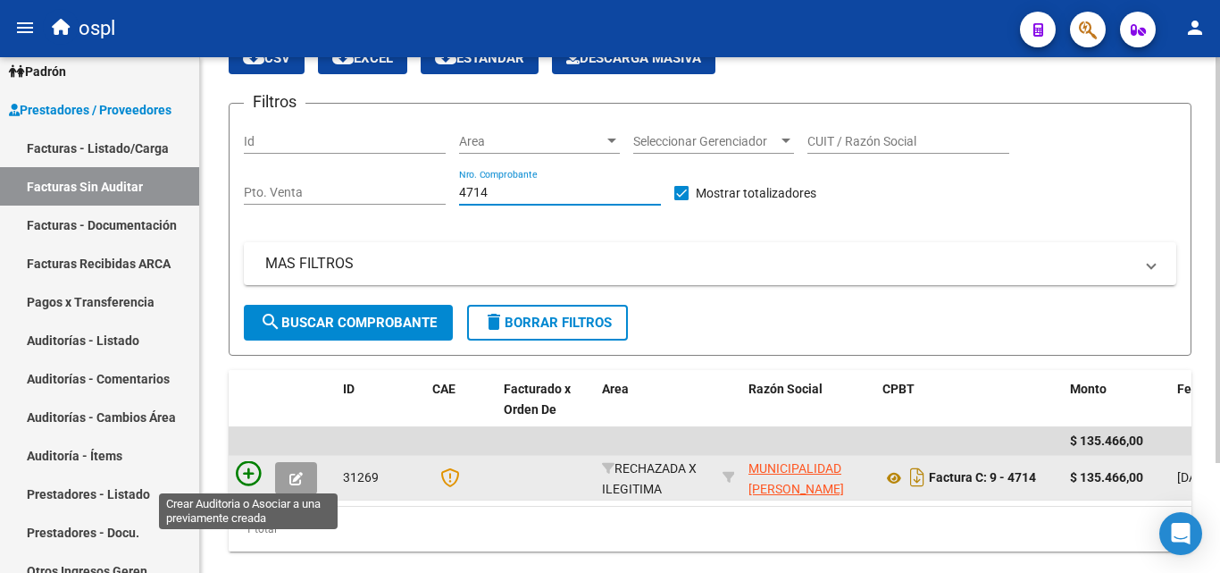
type input "4714"
click at [256, 476] on icon at bounding box center [248, 473] width 25 height 25
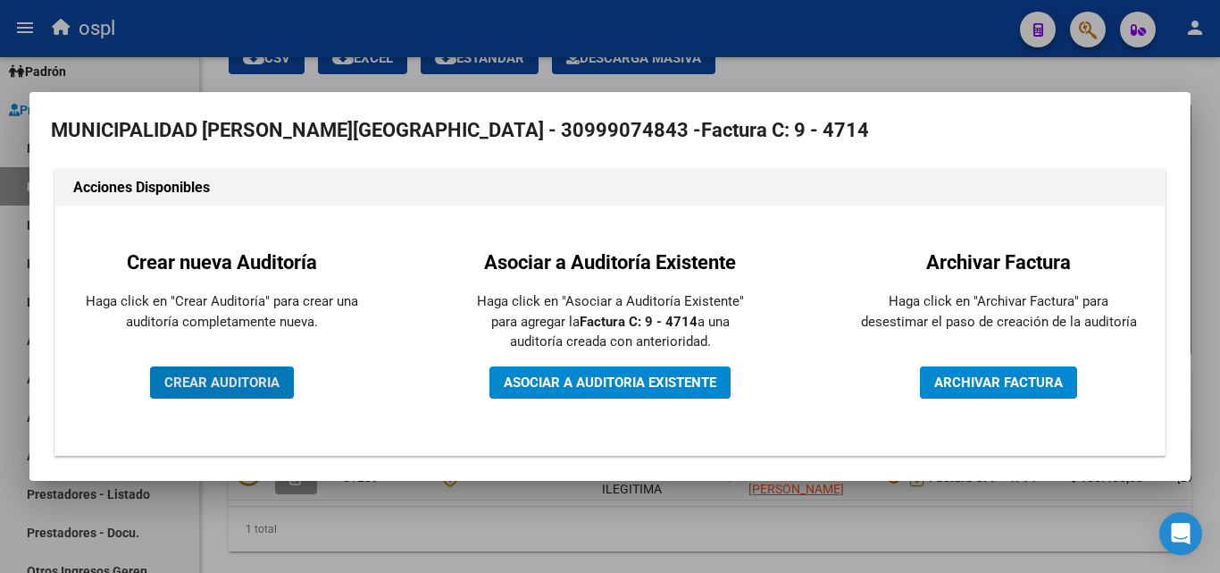
click at [230, 364] on div "Crear nueva Auditoría Haga click en "Crear Auditoría" para crear una auditoría …" at bounding box center [221, 330] width 305 height 222
click at [230, 379] on span "CREAR AUDITORIA" at bounding box center [221, 382] width 115 height 16
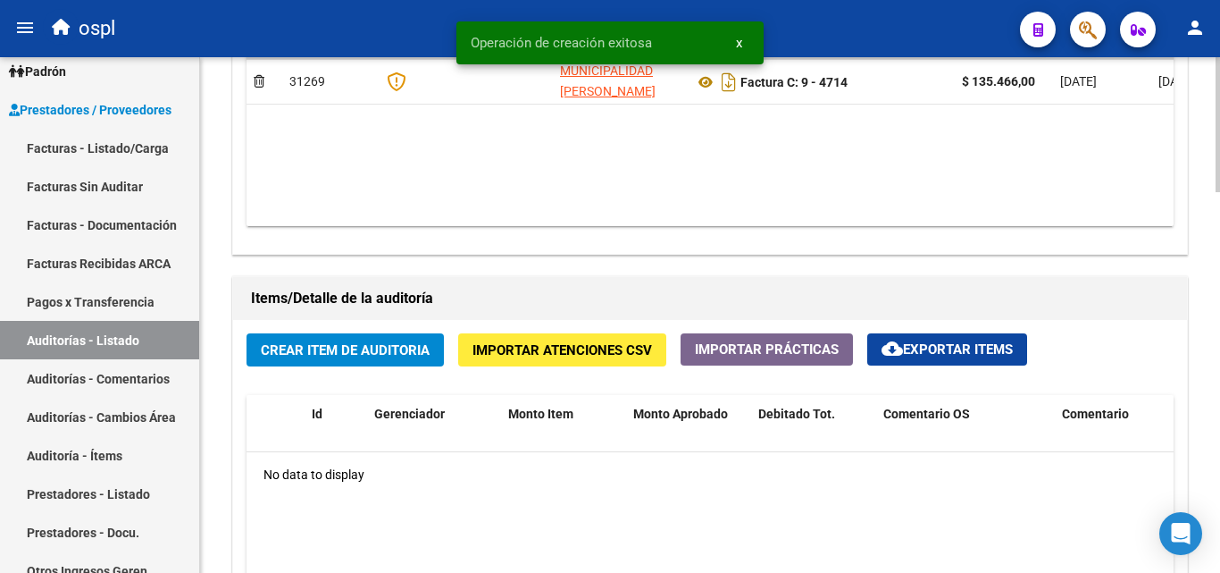
scroll to position [1072, 0]
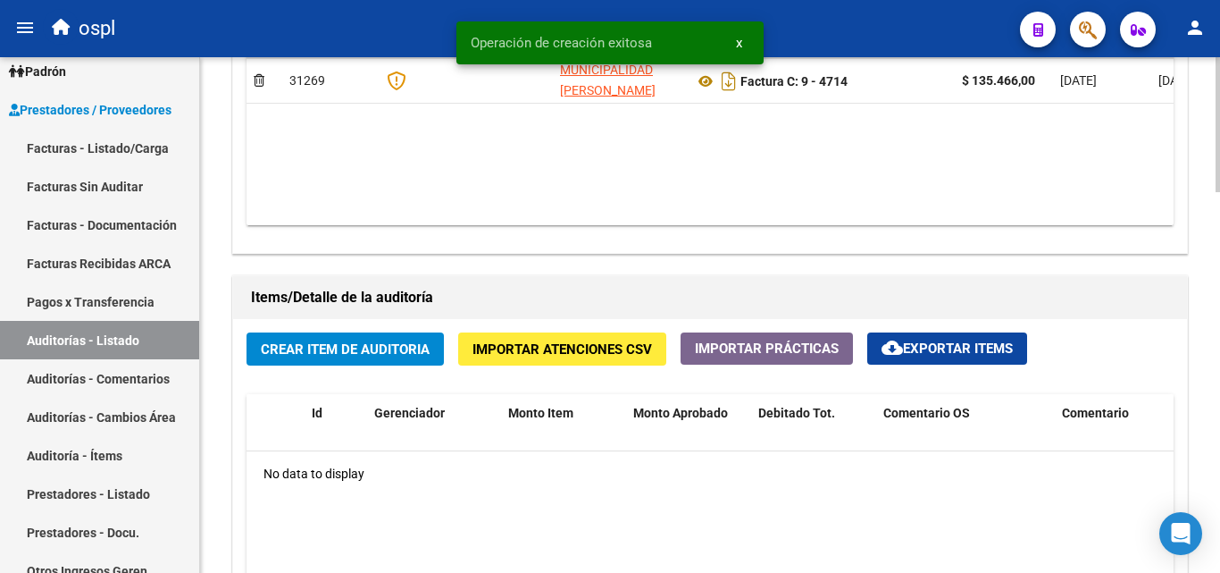
click at [374, 345] on span "Crear Item de Auditoria" at bounding box center [345, 349] width 169 height 16
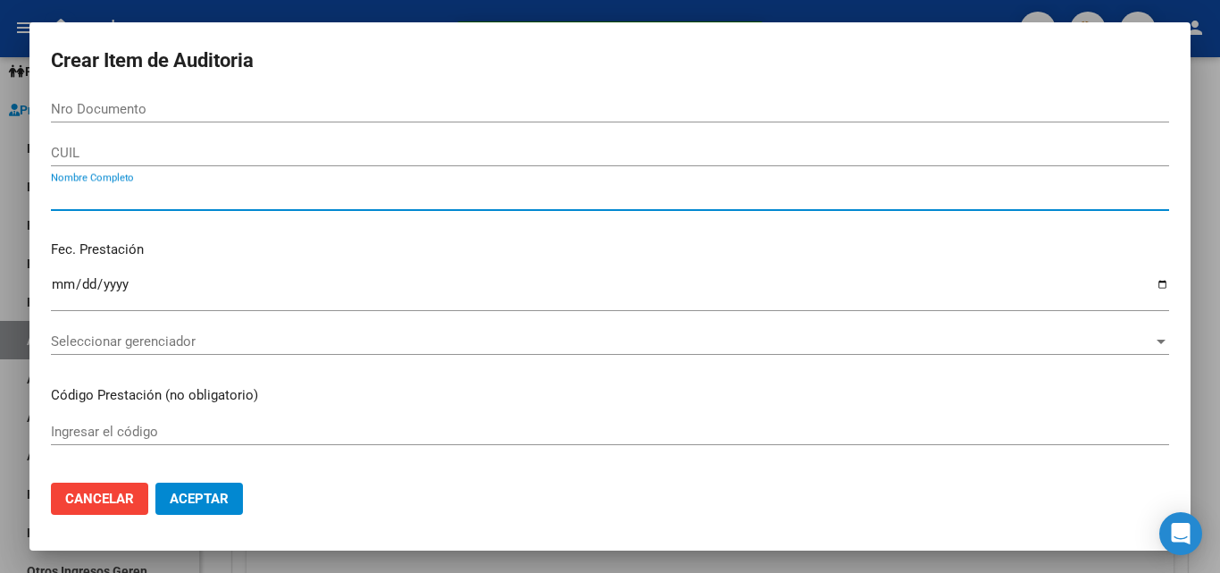
click at [227, 197] on input "Nombre Completo" at bounding box center [610, 196] width 1118 height 16
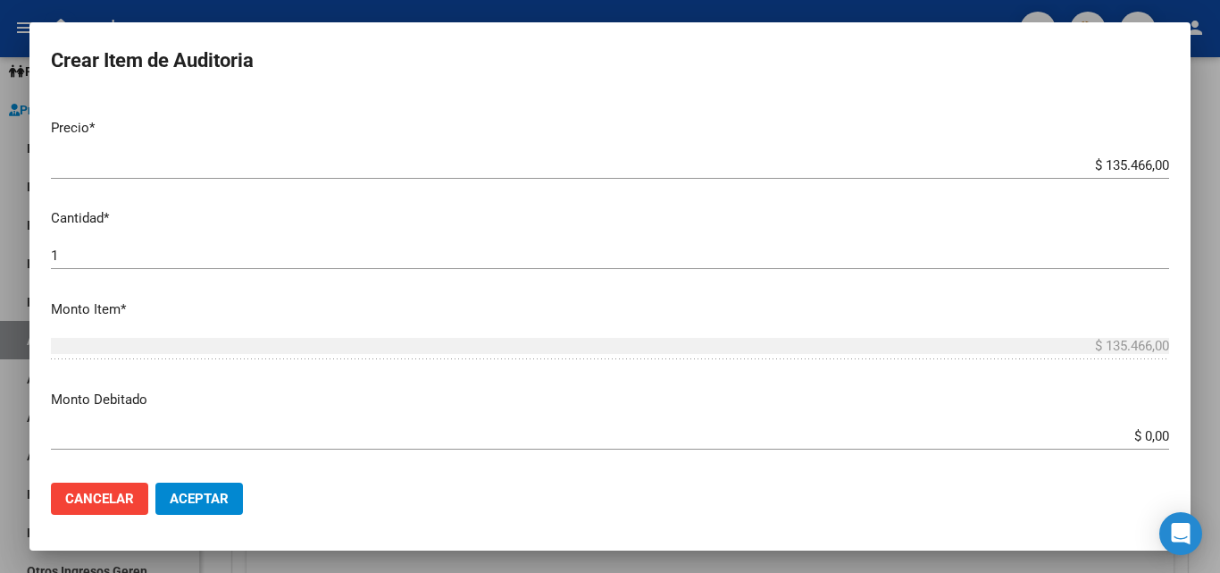
scroll to position [447, 0]
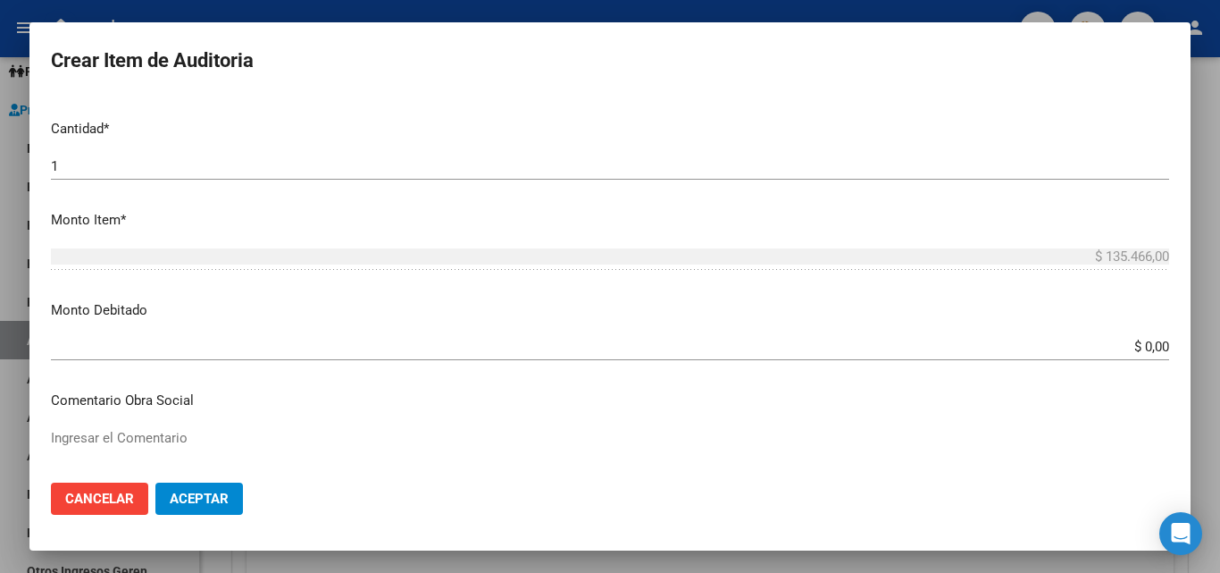
type input "TODOS"
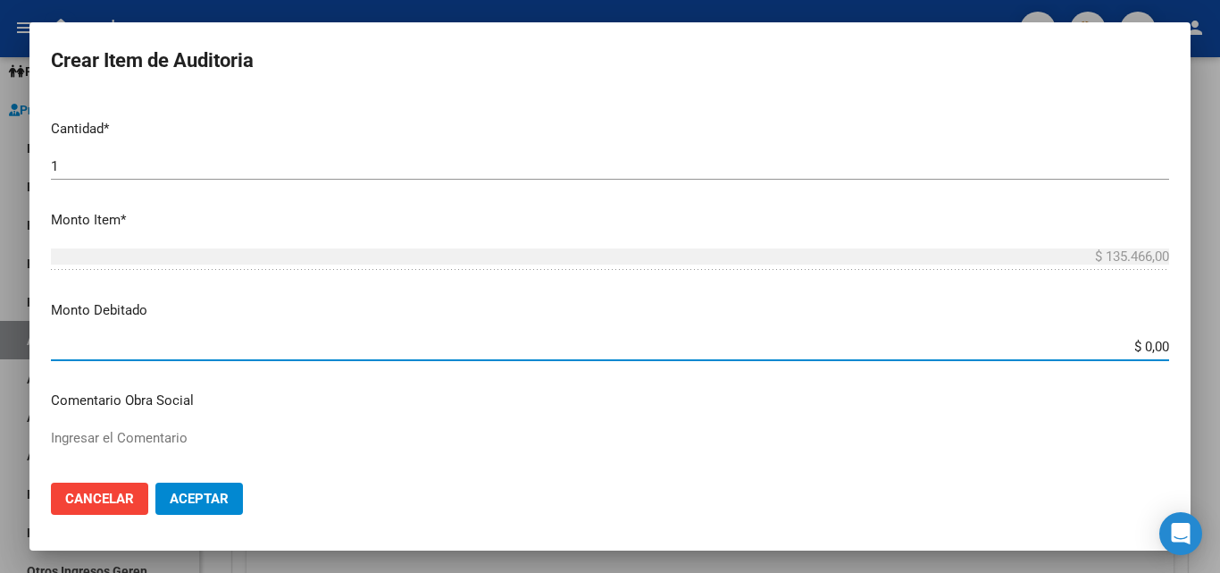
drag, startPoint x: 1123, startPoint y: 347, endPoint x: 1208, endPoint y: 347, distance: 84.9
click at [1208, 347] on div "Crear Item de Auditoria Nro Documento CUIL TODOS Nombre Completo Fec. Prestació…" at bounding box center [610, 286] width 1220 height 573
type input "$ 135.466,00"
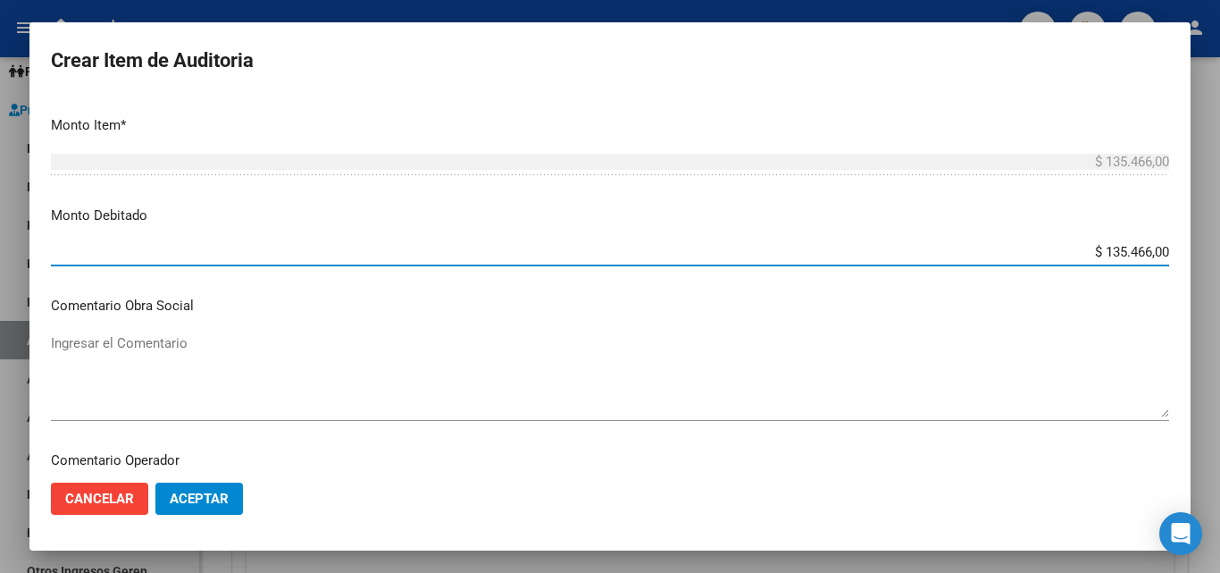
scroll to position [625, 0]
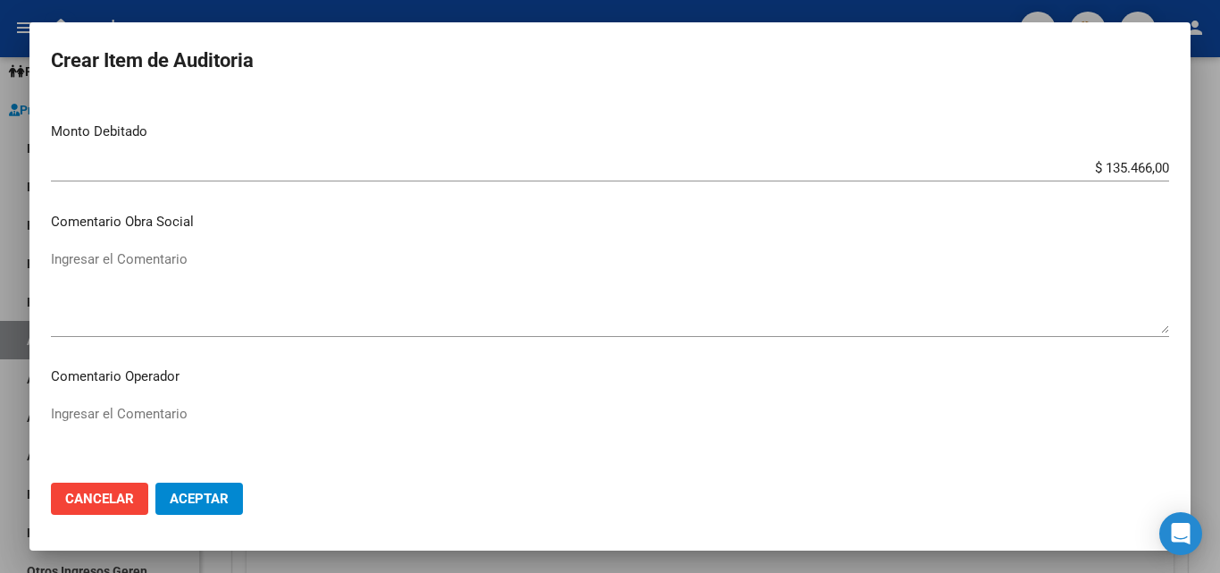
click at [338, 397] on mat-dialog-content "Nro Documento CUIL TODOS Nombre Completo Fec. Prestación Ingresar la fecha Sele…" at bounding box center [609, 282] width 1161 height 372
click at [305, 415] on textarea "Ingresar el Comentario" at bounding box center [610, 446] width 1118 height 84
